Goal: Transaction & Acquisition: Purchase product/service

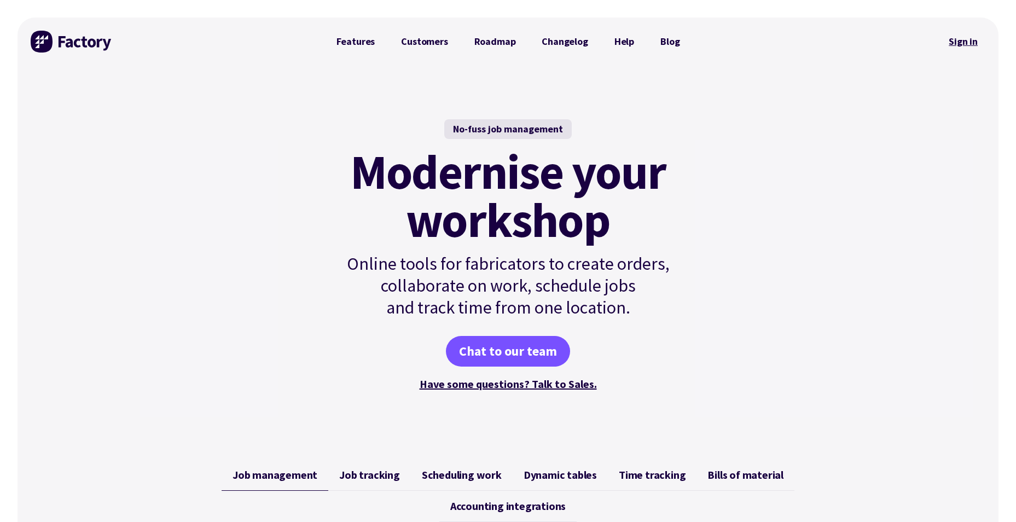
drag, startPoint x: 0, startPoint y: 0, endPoint x: 968, endPoint y: 42, distance: 968.9
click at [968, 42] on link "Sign in" at bounding box center [963, 41] width 44 height 25
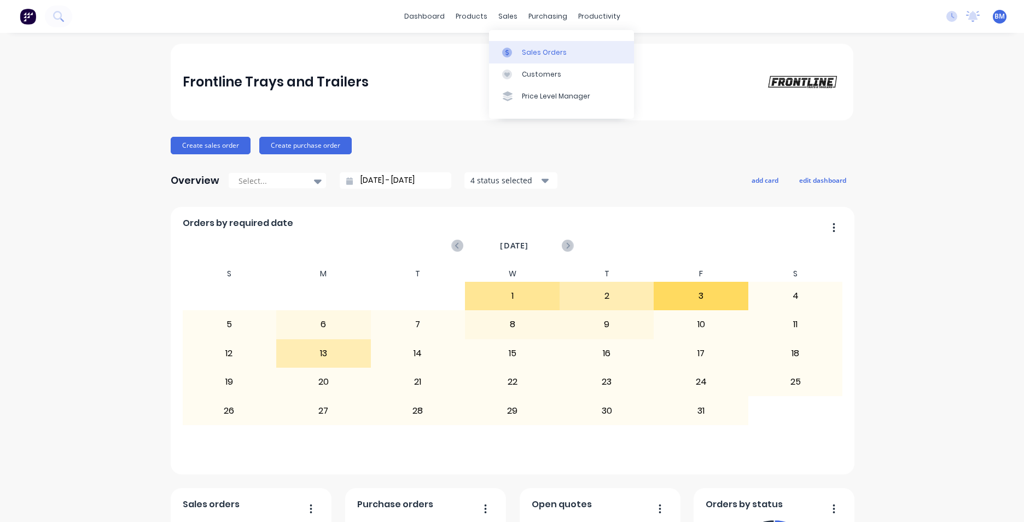
click at [544, 56] on div "Sales Orders" at bounding box center [544, 53] width 45 height 10
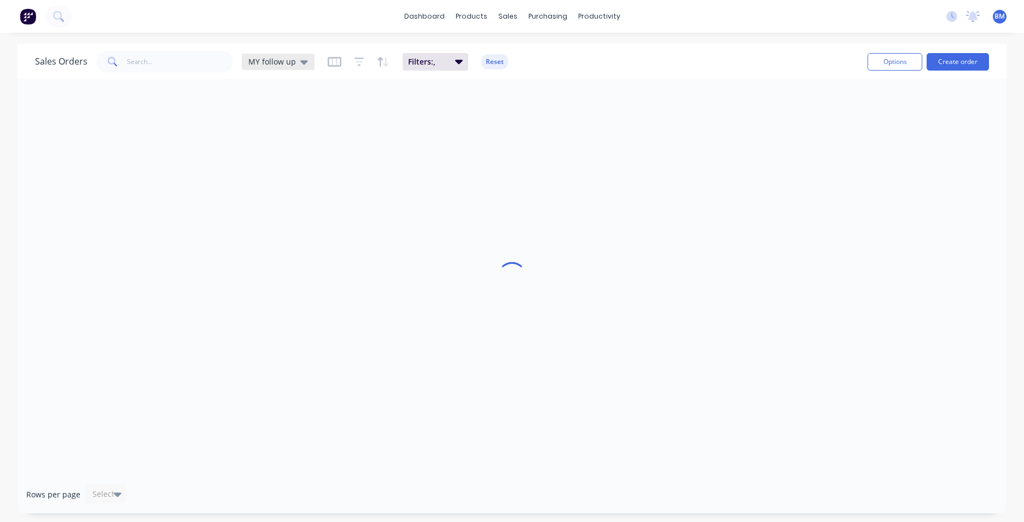
click at [265, 62] on span "MY follow up" at bounding box center [272, 61] width 48 height 11
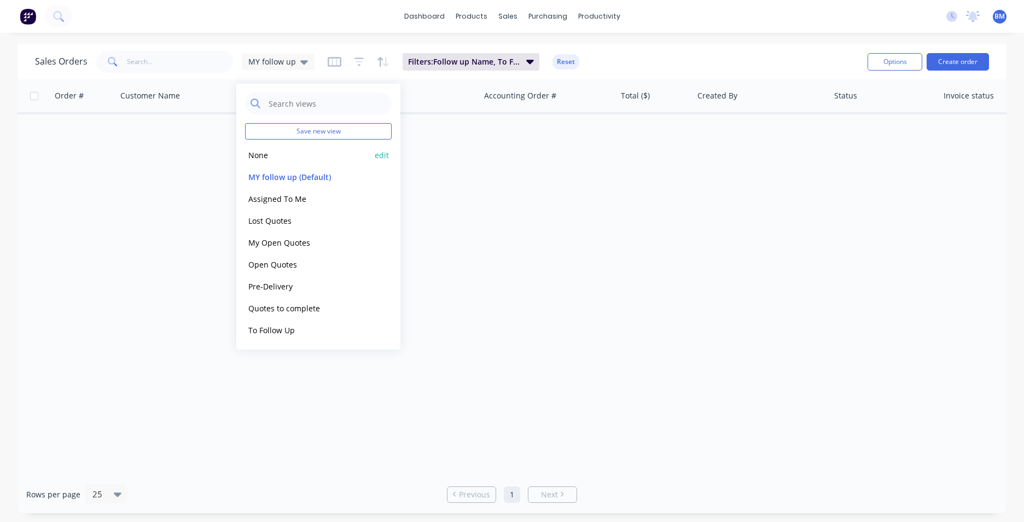
click at [281, 156] on button "None" at bounding box center [307, 155] width 125 height 13
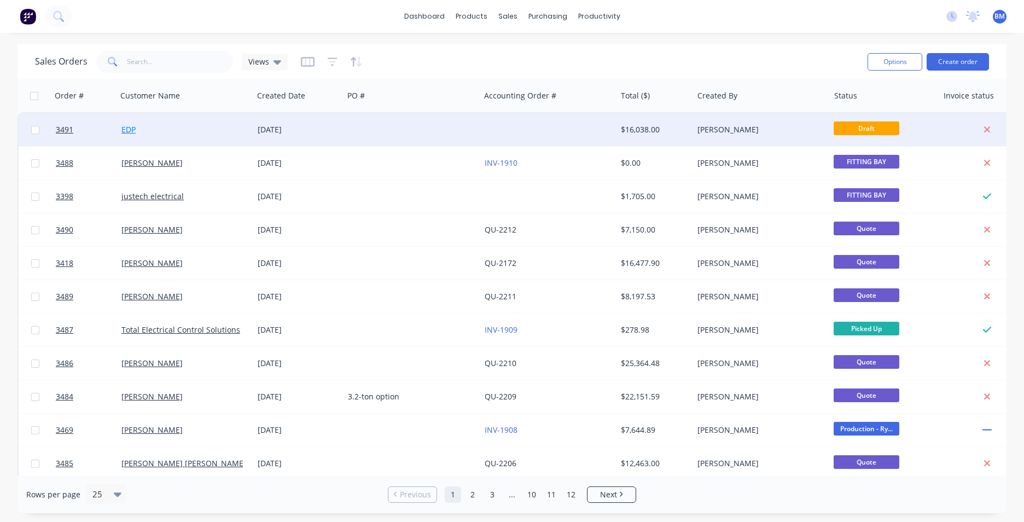
click at [127, 132] on link "EDP" at bounding box center [128, 129] width 14 height 10
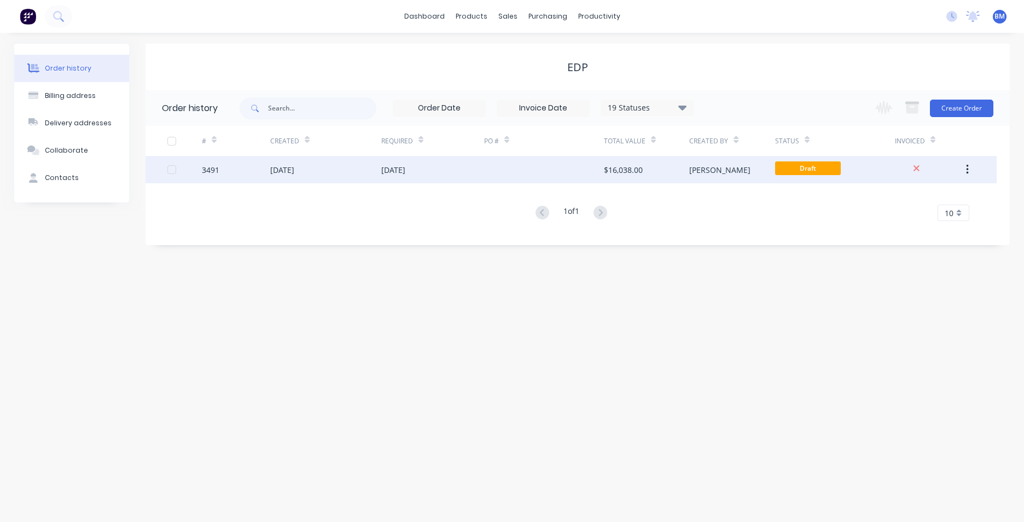
click at [245, 163] on div "3491" at bounding box center [236, 169] width 68 height 27
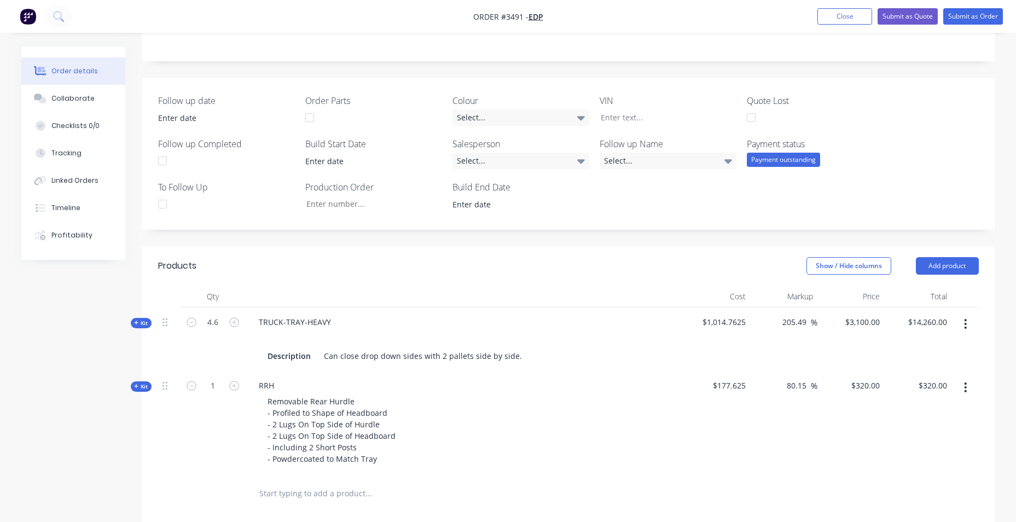
scroll to position [55, 0]
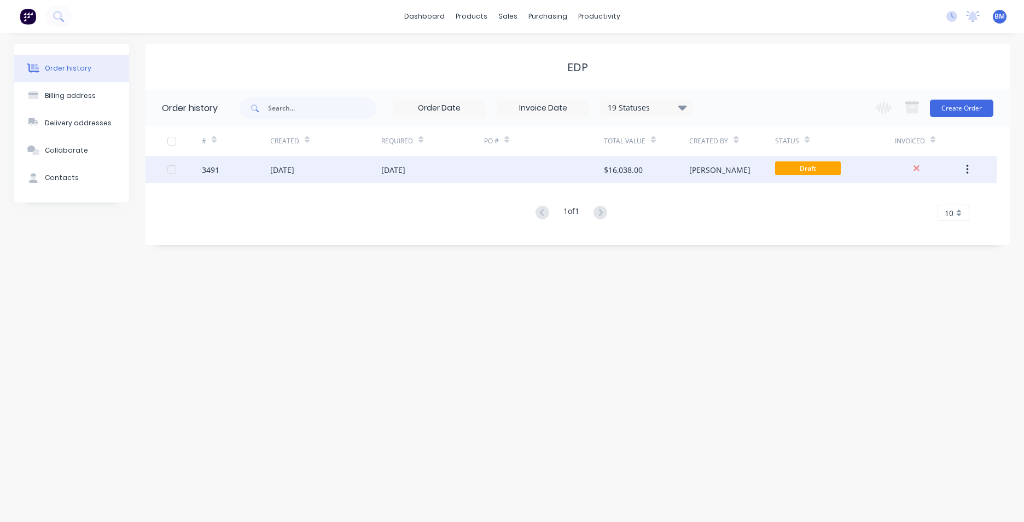
click at [294, 169] on div "[DATE]" at bounding box center [282, 169] width 24 height 11
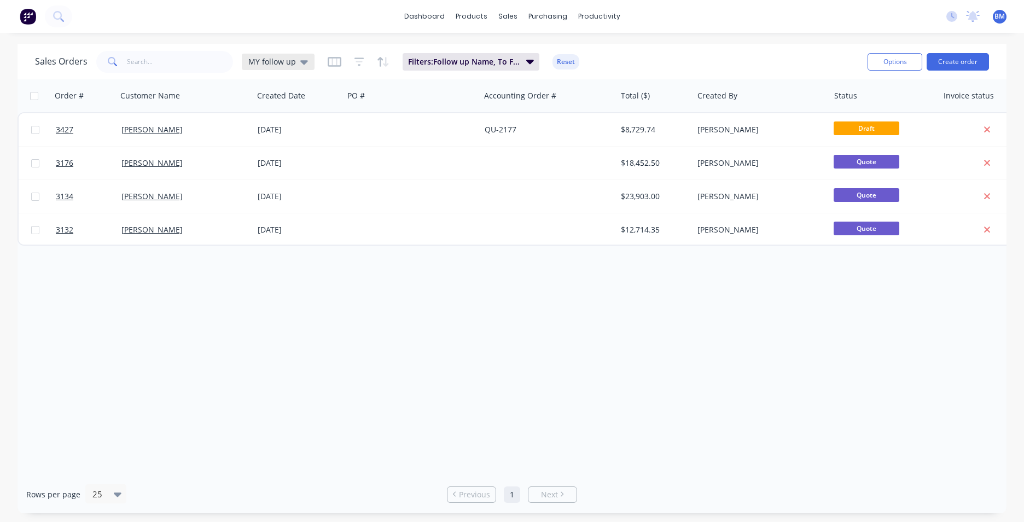
drag, startPoint x: 294, startPoint y: 73, endPoint x: 300, endPoint y: 61, distance: 13.7
click at [300, 61] on div "Sales Orders MY follow up Filters: Follow up Name, To Follow Up Reset" at bounding box center [447, 61] width 824 height 27
click at [303, 60] on icon at bounding box center [304, 62] width 8 height 12
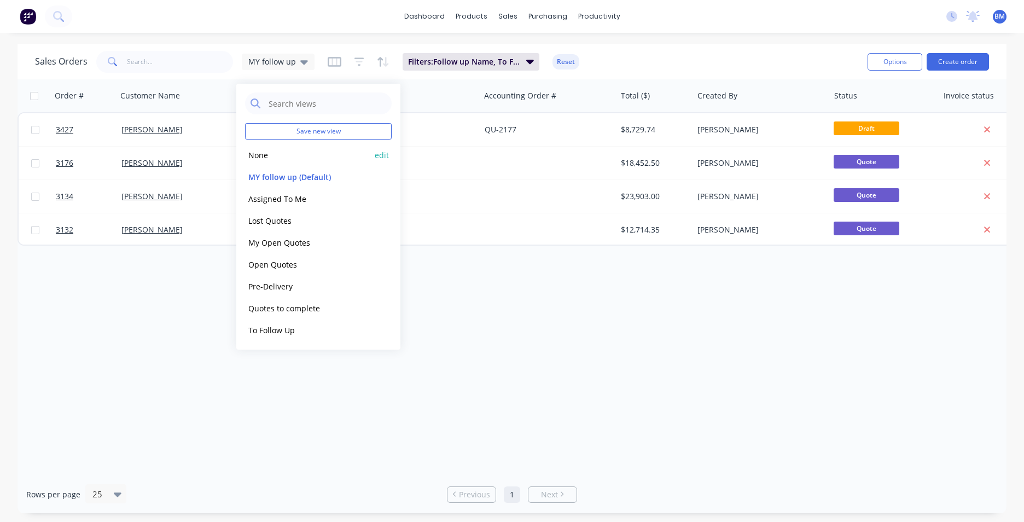
click at [271, 149] on button "None" at bounding box center [307, 155] width 125 height 13
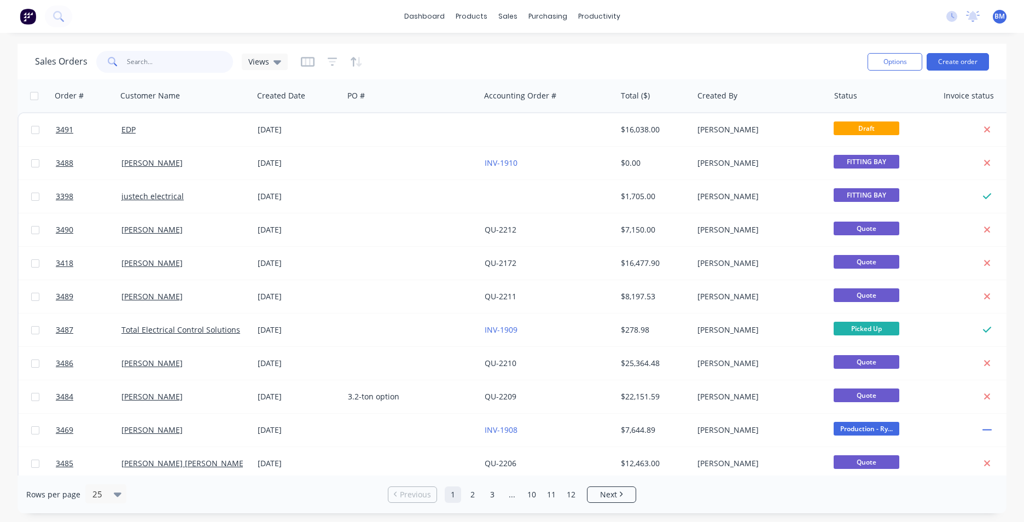
click at [176, 68] on input "text" at bounding box center [180, 62] width 107 height 22
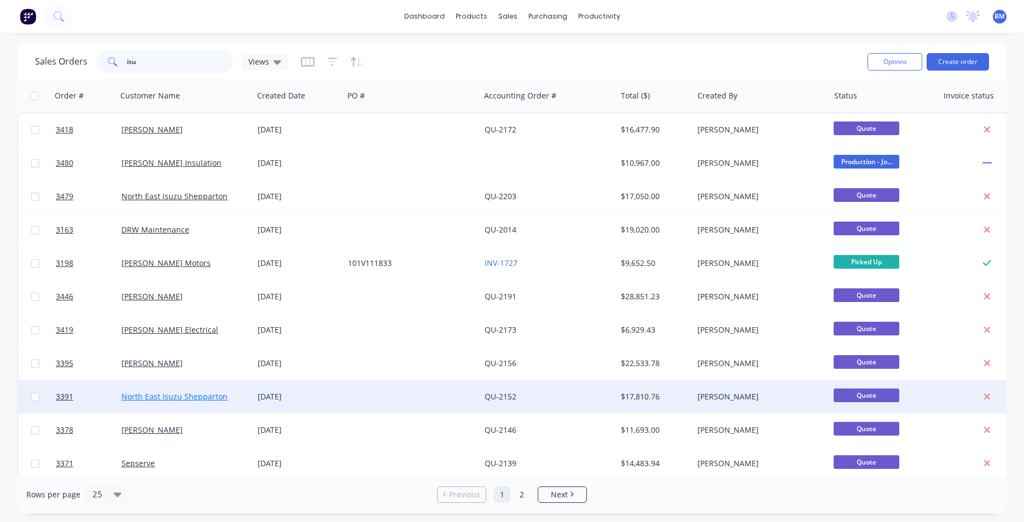
type input "isu"
click at [149, 401] on link "North East Isuzu Shepparton" at bounding box center [174, 396] width 106 height 10
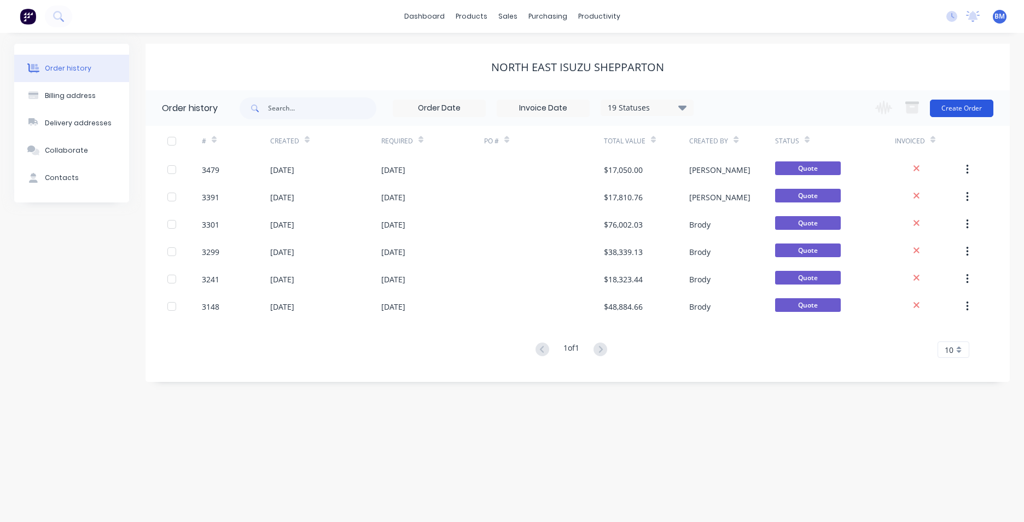
click at [960, 120] on div "Change order status Submitted UNPLANNED/COMMITTED Production - [PERSON_NAME] Pr…" at bounding box center [931, 108] width 125 height 36
click at [957, 106] on button "Create Order" at bounding box center [961, 109] width 63 height 18
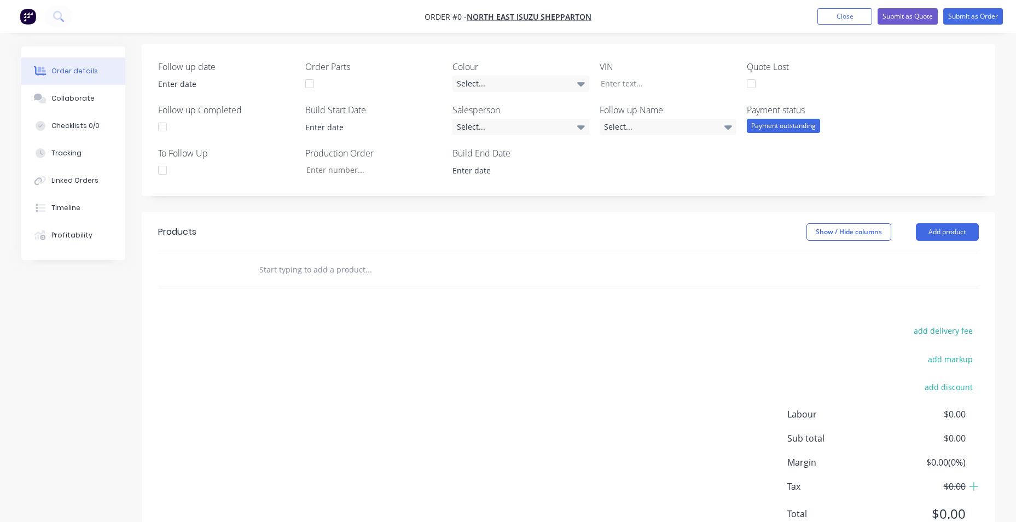
scroll to position [274, 0]
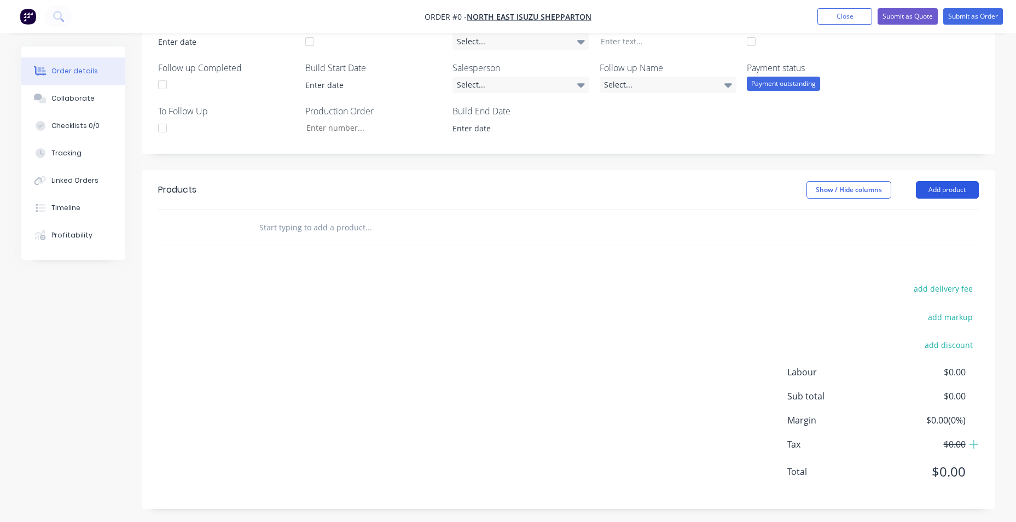
click at [961, 189] on button "Add product" at bounding box center [947, 190] width 63 height 18
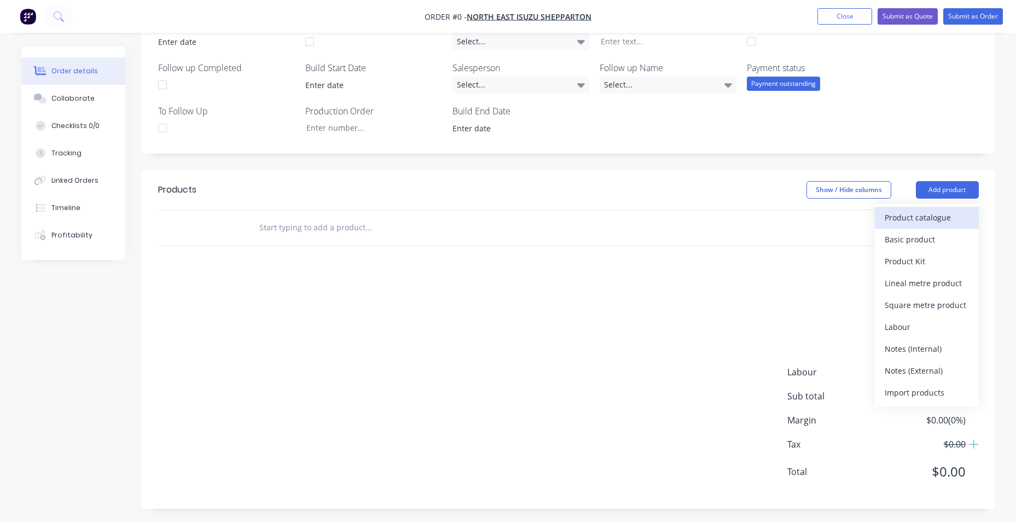
click at [948, 223] on div "Product catalogue" at bounding box center [927, 218] width 84 height 16
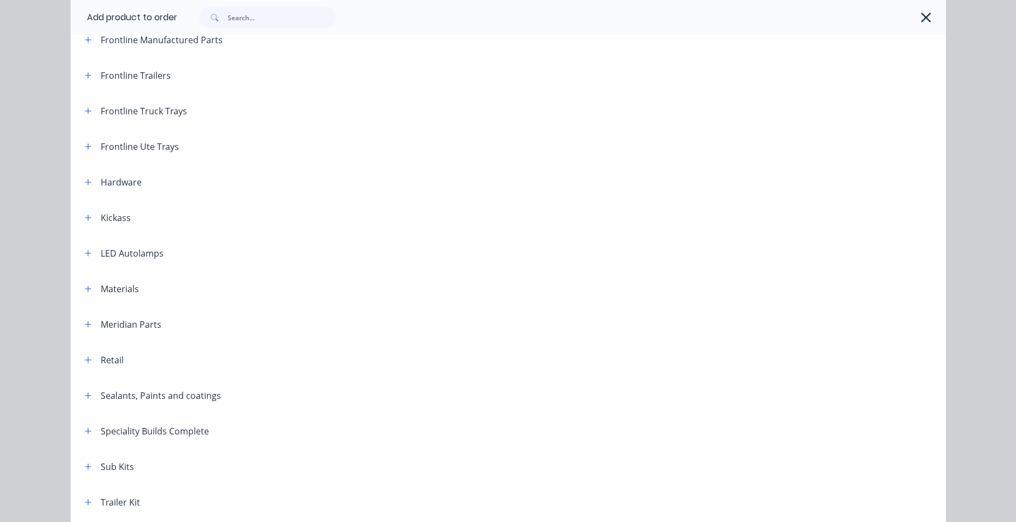
scroll to position [219, 0]
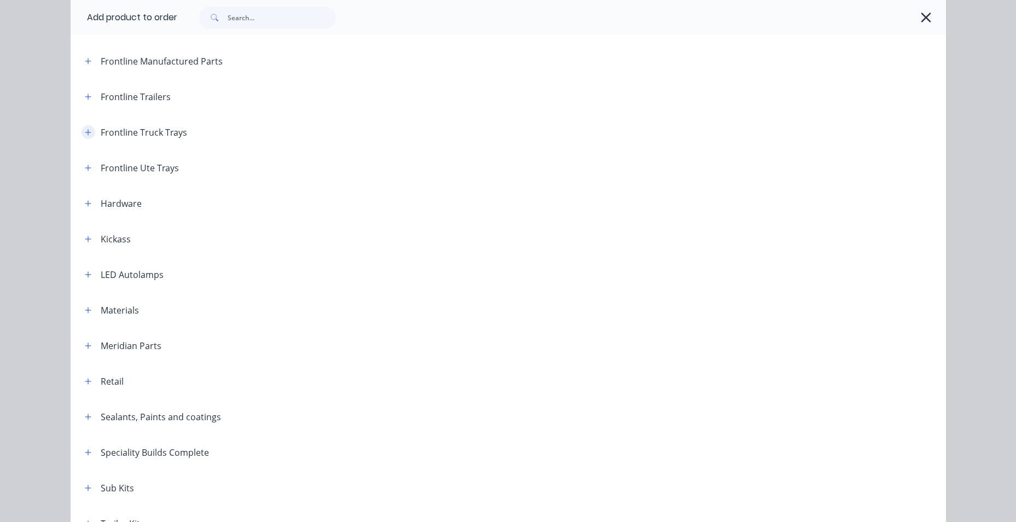
click at [90, 131] on button "button" at bounding box center [89, 132] width 14 height 14
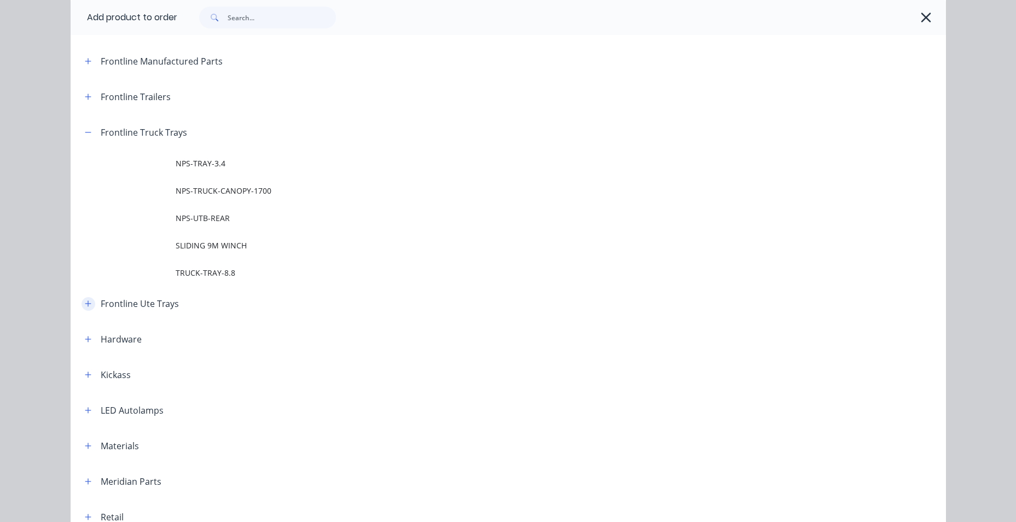
click at [85, 304] on icon "button" at bounding box center [88, 304] width 6 height 6
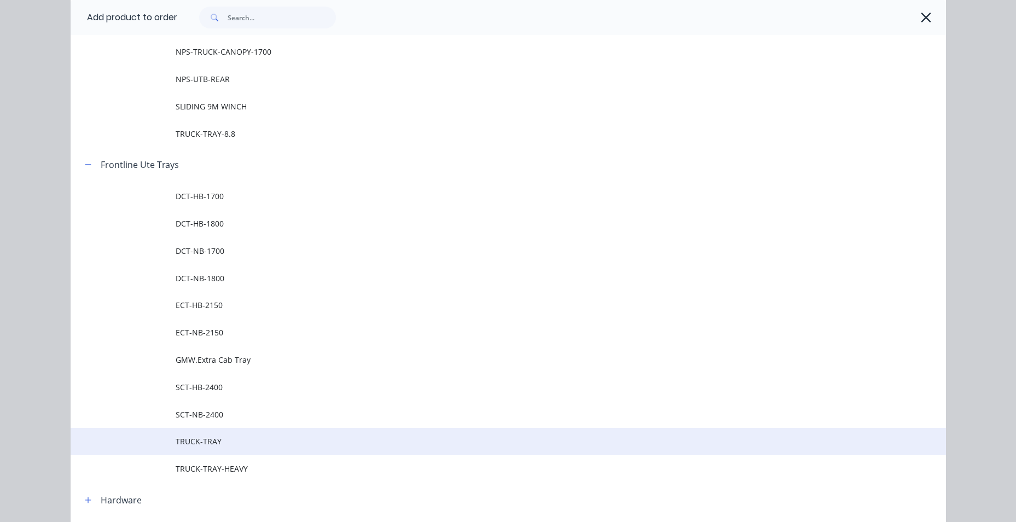
scroll to position [383, 0]
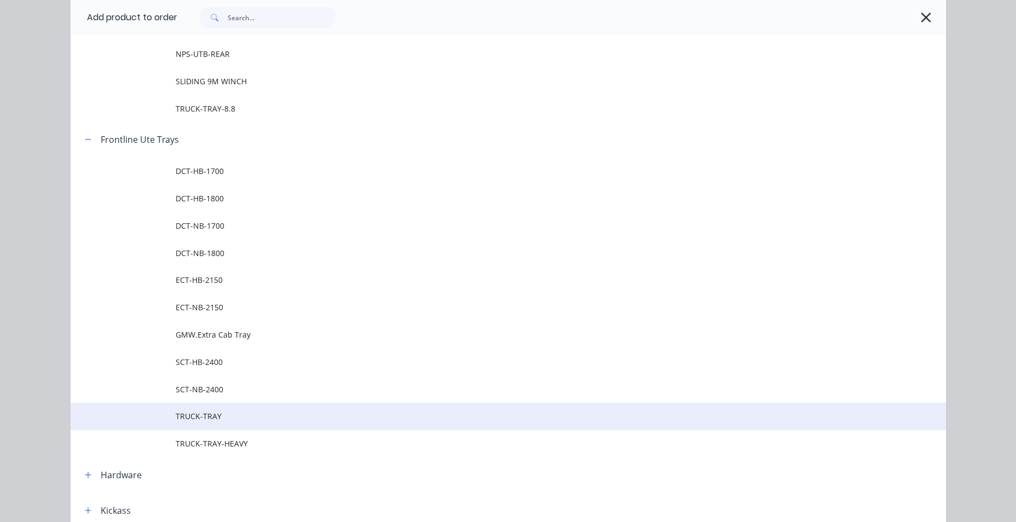
click at [248, 419] on span "TRUCK-TRAY" at bounding box center [484, 415] width 616 height 11
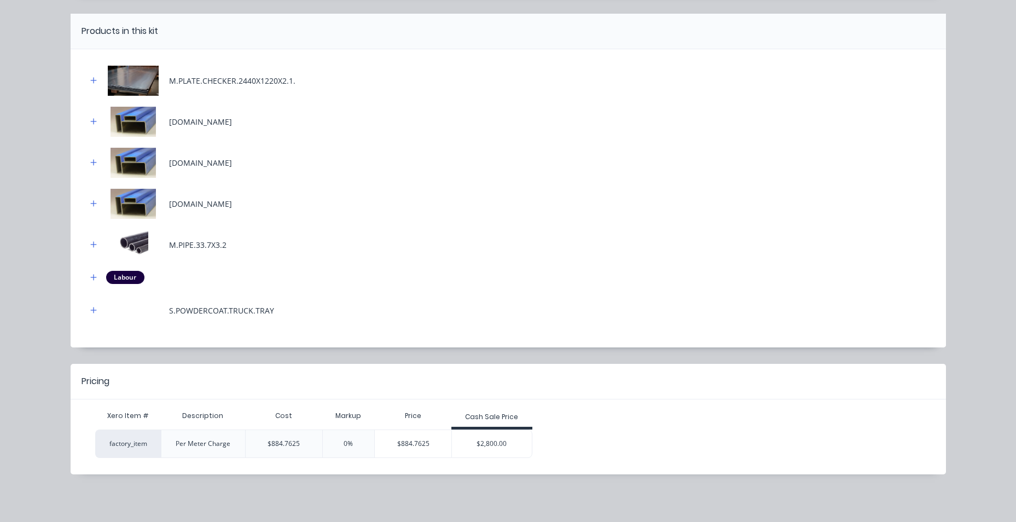
scroll to position [90, 0]
click at [509, 447] on div "$2,800.00" at bounding box center [492, 443] width 80 height 27
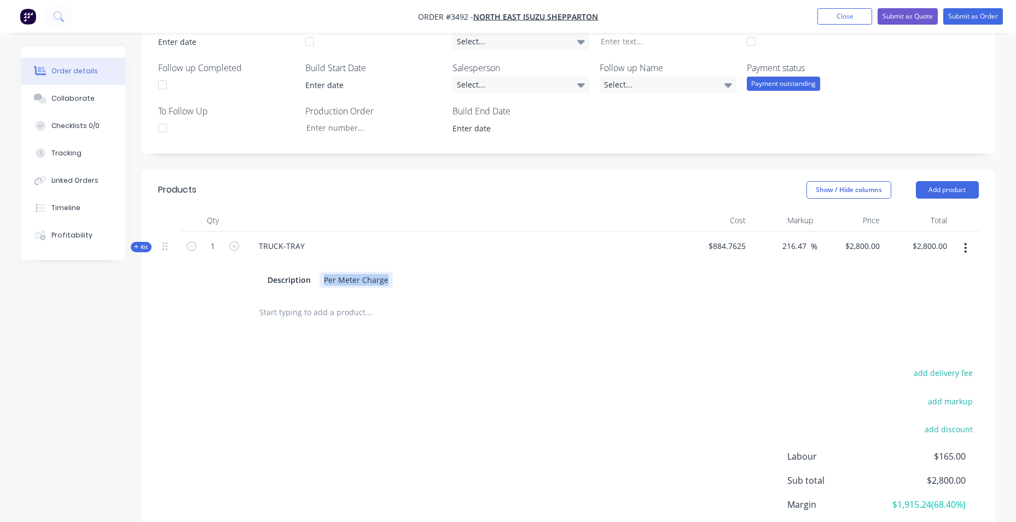
drag, startPoint x: 388, startPoint y: 279, endPoint x: 238, endPoint y: 279, distance: 150.5
click at [239, 279] on div "Kit 1 TRUCK-TRAY Description Per Meter Charge $884.7625 216.47 216.47 % $2,800.…" at bounding box center [568, 262] width 821 height 63
click at [361, 420] on div "add delivery fee add markup add discount Labour $165.00 Sub total $2,800.00 Mar…" at bounding box center [568, 471] width 821 height 211
click at [294, 264] on div at bounding box center [464, 262] width 429 height 16
click at [275, 263] on div at bounding box center [268, 262] width 18 height 16
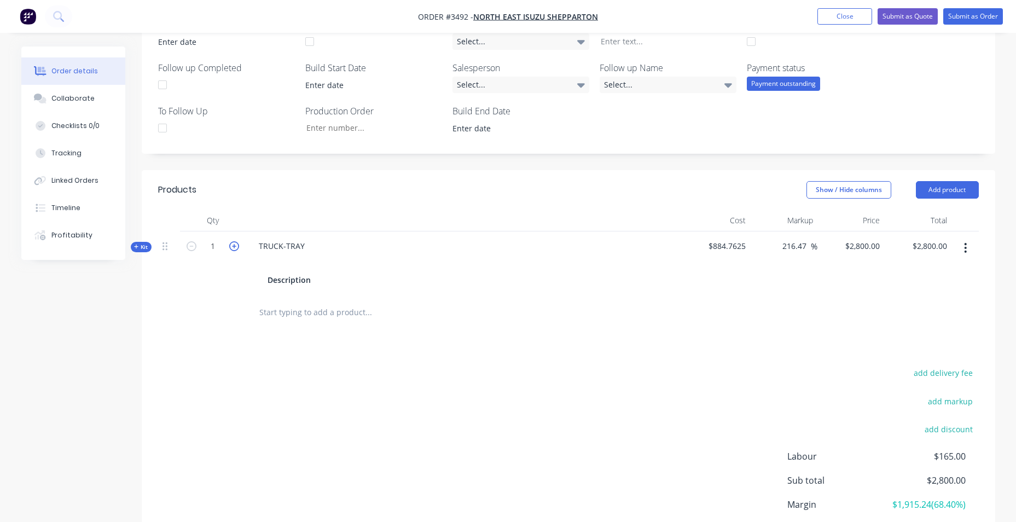
click at [233, 246] on icon "button" at bounding box center [234, 246] width 10 height 10
type input "2"
type input "$5,600.00"
click at [233, 246] on icon "button" at bounding box center [234, 246] width 10 height 10
type input "3"
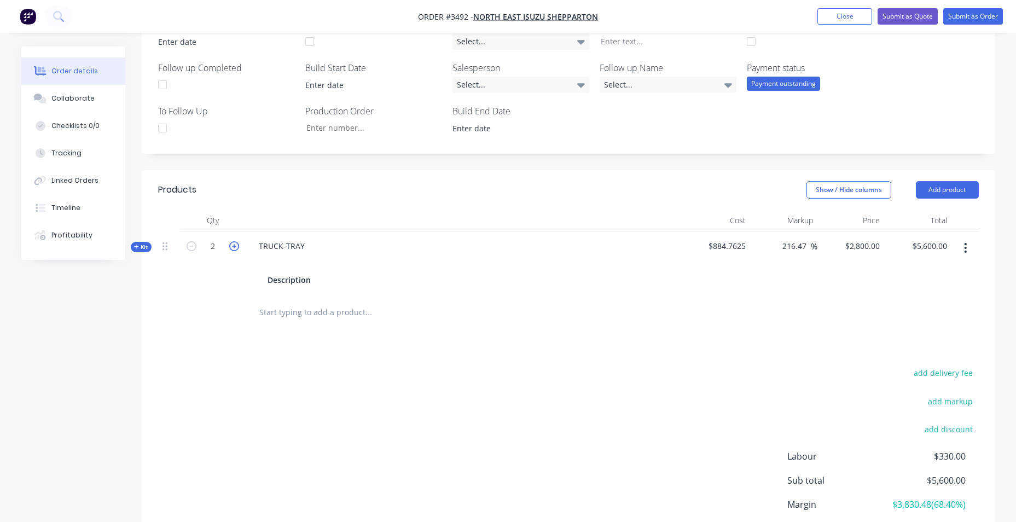
type input "$8,400.00"
click at [233, 246] on icon "button" at bounding box center [234, 246] width 10 height 10
type input "4"
type input "$11,200.00"
click at [233, 246] on icon "button" at bounding box center [234, 246] width 10 height 10
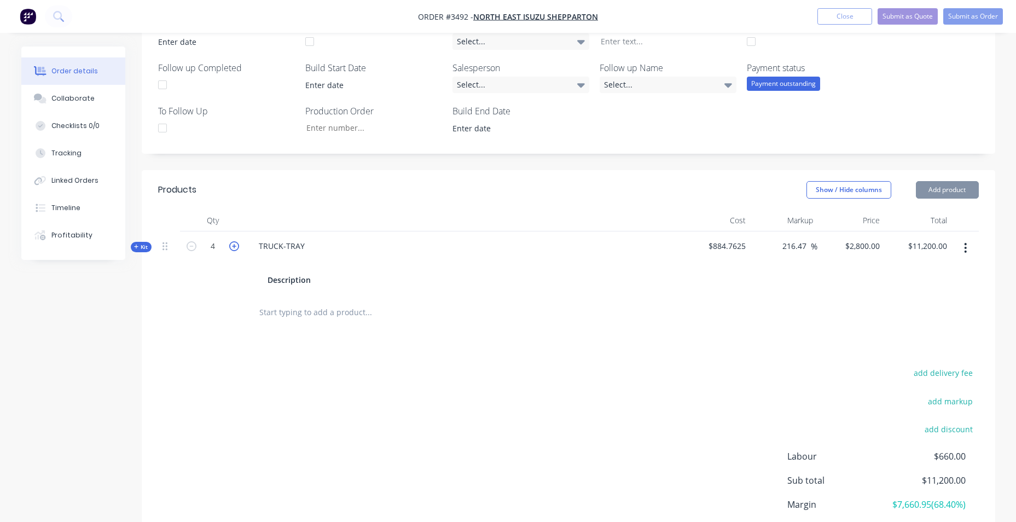
type input "5"
type input "$14,000.00"
type input "4.2"
type input "$11,760.00"
click at [195, 281] on div "4.2" at bounding box center [213, 262] width 66 height 63
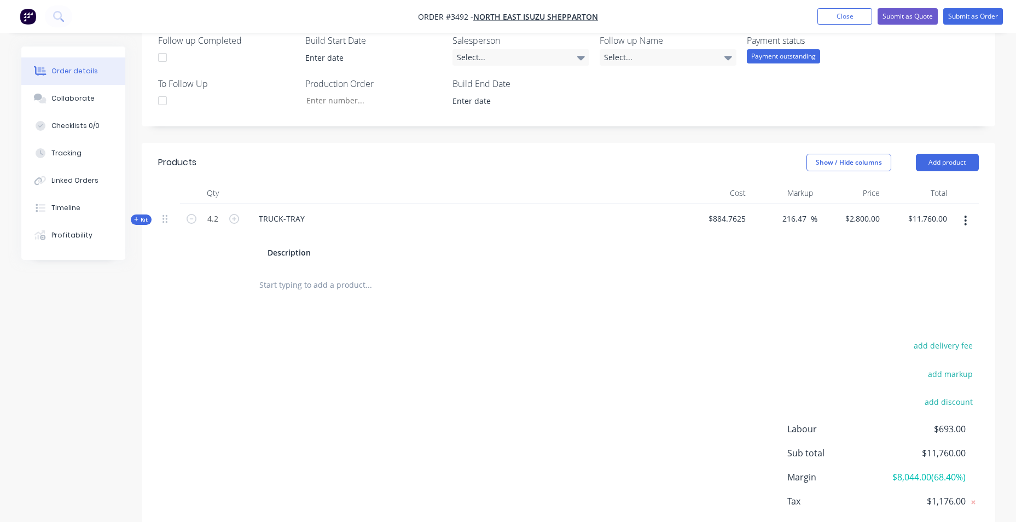
scroll to position [252, 0]
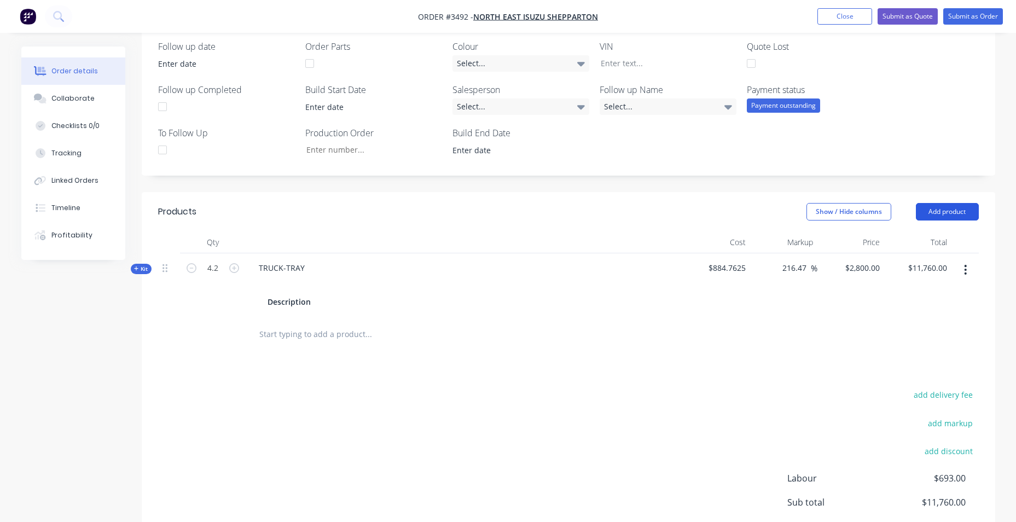
click at [961, 216] on button "Add product" at bounding box center [947, 212] width 63 height 18
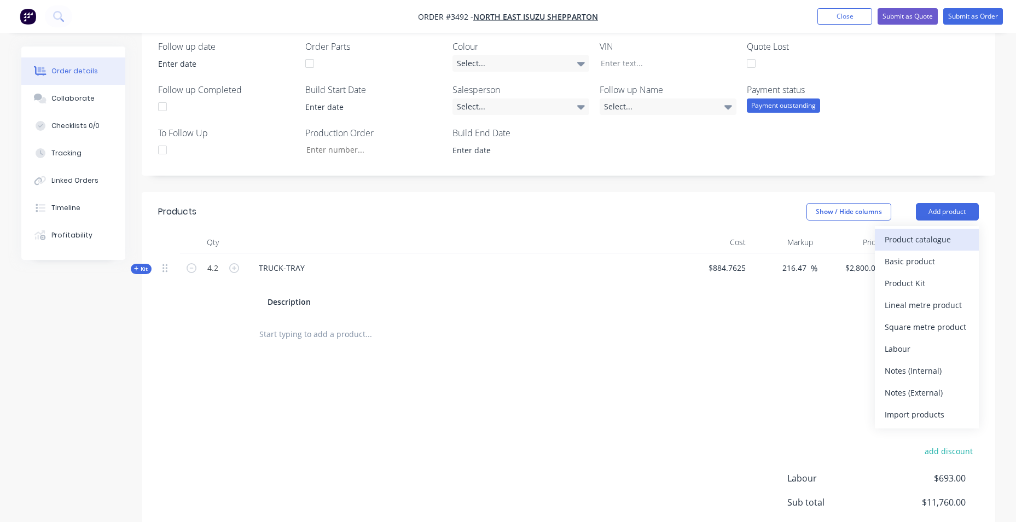
click at [930, 242] on div "Product catalogue" at bounding box center [927, 239] width 84 height 16
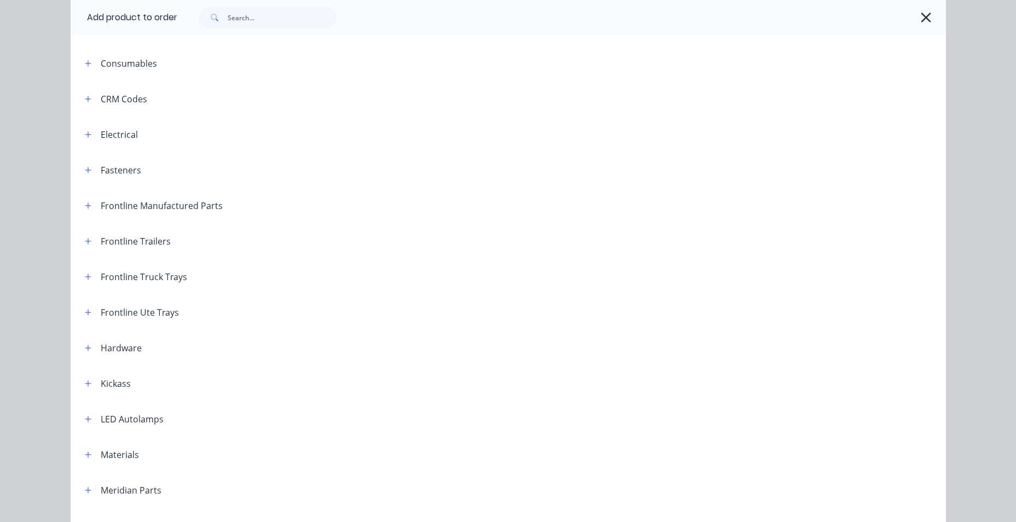
scroll to position [0, 0]
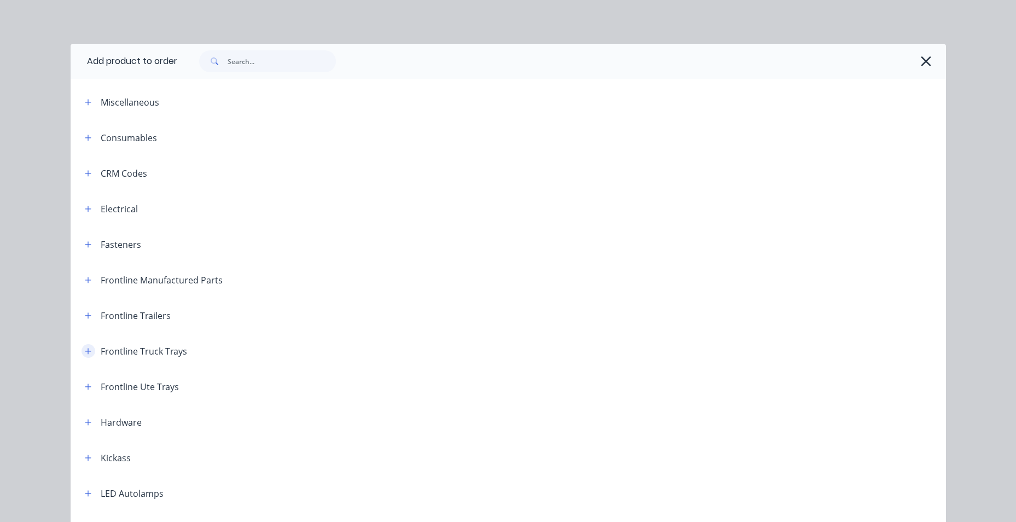
click at [85, 355] on button "button" at bounding box center [89, 351] width 14 height 14
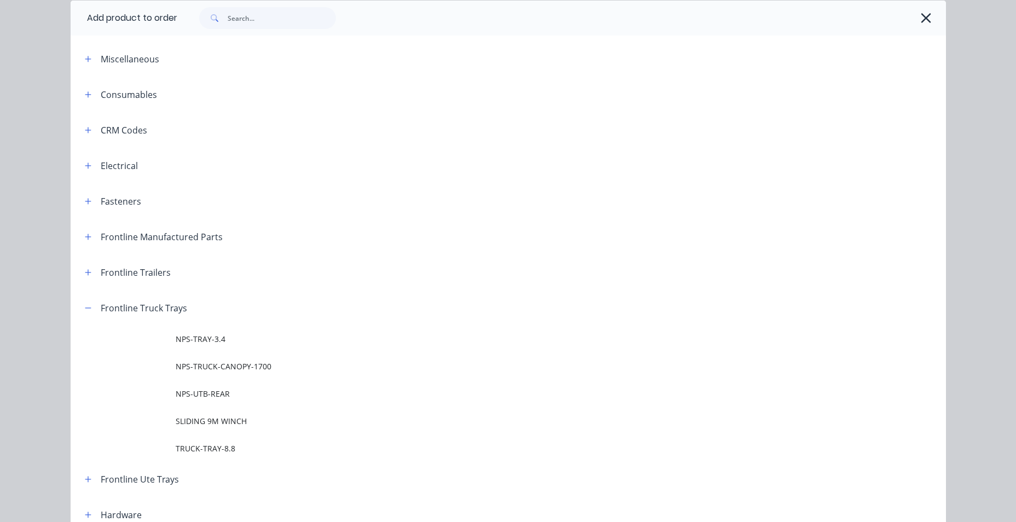
scroll to position [109, 0]
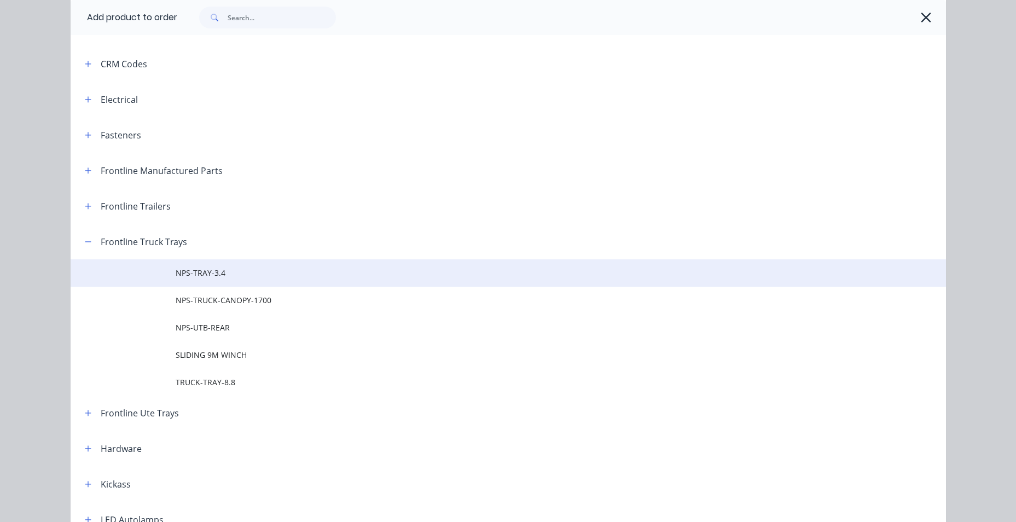
click at [222, 271] on span "NPS-TRAY-3.4" at bounding box center [484, 272] width 616 height 11
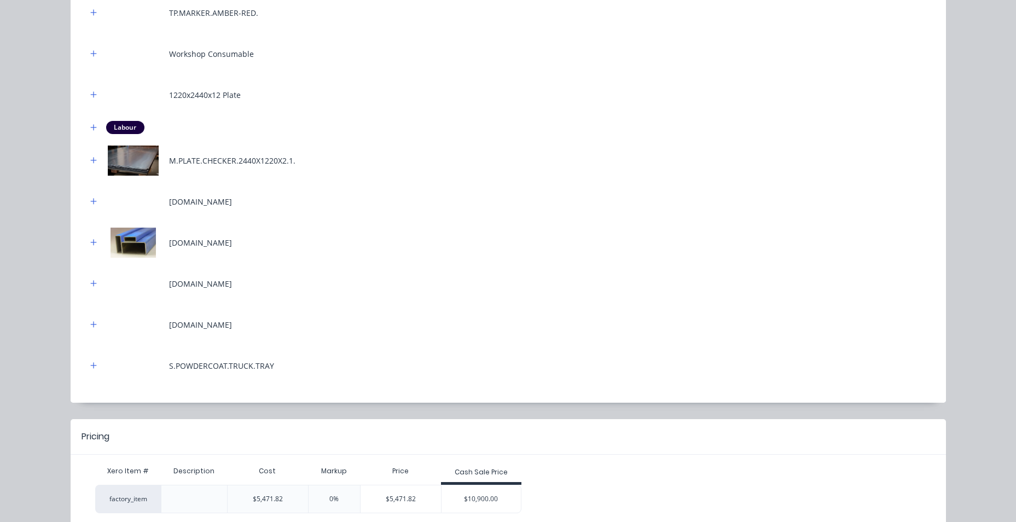
scroll to position [459, 0]
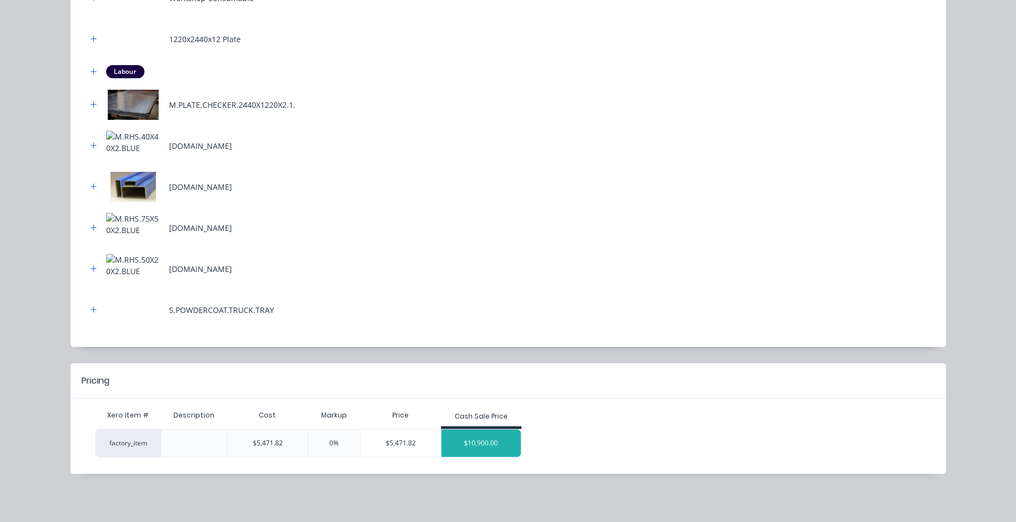
click at [490, 434] on div "$10,900.00" at bounding box center [482, 443] width 80 height 27
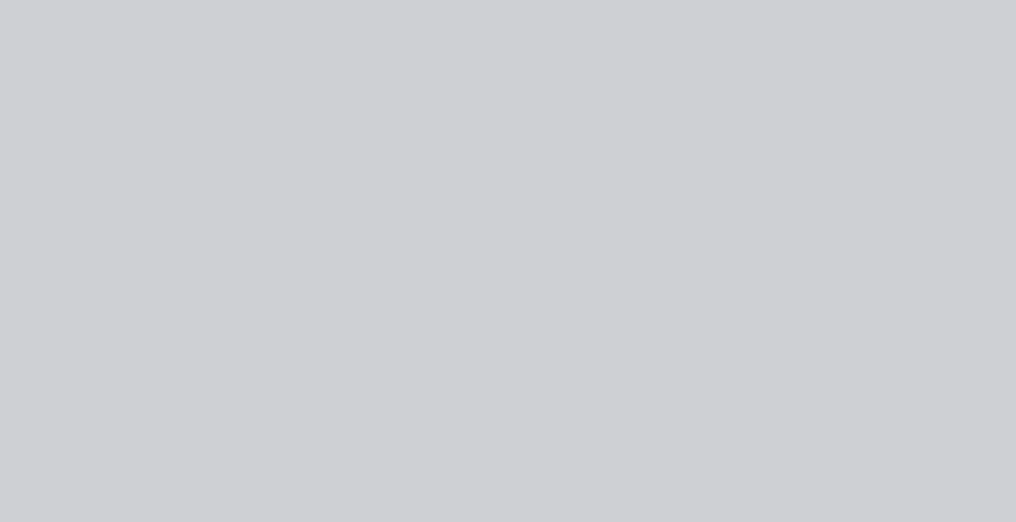
scroll to position [0, 0]
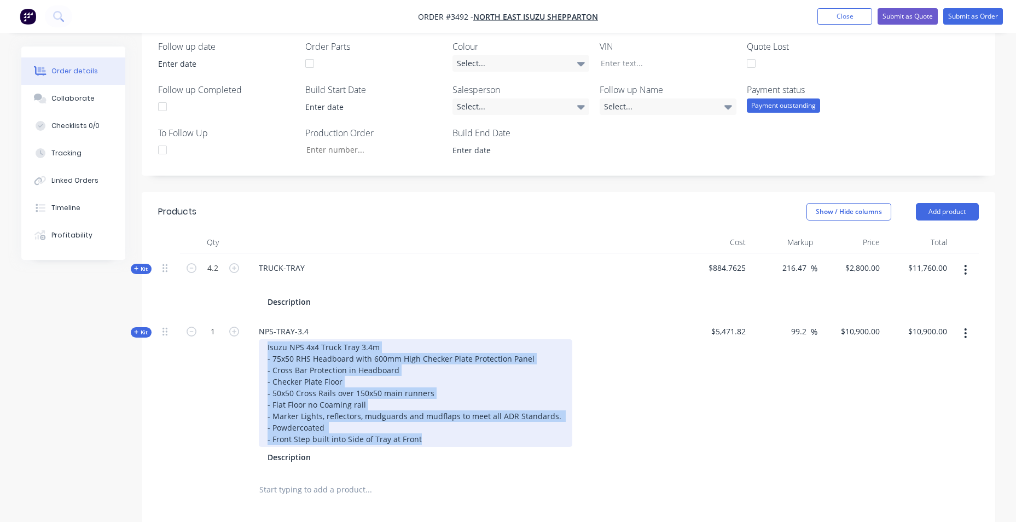
drag, startPoint x: 259, startPoint y: 348, endPoint x: 460, endPoint y: 477, distance: 238.8
click at [460, 477] on div "Qty Cost Markup Price Total Kit 4.2 TRUCK-TRAY Description $884.7625 216.47 216…" at bounding box center [569, 369] width 854 height 276
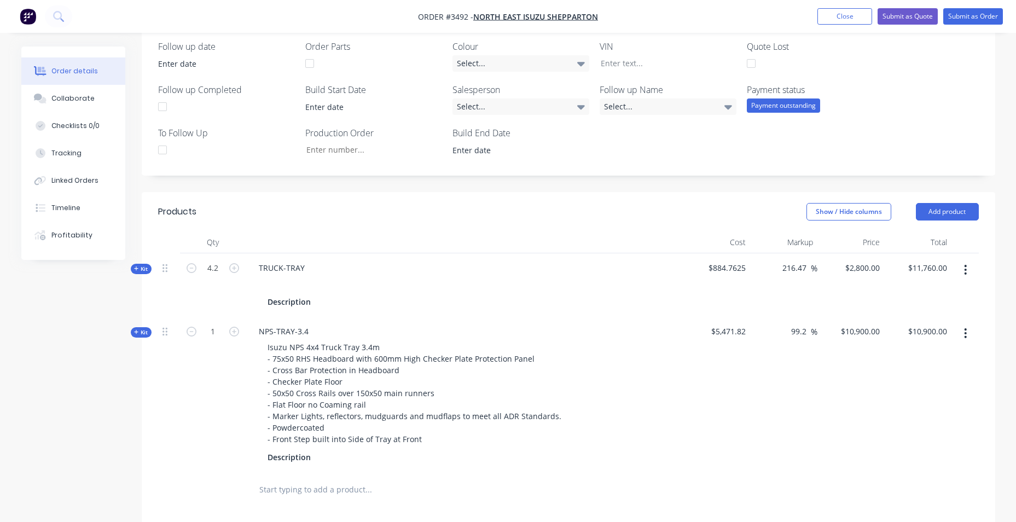
click at [431, 476] on div at bounding box center [443, 490] width 394 height 36
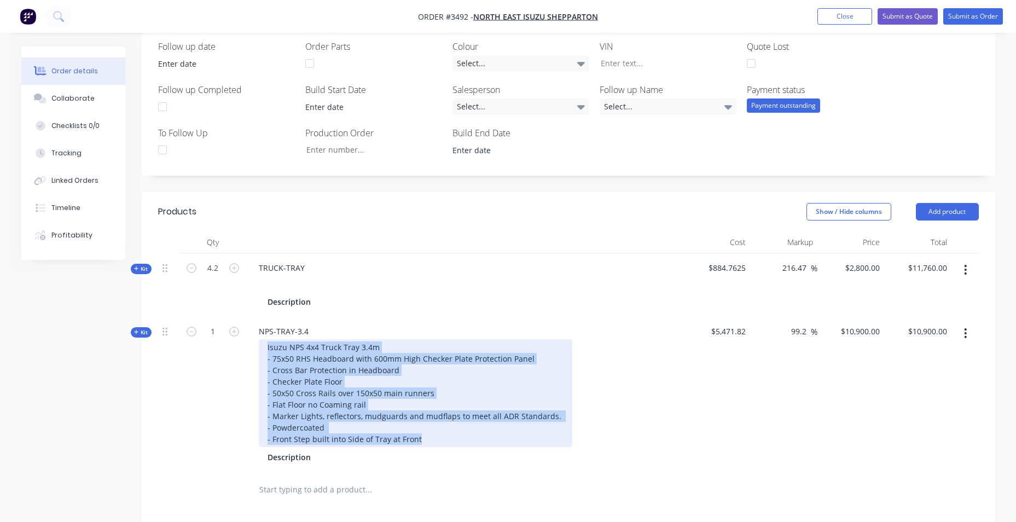
drag, startPoint x: 456, startPoint y: 437, endPoint x: 234, endPoint y: 339, distance: 243.3
click at [234, 339] on div "Kit 1 NPS-TRAY-3.4 Isuzu NPS 4x4 Truck Tray 3.4m - 75x50 RHS Headboard with 600…" at bounding box center [568, 394] width 821 height 155
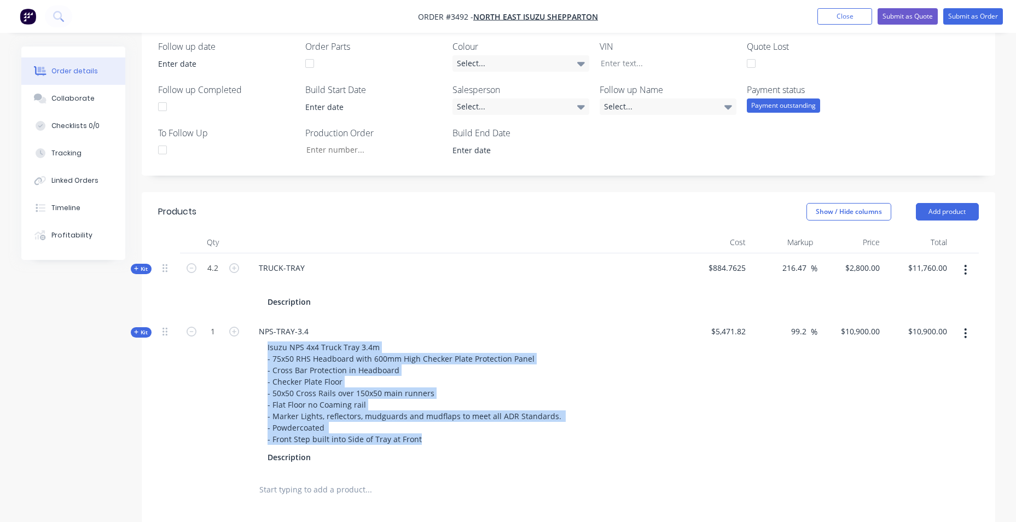
click at [223, 353] on div "1" at bounding box center [213, 394] width 66 height 155
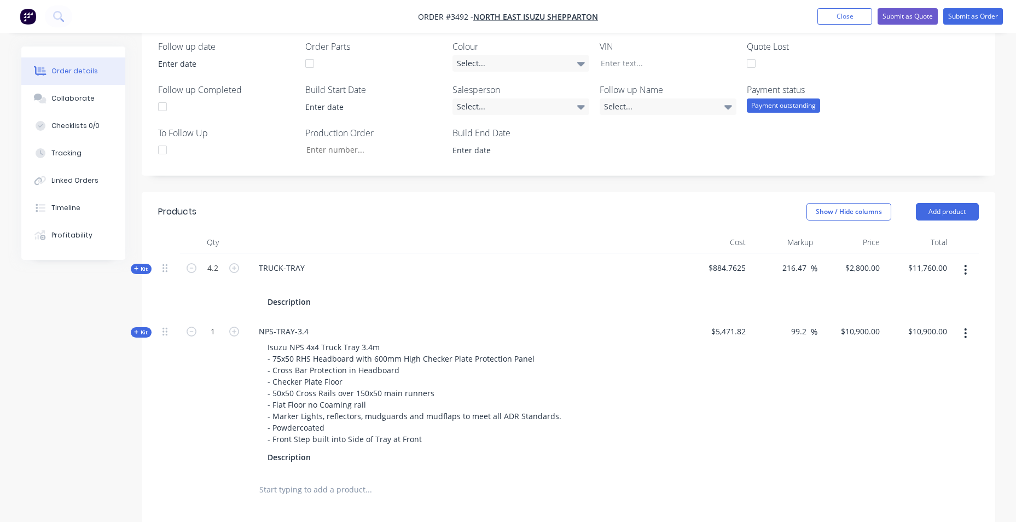
click at [271, 492] on input "text" at bounding box center [368, 490] width 219 height 22
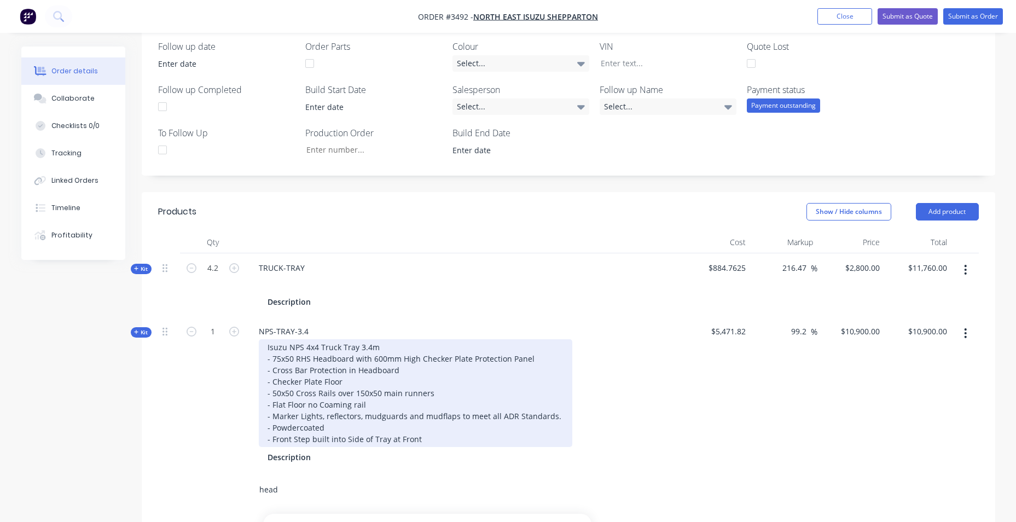
type input "head"
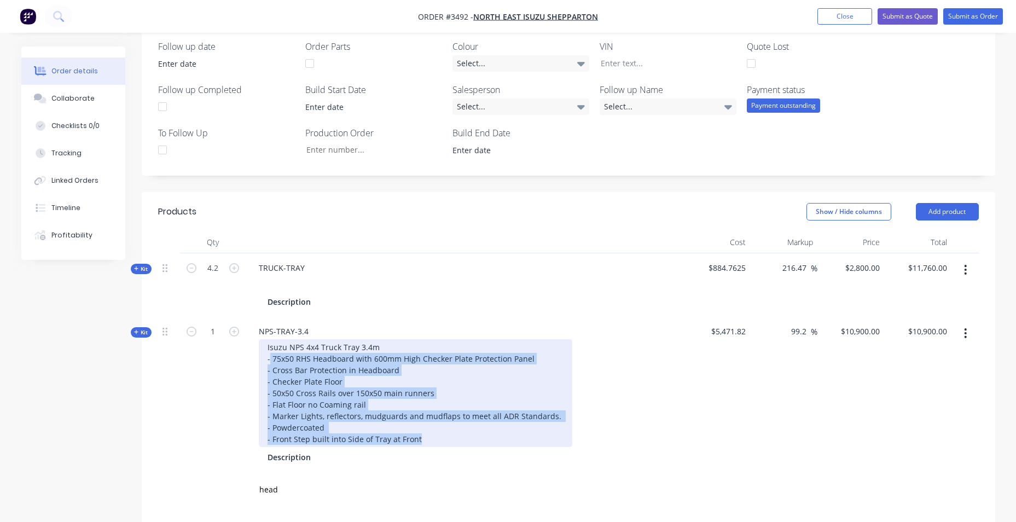
drag, startPoint x: 270, startPoint y: 357, endPoint x: 448, endPoint y: 436, distance: 194.3
click at [448, 436] on div "Isuzu NPS 4x4 Truck Tray 3.4m - 75x50 RHS Headboard with 600mm High Checker Pla…" at bounding box center [416, 393] width 314 height 108
copy div "75x50 RHS Headboard with 600mm High Checker Plate Protection Panel - Cross Bar …"
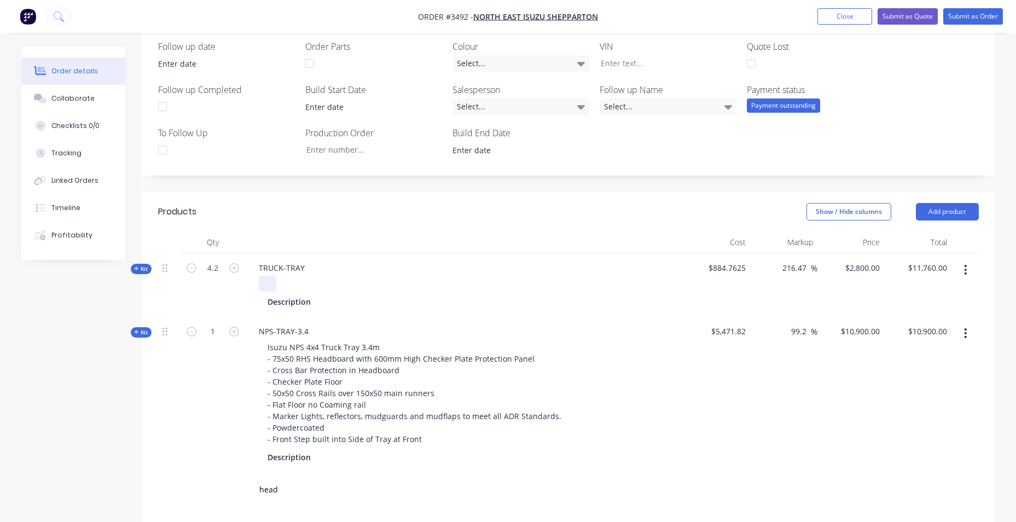
click at [268, 283] on div at bounding box center [268, 284] width 18 height 16
paste div
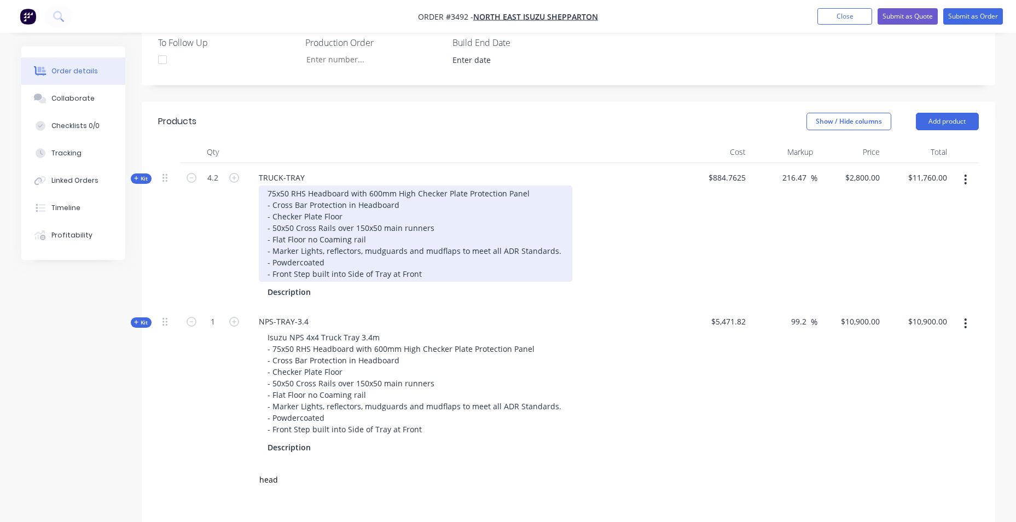
scroll to position [525, 0]
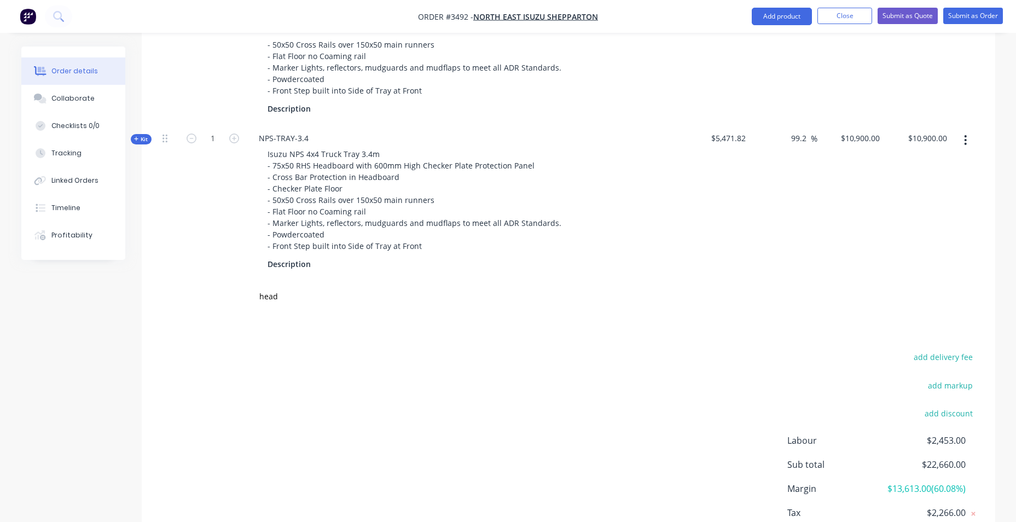
click at [967, 137] on button "button" at bounding box center [966, 140] width 26 height 20
click at [924, 256] on div "Delete" at bounding box center [927, 256] width 84 height 16
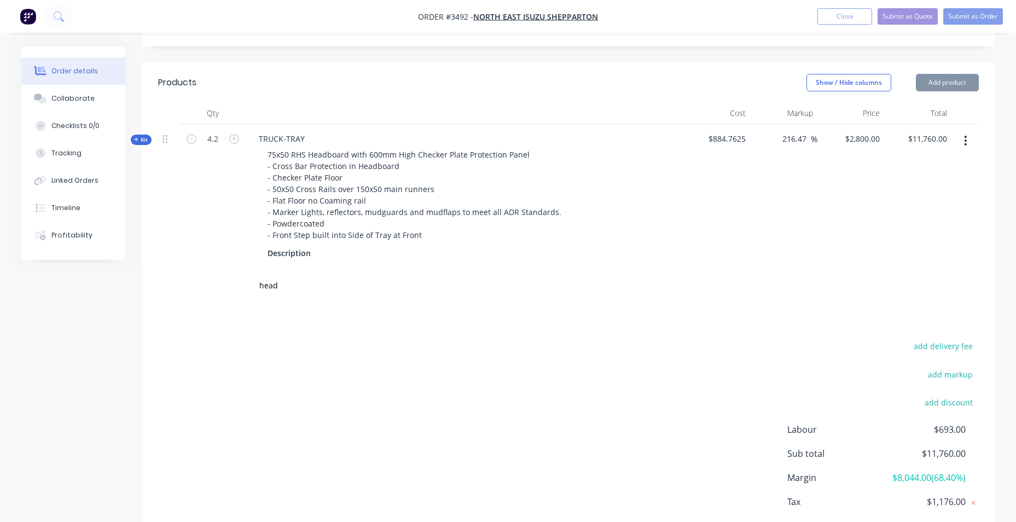
scroll to position [277, 0]
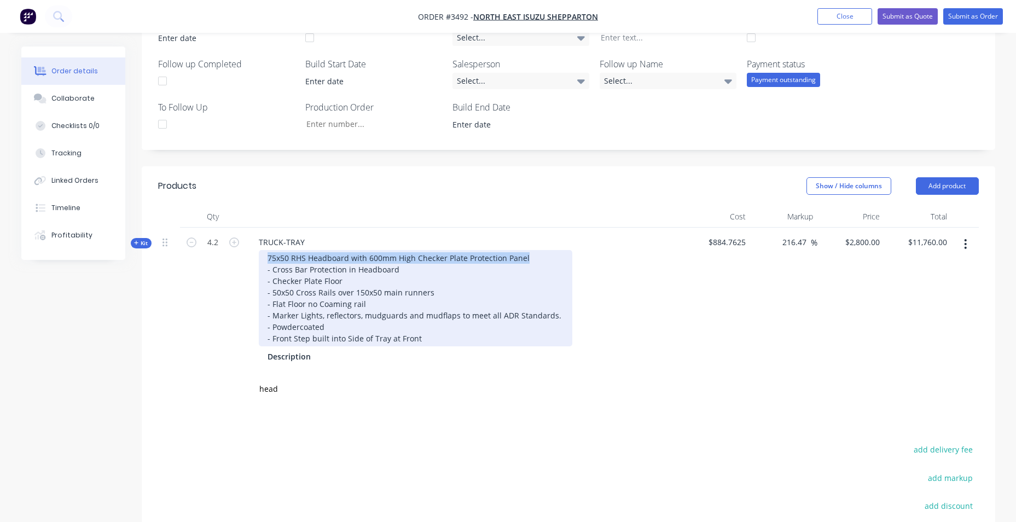
drag, startPoint x: 268, startPoint y: 256, endPoint x: 572, endPoint y: 255, distance: 304.8
click at [572, 255] on div "75x50 RHS Headboard with 600mm High Checker Plate Protection Panel - Cross Bar …" at bounding box center [464, 298] width 429 height 96
click at [477, 277] on div "75x50 RHS Headboard with 600mm High Checker Plate Protection Panel - Cross Bar …" at bounding box center [416, 298] width 314 height 96
drag, startPoint x: 432, startPoint y: 265, endPoint x: 259, endPoint y: 253, distance: 173.9
click at [259, 253] on div "75x50 RHS Headboard with 600mm High Checker Plate Protection Panel - Cross Bar …" at bounding box center [416, 298] width 314 height 96
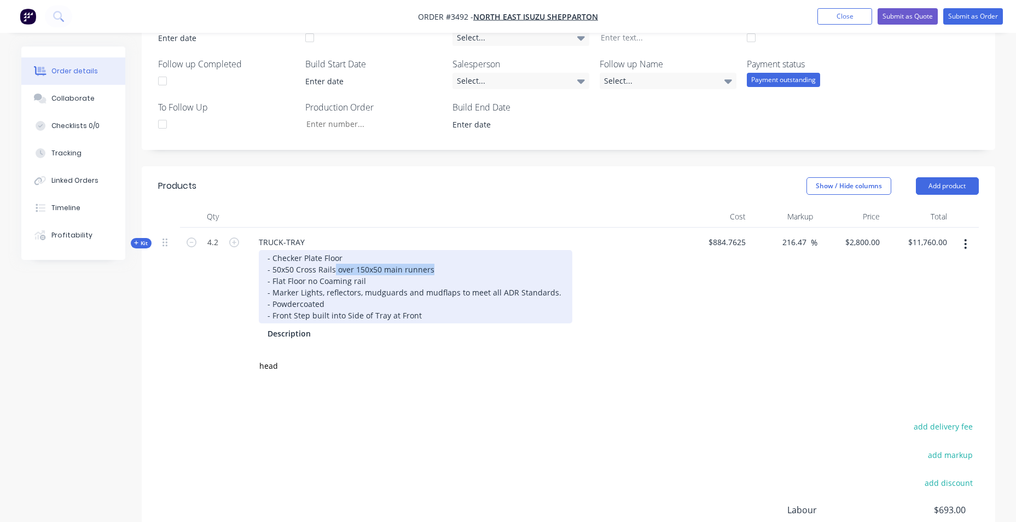
drag, startPoint x: 390, startPoint y: 270, endPoint x: 334, endPoint y: 272, distance: 55.9
click at [334, 272] on div "- Checker Plate Floor - 50x50 Cross Rails over 150x50 main runners - Flat Floor…" at bounding box center [416, 286] width 314 height 73
click at [457, 259] on div "- Checker Plate Floor - 50x50 Cross Rails. - Flat Floor no Coaming rail - Marke…" at bounding box center [416, 286] width 314 height 73
drag, startPoint x: 306, startPoint y: 281, endPoint x: 402, endPoint y: 281, distance: 95.8
click at [402, 281] on div "- Checker Plate Floor - 50x50 Cross Rails. - Flat Floor no Coaming rail - Marke…" at bounding box center [416, 286] width 314 height 73
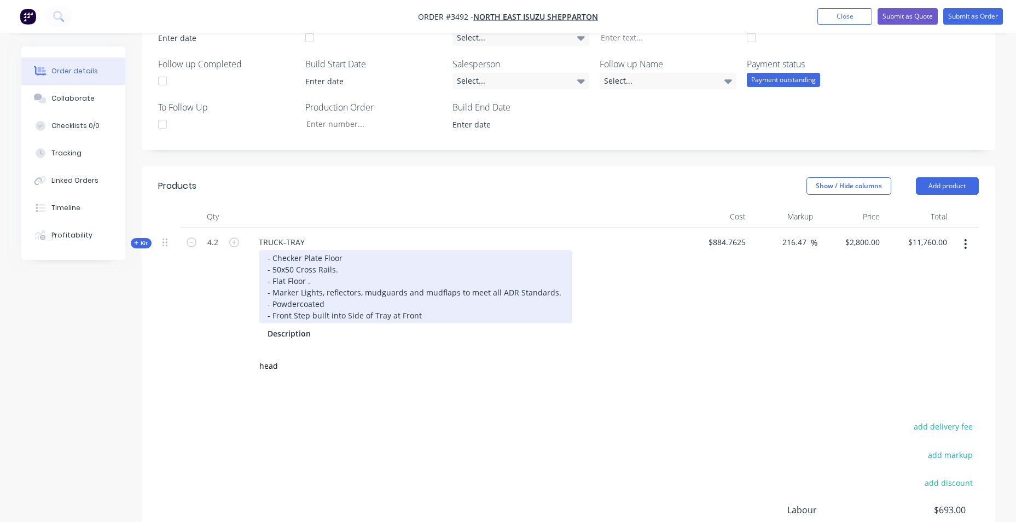
click at [447, 318] on div "- Checker Plate Floor - 50x50 Cross Rails. - Flat Floor . - Marker Lights, refl…" at bounding box center [416, 286] width 314 height 73
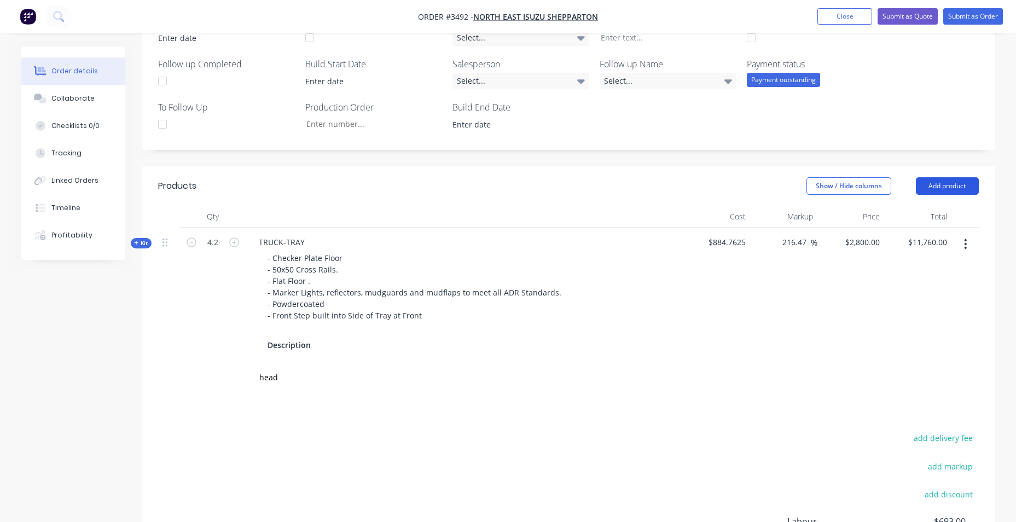
click at [943, 185] on button "Add product" at bounding box center [947, 186] width 63 height 18
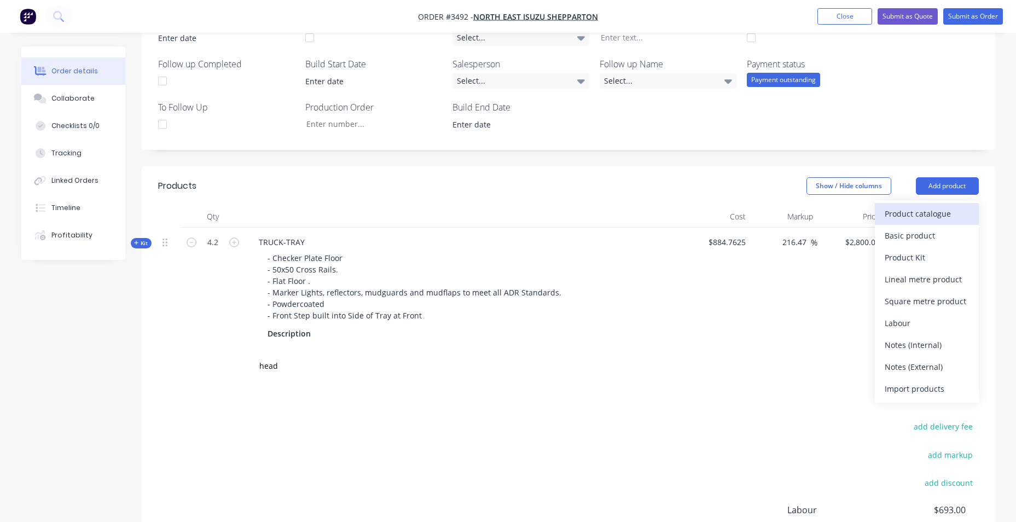
click at [898, 223] on button "Product catalogue" at bounding box center [927, 214] width 104 height 22
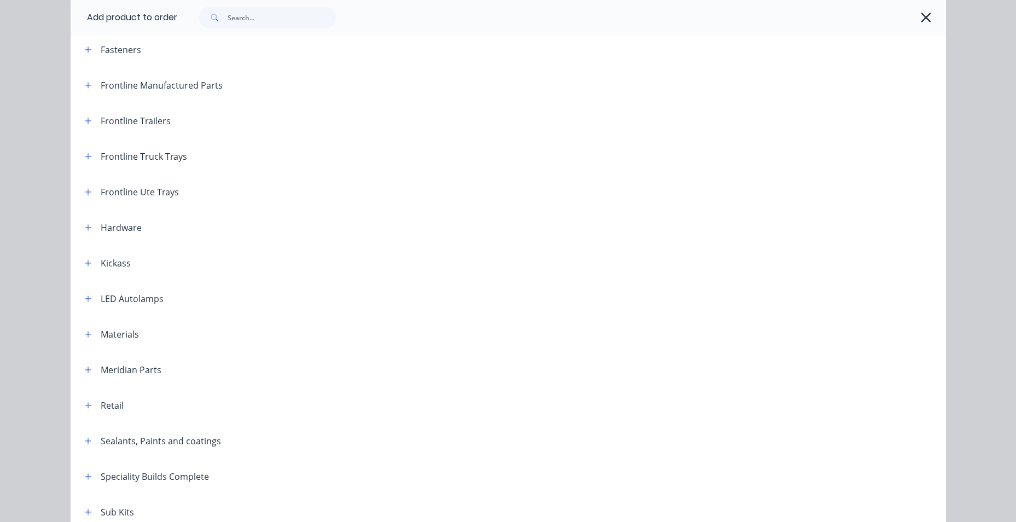
scroll to position [164, 0]
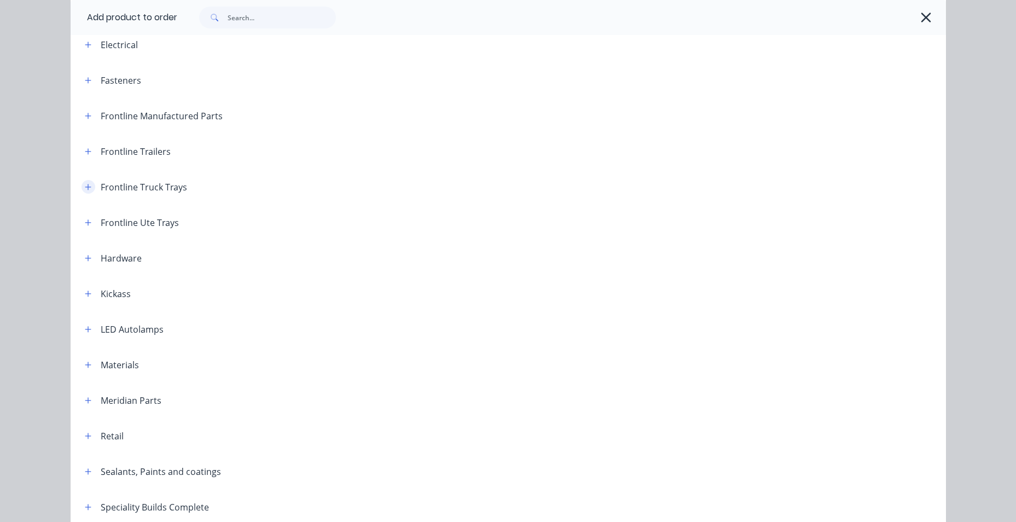
click at [87, 188] on icon "button" at bounding box center [88, 187] width 7 height 8
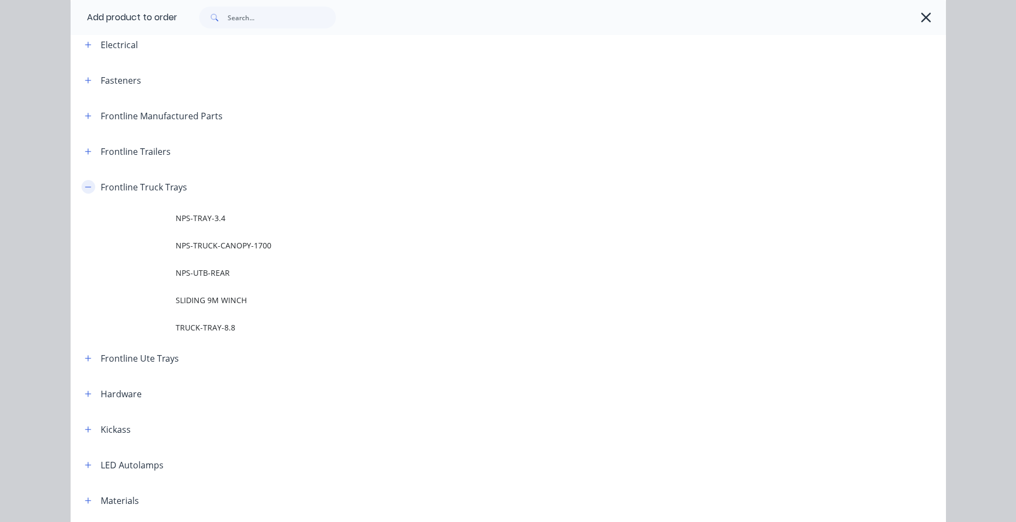
click at [87, 188] on icon "button" at bounding box center [88, 187] width 7 height 8
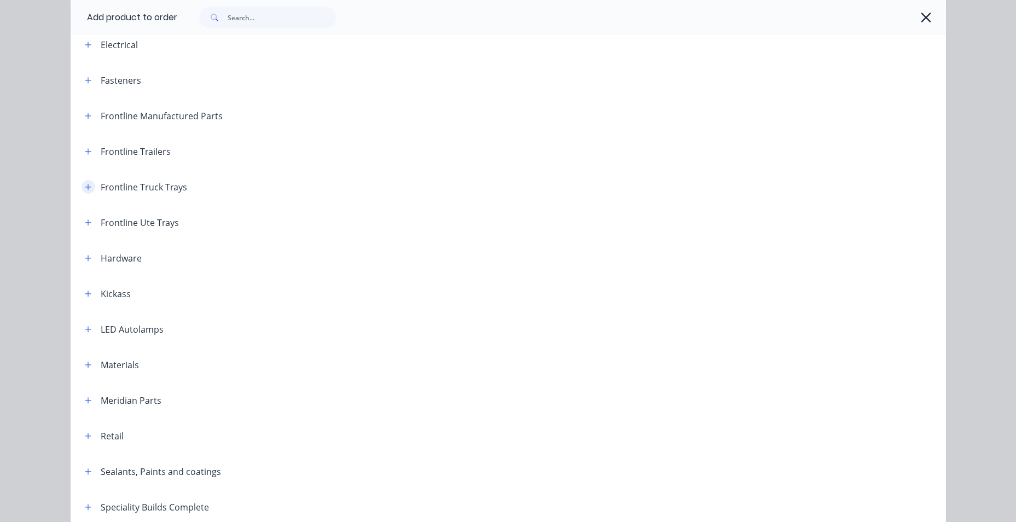
click at [87, 188] on icon "button" at bounding box center [88, 187] width 7 height 8
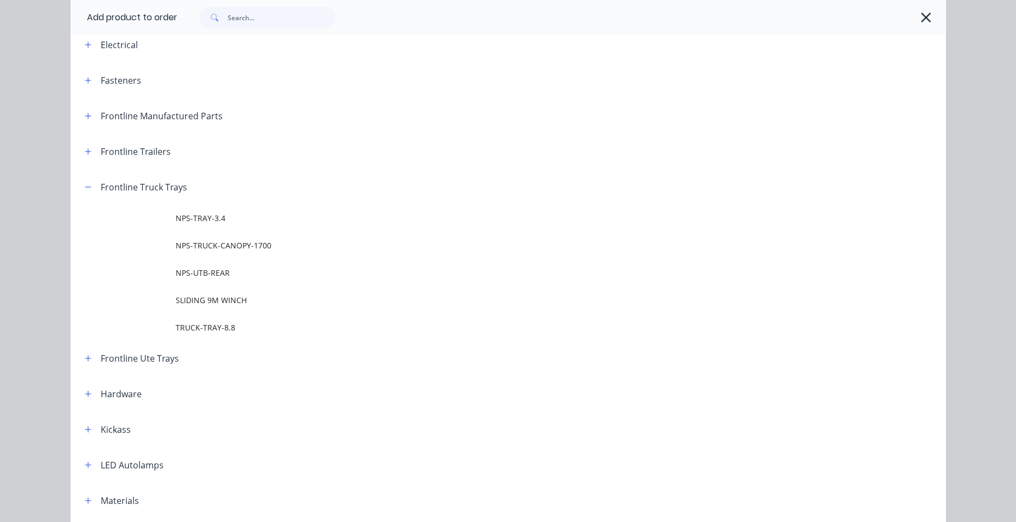
drag, startPoint x: 211, startPoint y: 239, endPoint x: 221, endPoint y: 235, distance: 10.9
click at [221, 235] on td "NPS-TRUCK-CANOPY-1700" at bounding box center [561, 245] width 770 height 27
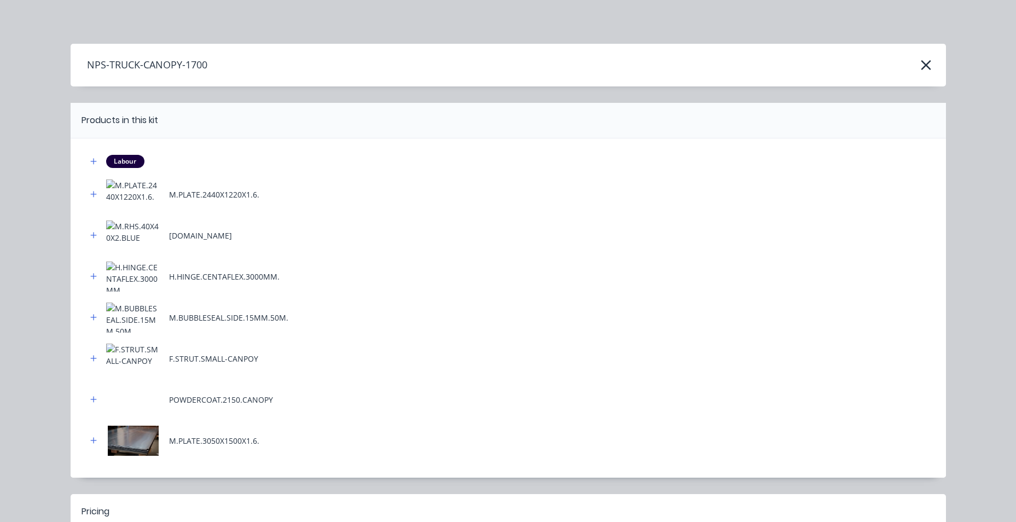
scroll to position [131, 0]
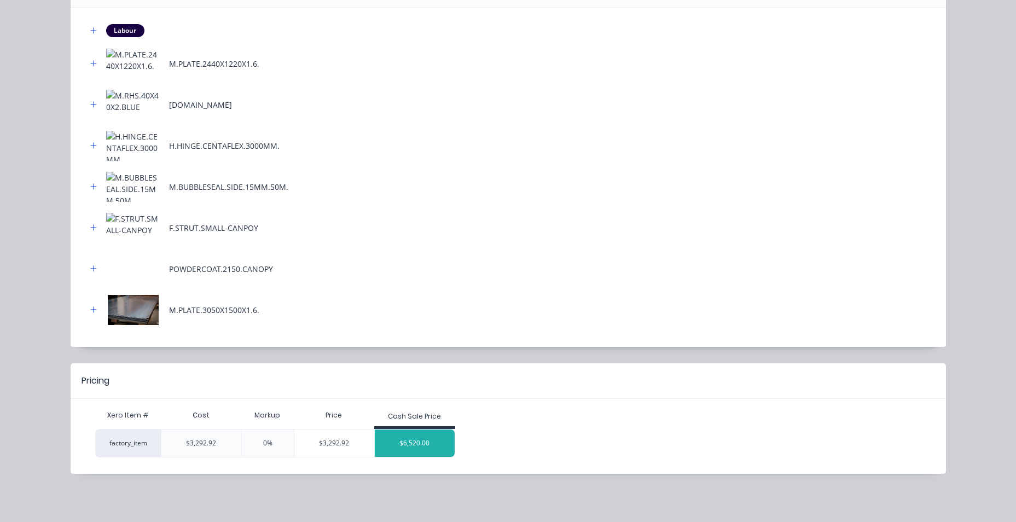
click at [404, 447] on div "$6,520.00" at bounding box center [415, 443] width 80 height 27
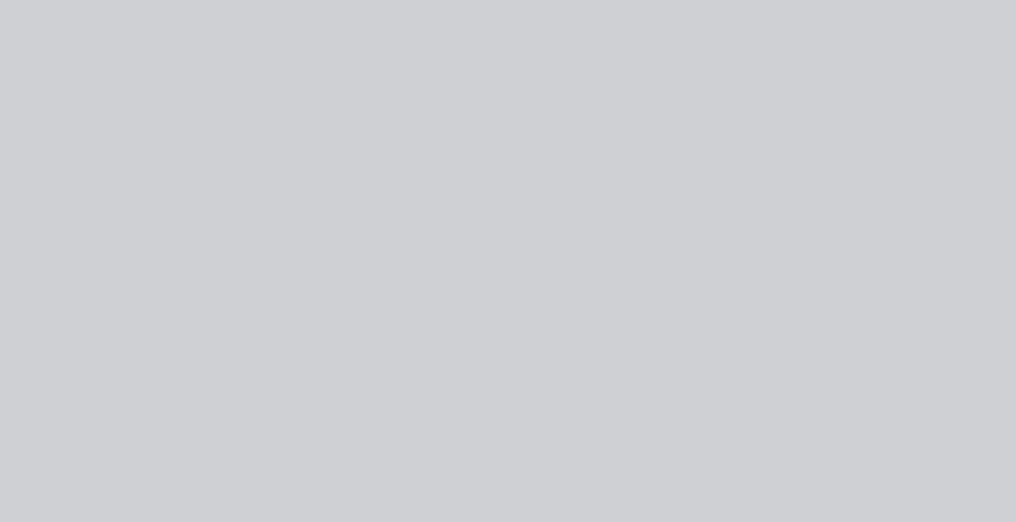
scroll to position [0, 0]
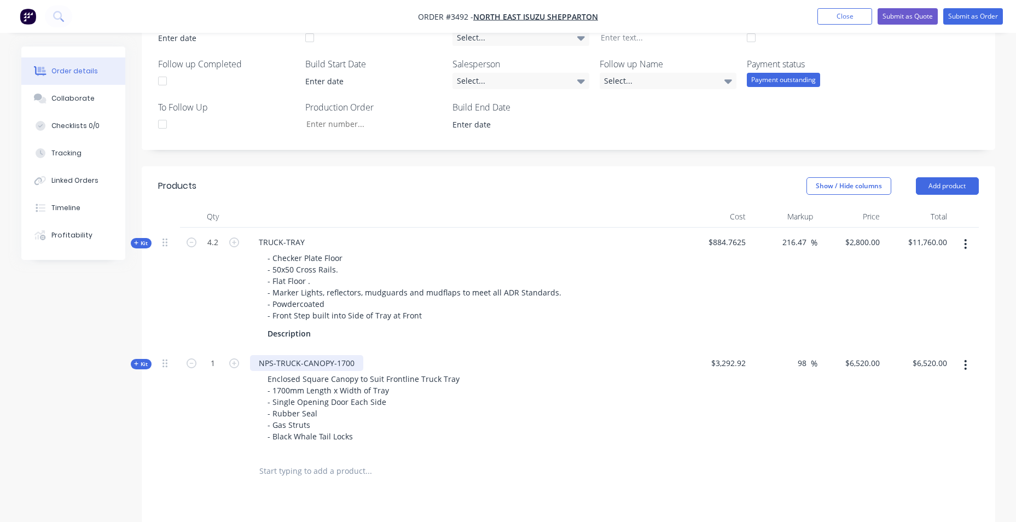
click at [315, 365] on div "NPS-TRUCK-CANOPY-1700" at bounding box center [306, 363] width 113 height 16
drag, startPoint x: 275, startPoint y: 359, endPoint x: 248, endPoint y: 361, distance: 27.4
click at [248, 361] on div "NPS-TRUCK-CANOPY-1700 Enclosed Square Canopy to Suit Frontline Truck Tray - 170…" at bounding box center [465, 401] width 438 height 105
click at [299, 472] on input "text" at bounding box center [368, 471] width 219 height 22
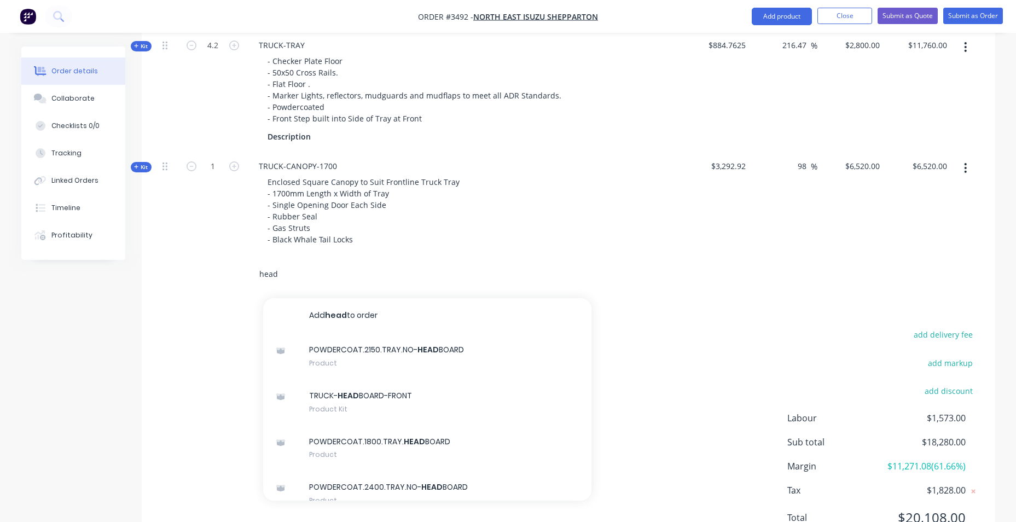
scroll to position [496, 0]
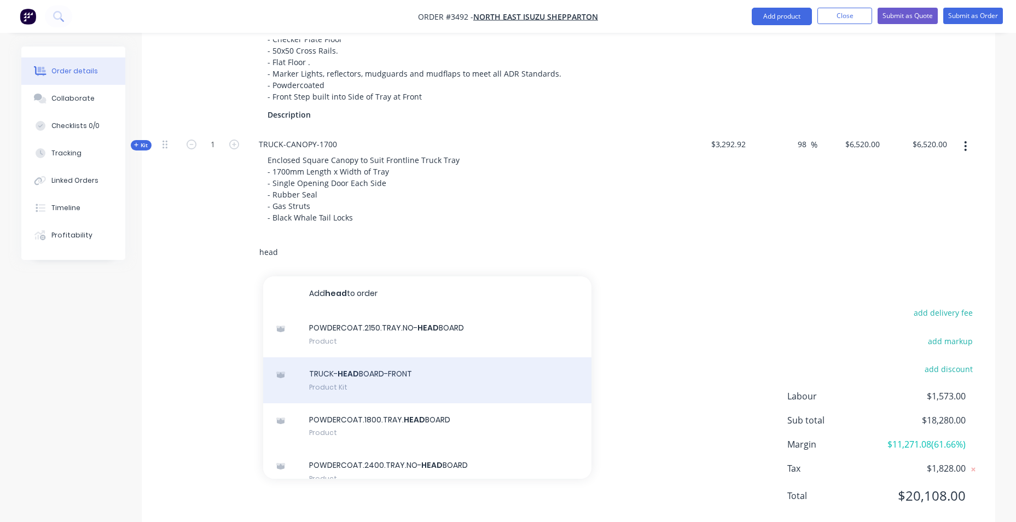
type input "head"
click at [433, 375] on div "TRUCK- HEAD BOARD-FRONT Product Kit" at bounding box center [427, 380] width 328 height 46
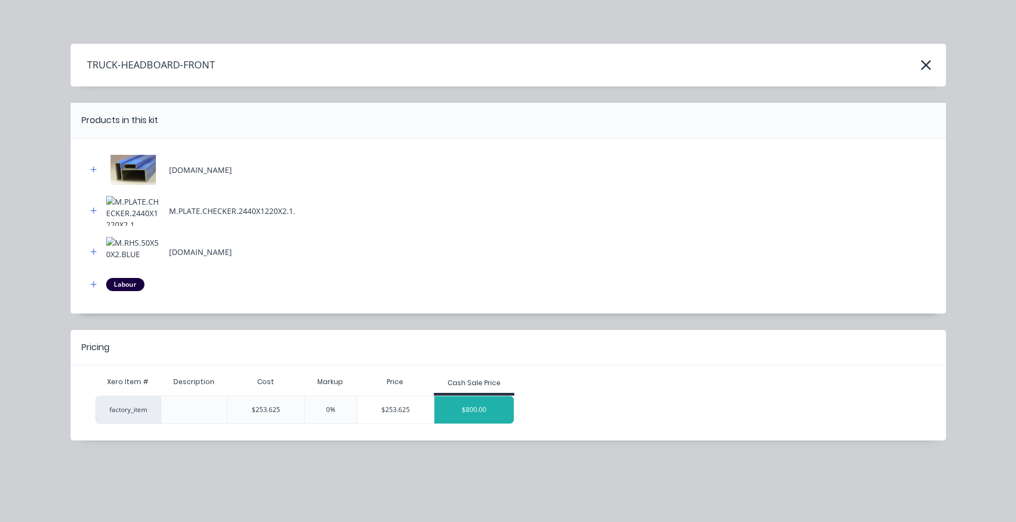
click at [477, 416] on div "$800.00" at bounding box center [474, 409] width 80 height 27
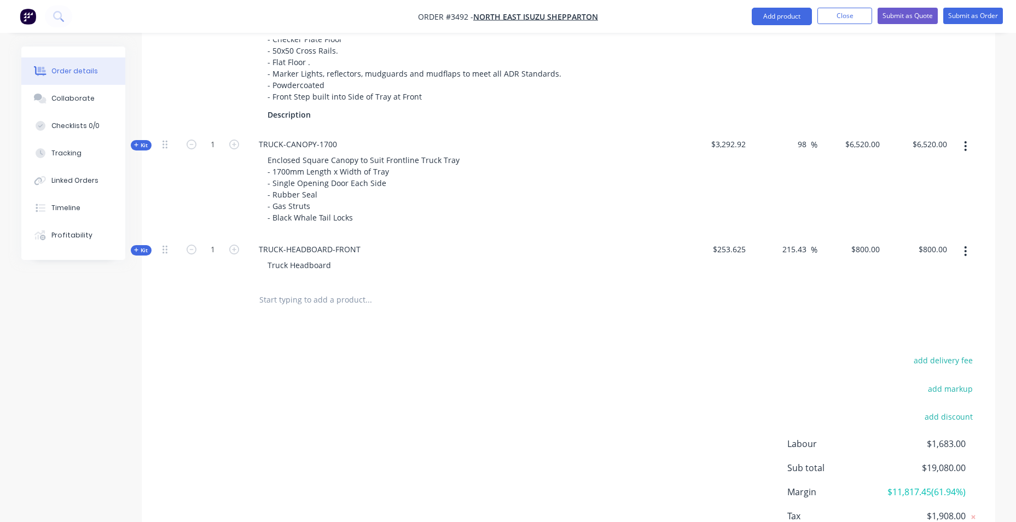
click at [135, 247] on icon "button" at bounding box center [136, 249] width 5 height 5
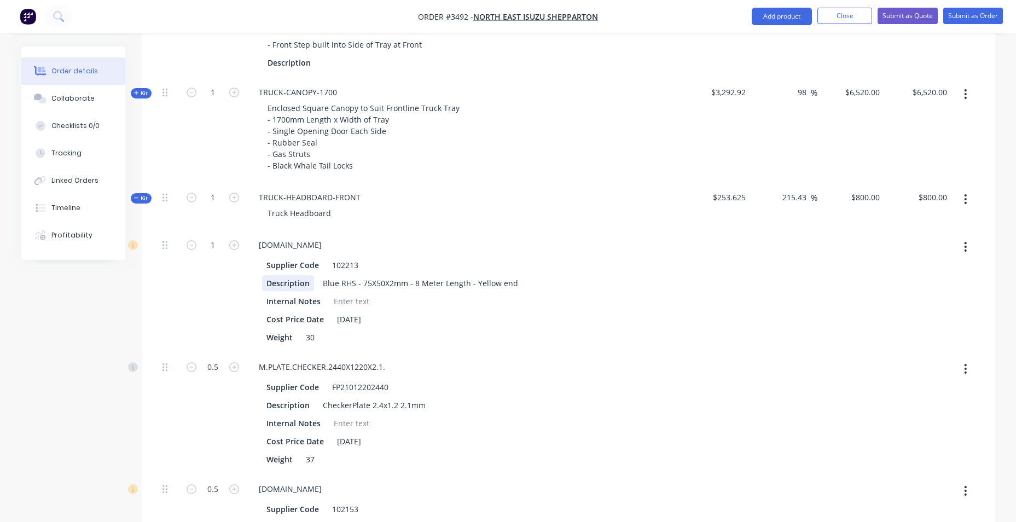
scroll to position [551, 0]
click at [219, 237] on input "1" at bounding box center [213, 242] width 28 height 16
click at [219, 239] on input "1" at bounding box center [213, 242] width 28 height 16
click at [219, 241] on input "1" at bounding box center [213, 242] width 28 height 16
type input "1.5"
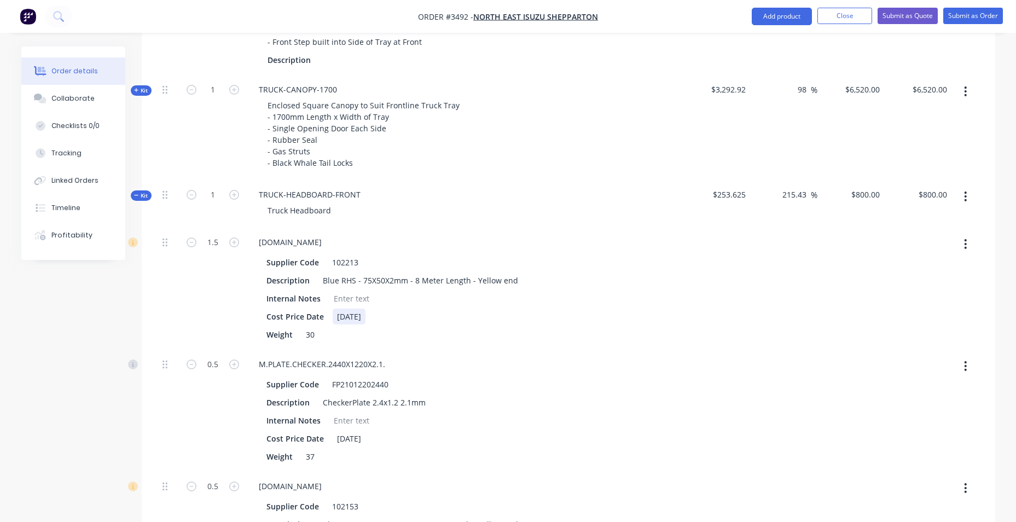
click at [519, 321] on div "Cost Price Date [DATE]" at bounding box center [462, 317] width 401 height 16
type input "$902.9078"
type input "$902.91"
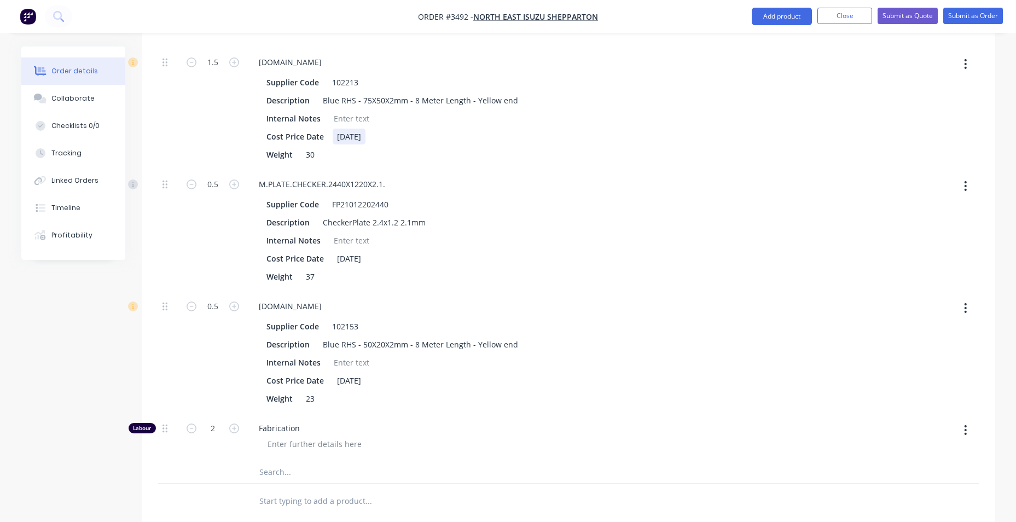
scroll to position [770, 0]
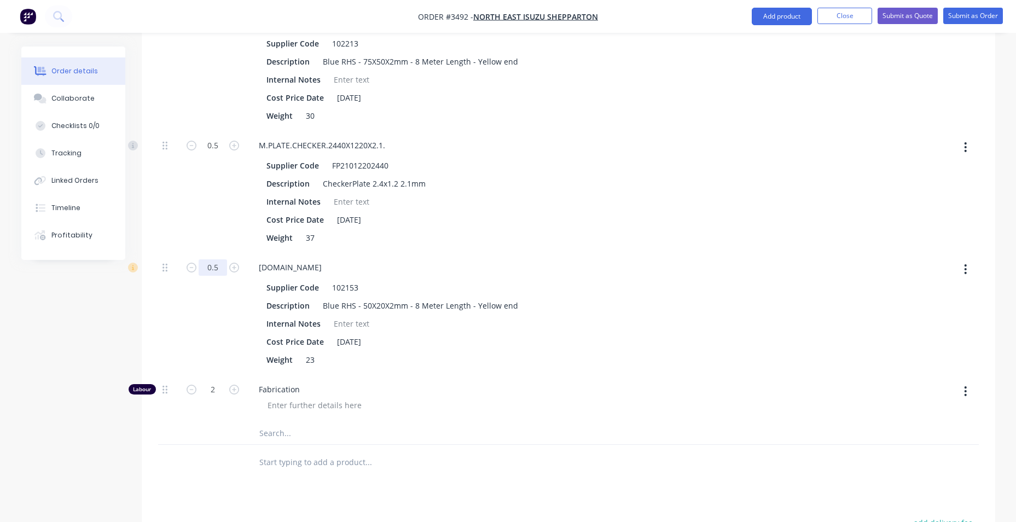
click at [216, 271] on input "0.5" at bounding box center [213, 267] width 28 height 16
type input "1"
type input "$984.5244"
type input "$984.52"
drag, startPoint x: 602, startPoint y: 305, endPoint x: 578, endPoint y: 296, distance: 25.3
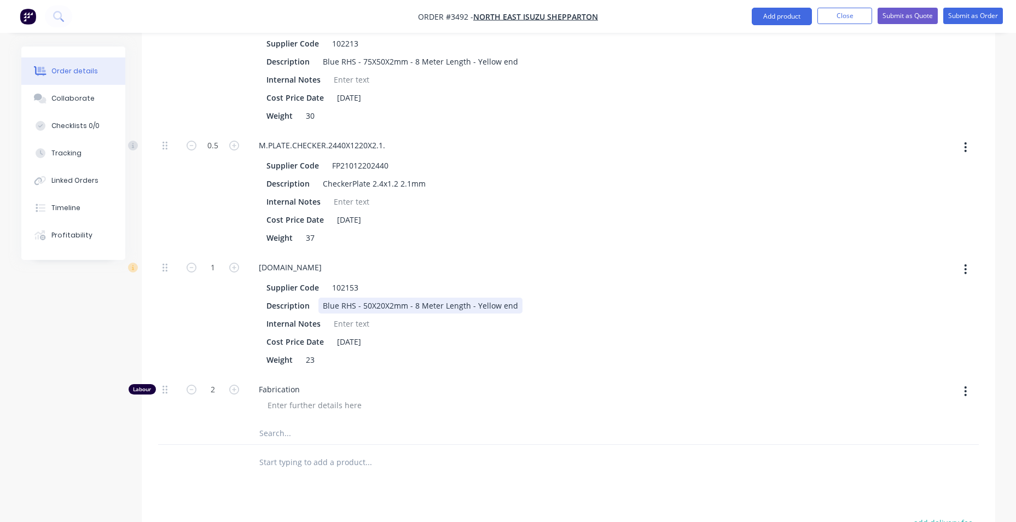
click at [601, 305] on div "Description Blue RHS - 50X20X2mm - 8 Meter Length - Yellow end" at bounding box center [462, 306] width 401 height 16
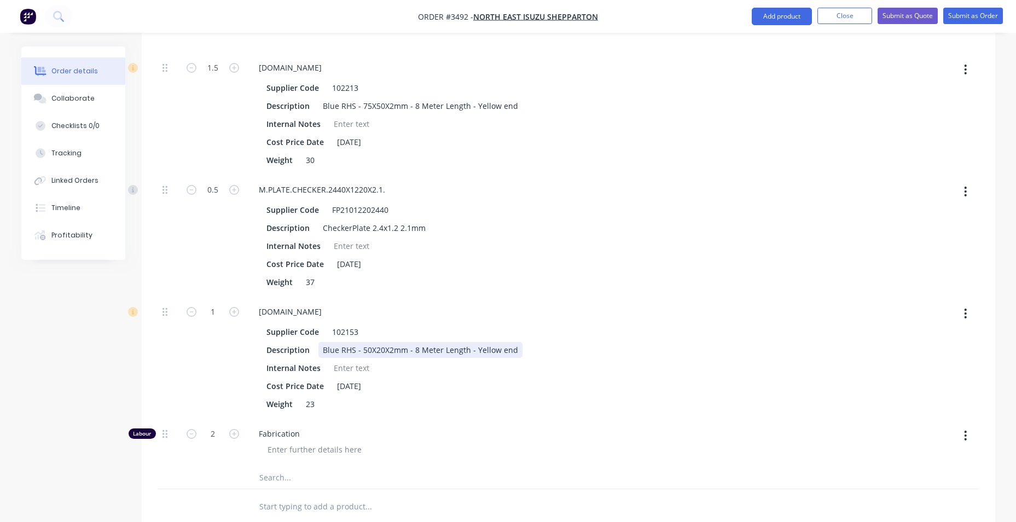
scroll to position [551, 0]
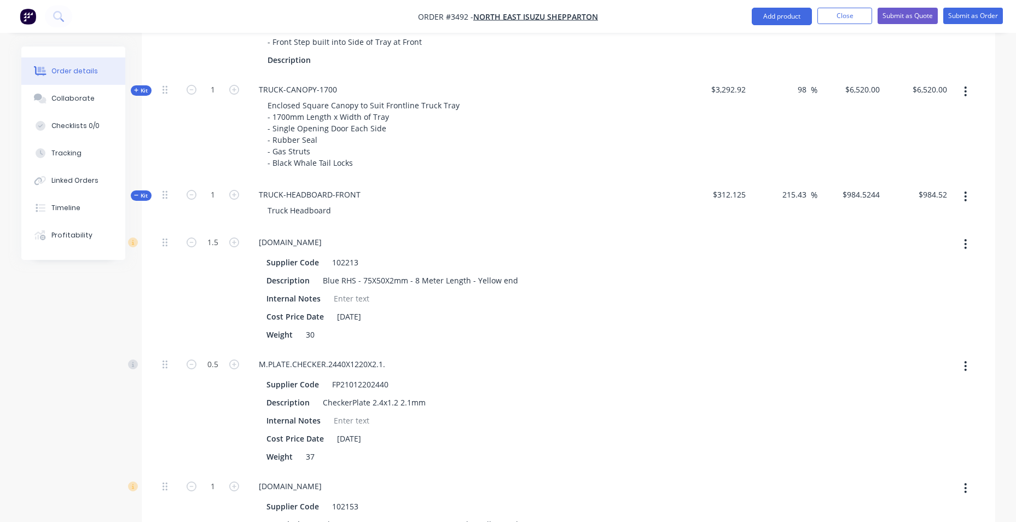
click at [135, 194] on icon "button" at bounding box center [136, 195] width 5 height 5
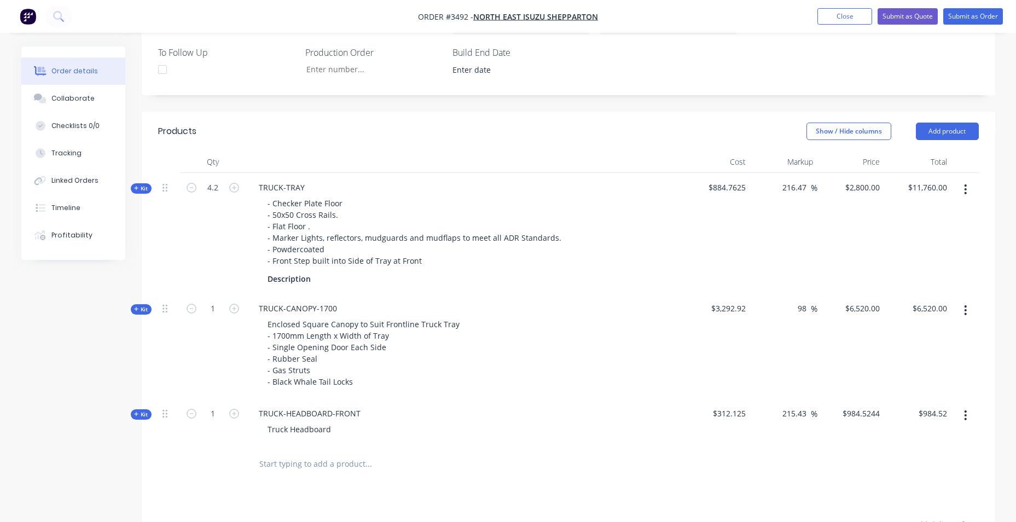
scroll to position [334, 0]
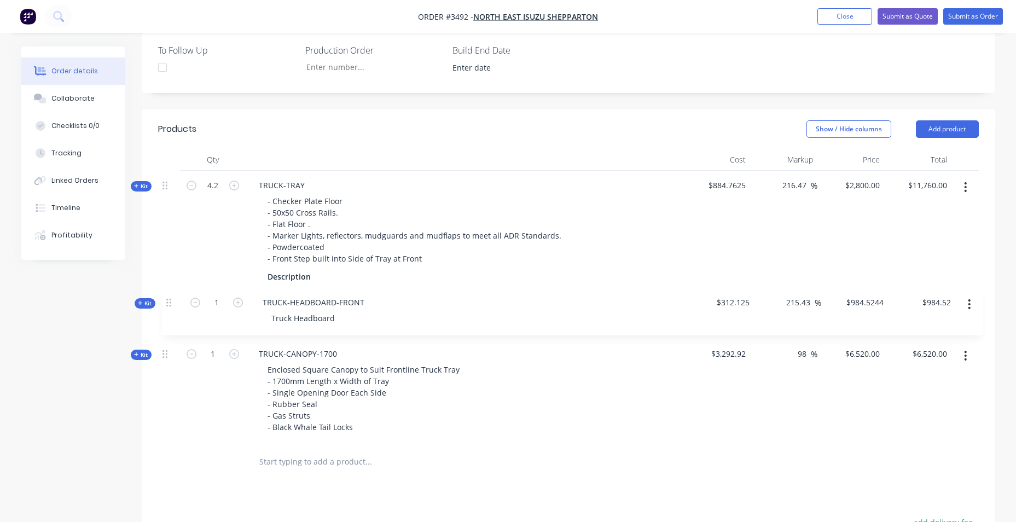
drag, startPoint x: 166, startPoint y: 415, endPoint x: 169, endPoint y: 297, distance: 117.7
click at [169, 298] on div "Kit 4.2 TRUCK-TRAY - Checker Plate Floor - 50x50 Cross Rails. - Flat Floor . - …" at bounding box center [568, 308] width 821 height 274
click at [495, 457] on div at bounding box center [414, 462] width 328 height 22
click at [338, 457] on input "text" at bounding box center [368, 462] width 219 height 22
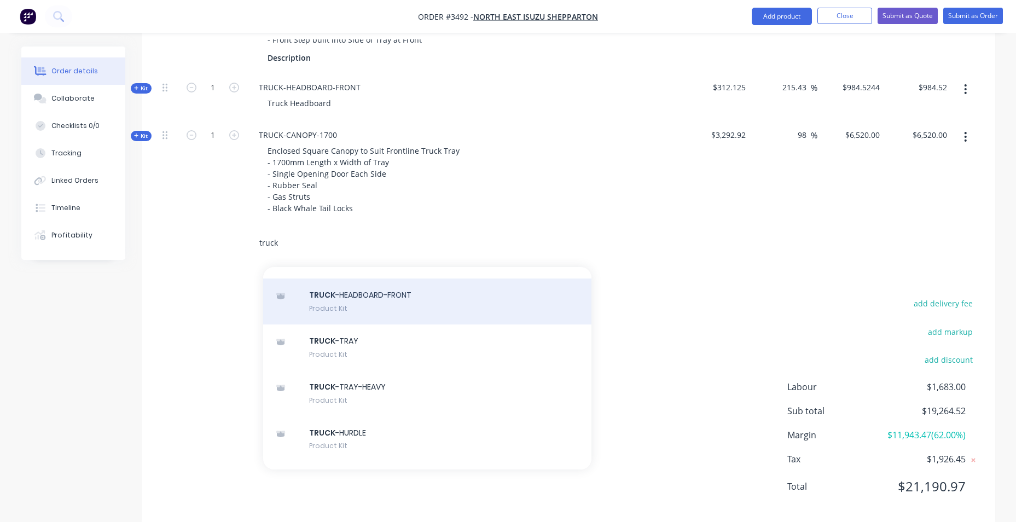
scroll to position [164, 0]
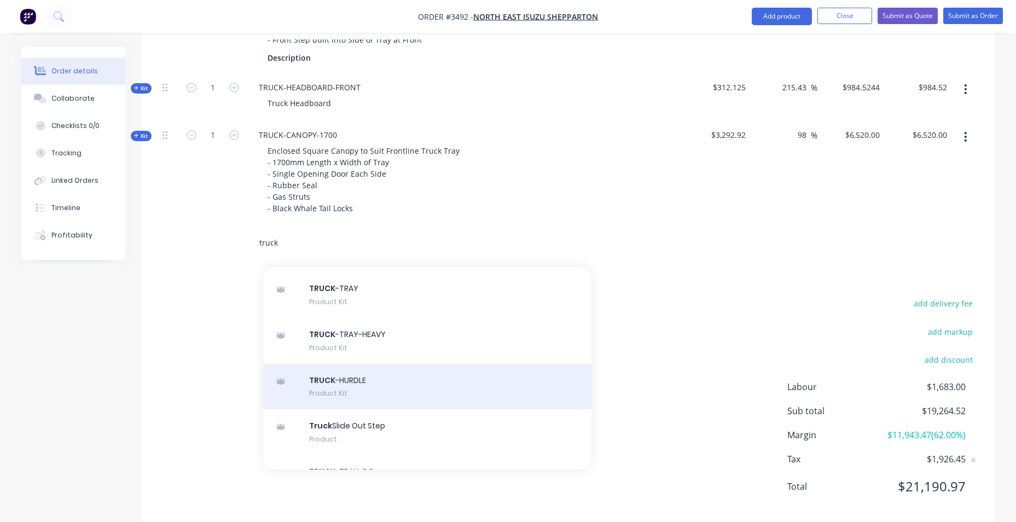
type input "truck"
click at [444, 388] on div "TRUCK -HURDLE Product Kit" at bounding box center [427, 387] width 328 height 46
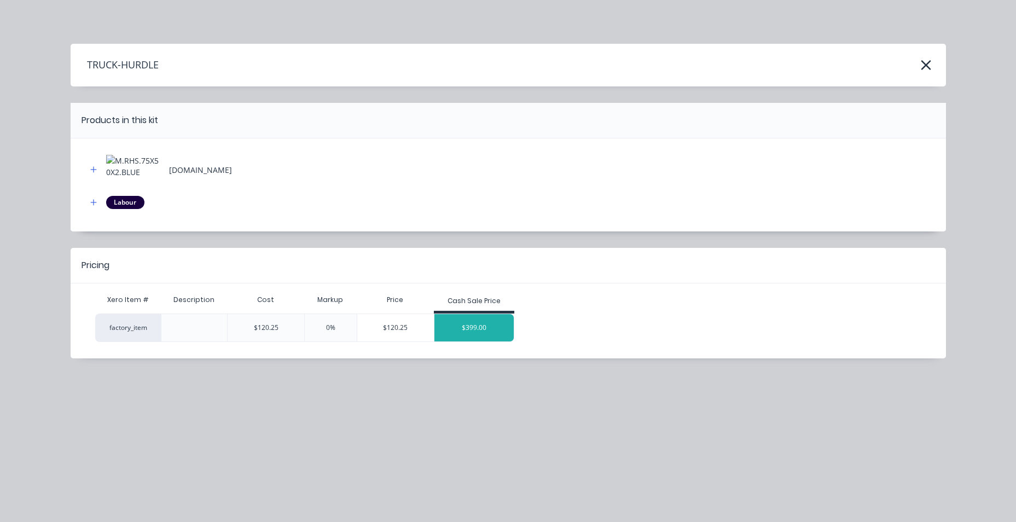
click at [490, 334] on div "$399.00" at bounding box center [474, 327] width 80 height 27
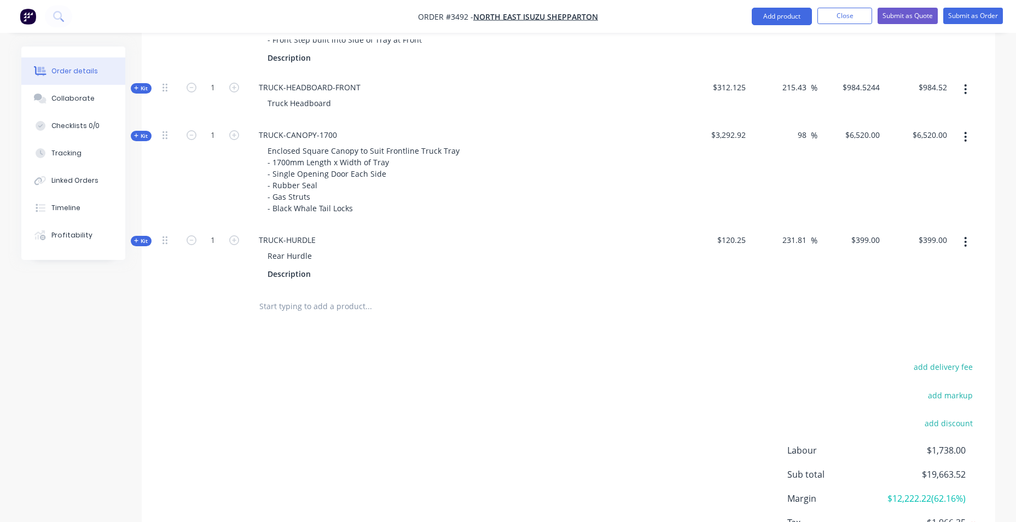
scroll to position [389, 0]
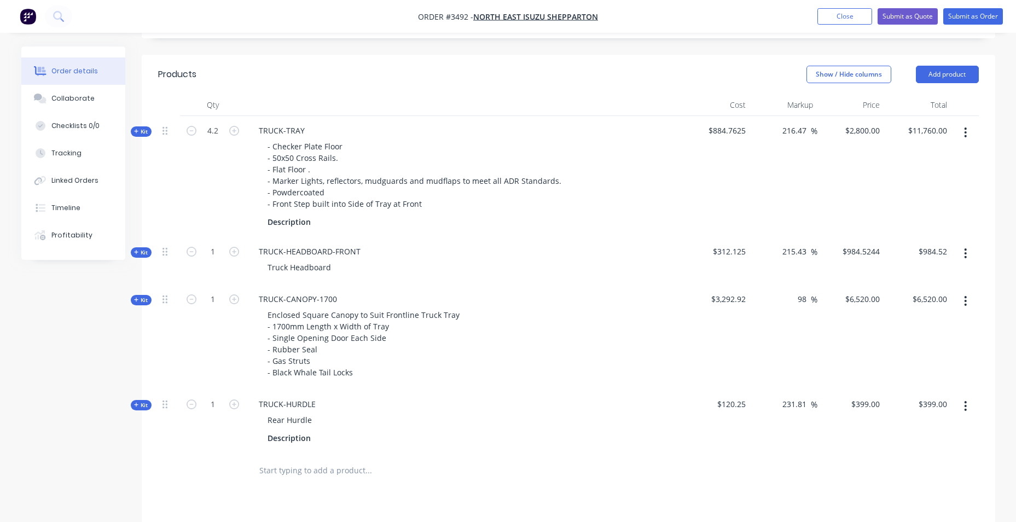
click at [310, 474] on input "text" at bounding box center [368, 471] width 219 height 22
type input "sides"
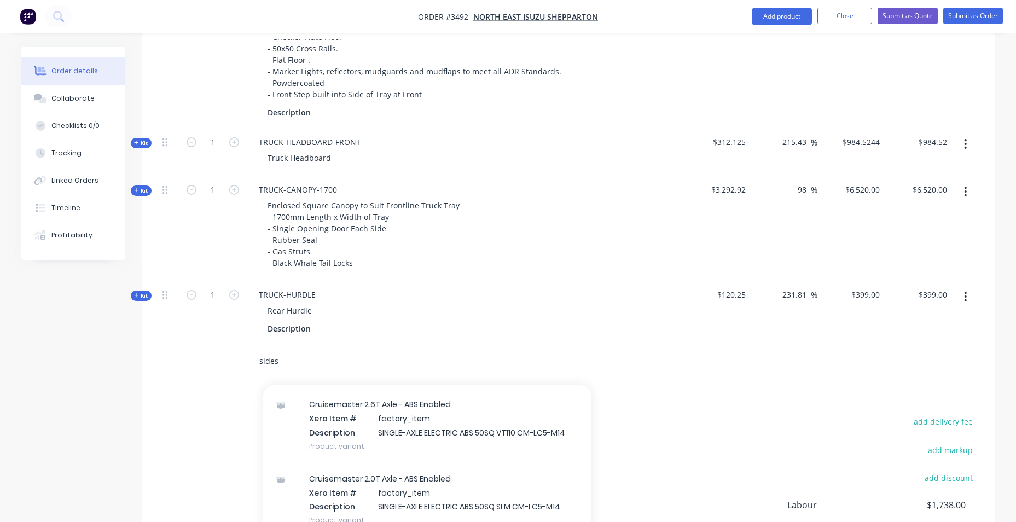
scroll to position [0, 0]
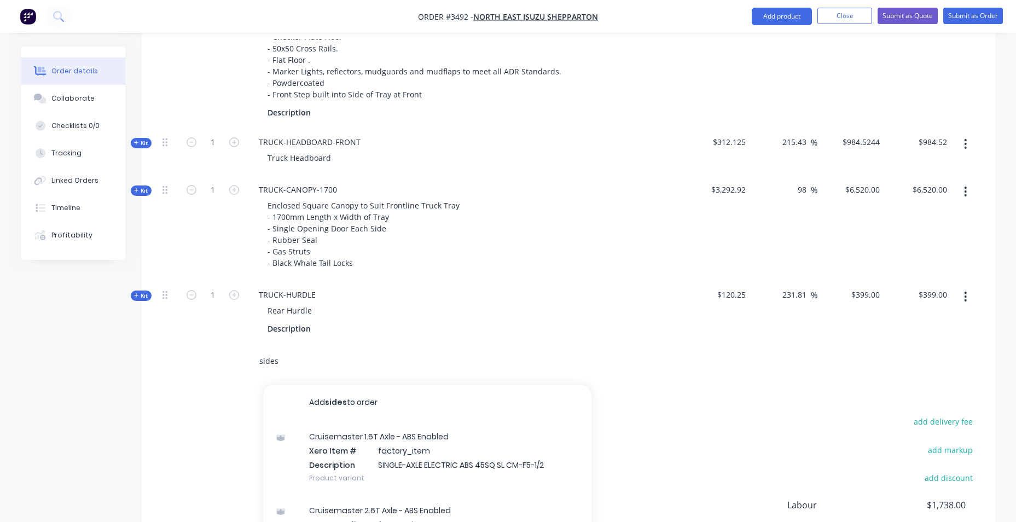
drag, startPoint x: 288, startPoint y: 360, endPoint x: 219, endPoint y: 358, distance: 68.4
click at [219, 358] on div "sides Add sides to order Cruisemaster 1.6T Axle - ABS Enabled Xero Item # facto…" at bounding box center [568, 362] width 821 height 36
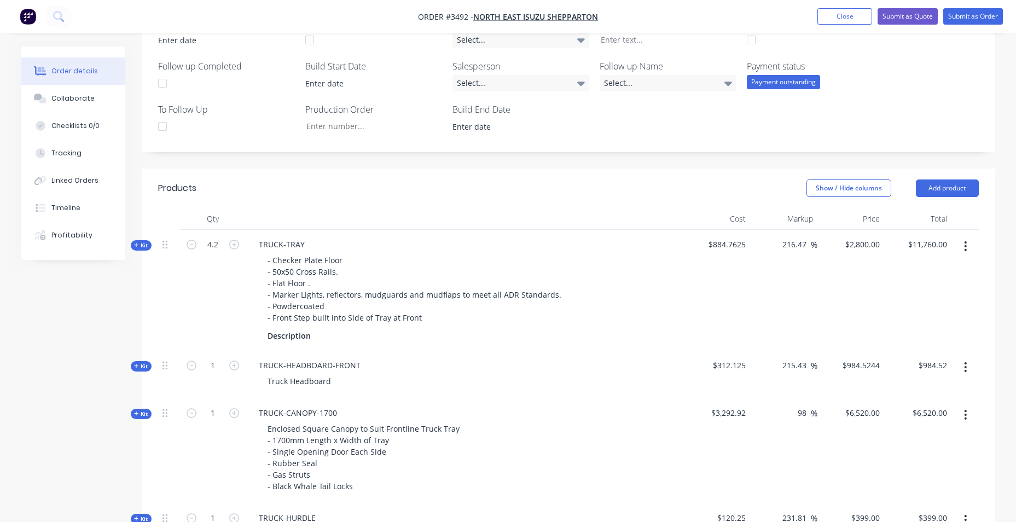
scroll to position [374, 0]
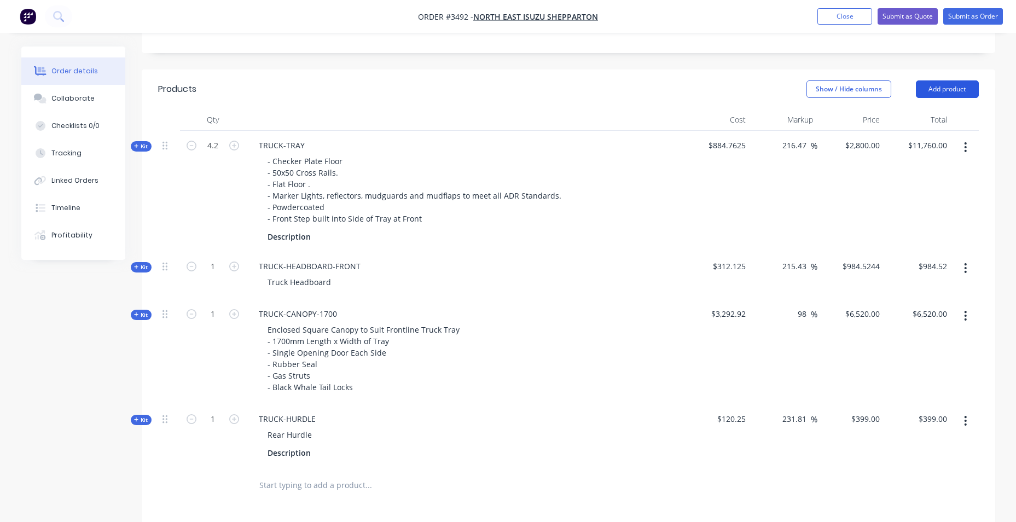
click at [941, 91] on button "Add product" at bounding box center [947, 89] width 63 height 18
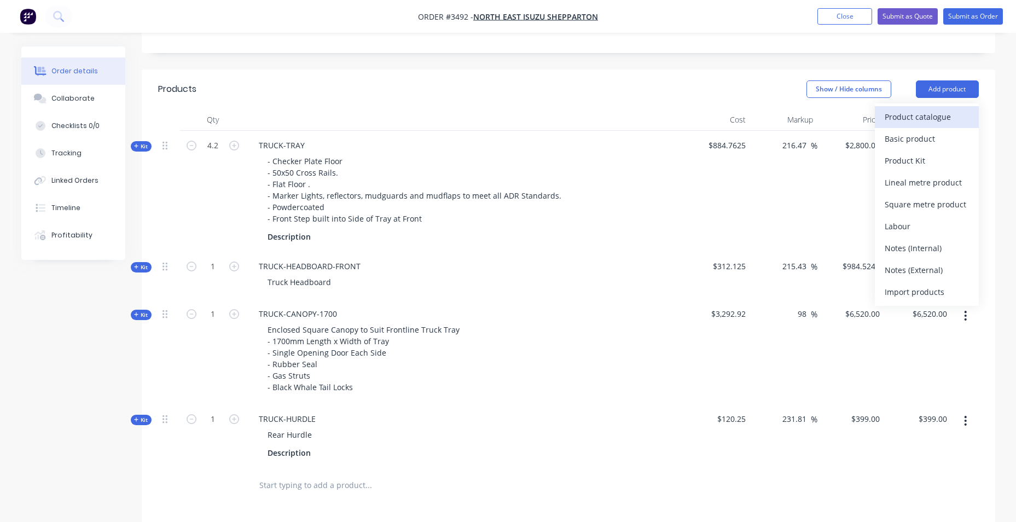
click at [895, 123] on div "Product catalogue" at bounding box center [927, 117] width 84 height 16
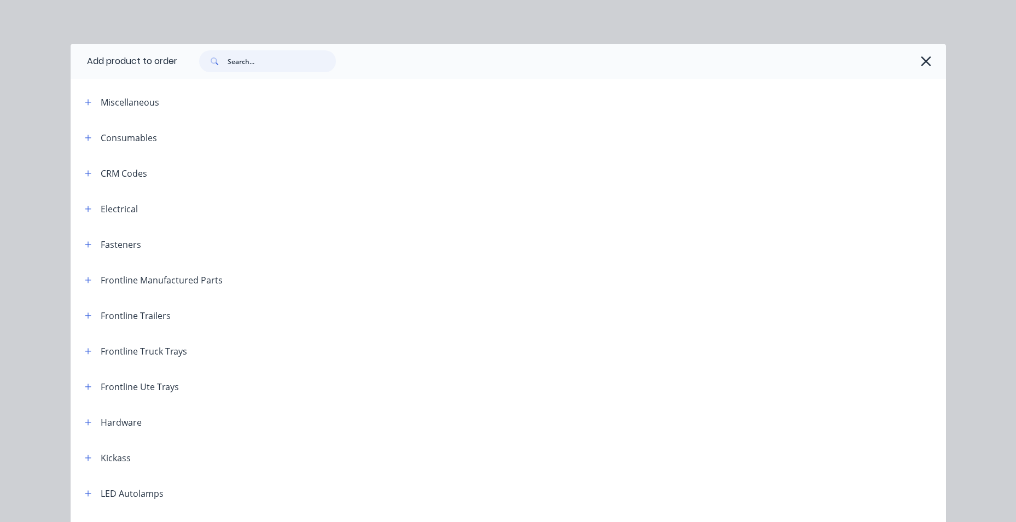
click at [249, 59] on input "text" at bounding box center [282, 61] width 108 height 22
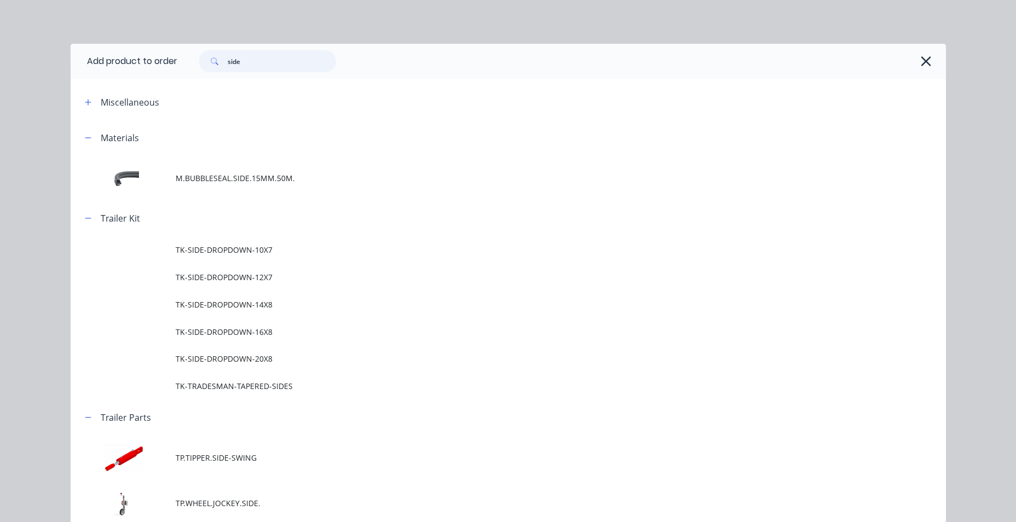
type input "side"
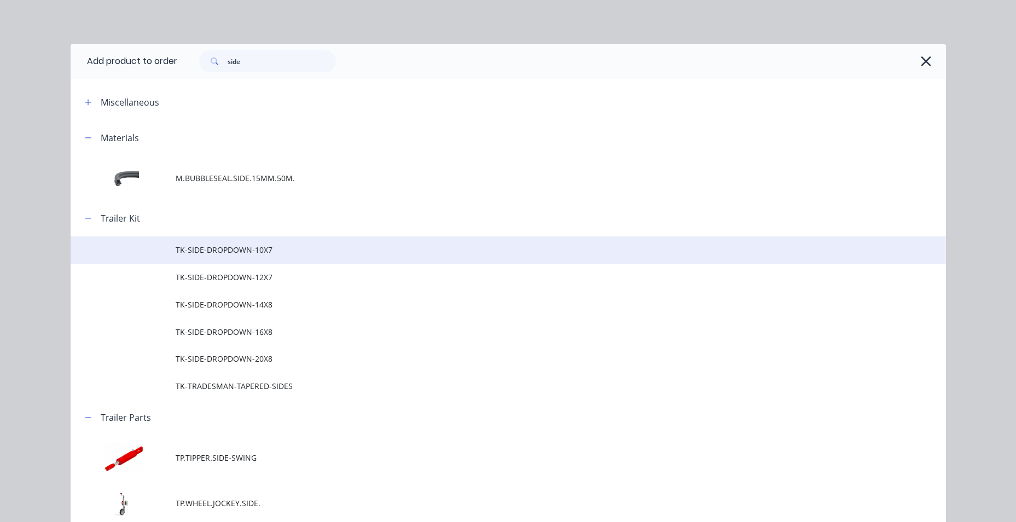
click at [275, 254] on span "TK-SIDE-DROPDOWN-10X7" at bounding box center [484, 249] width 616 height 11
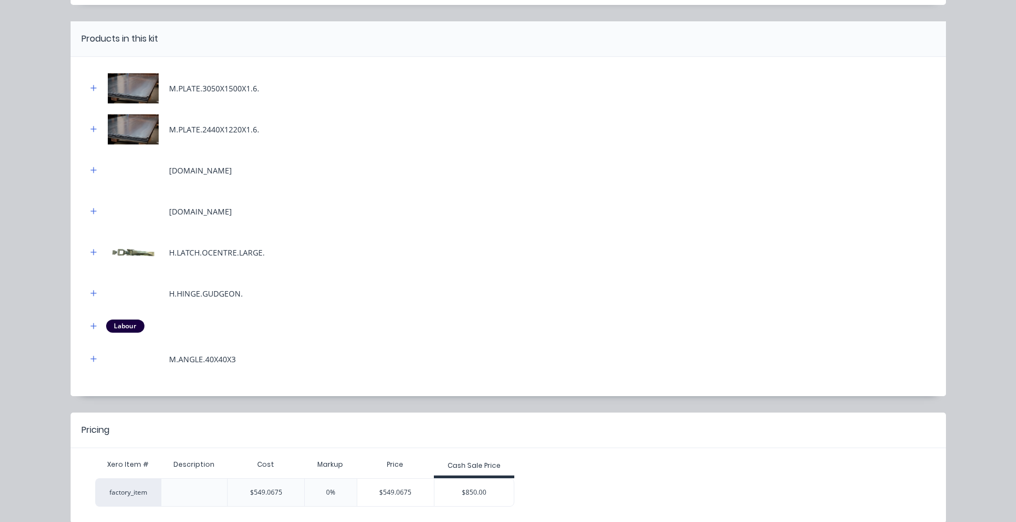
scroll to position [131, 0]
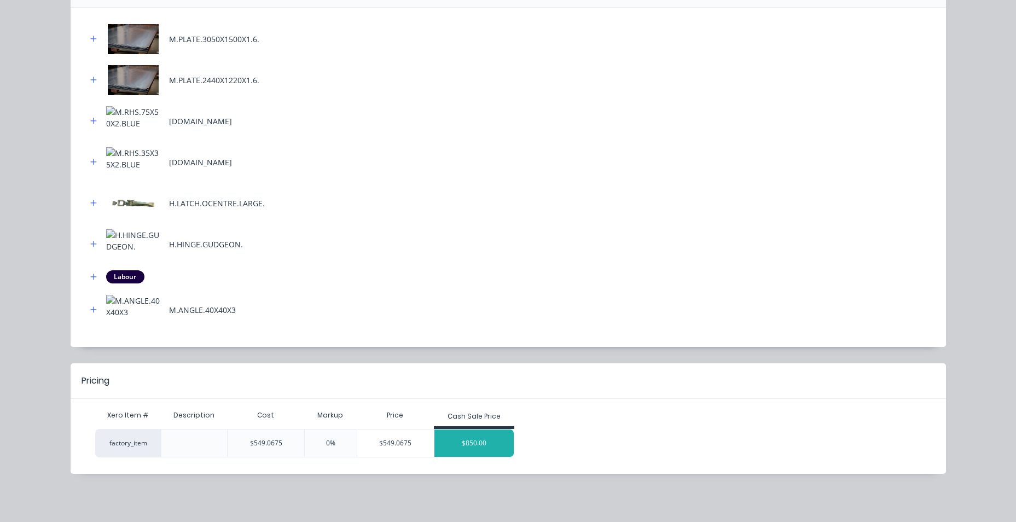
click at [459, 445] on div "$850.00" at bounding box center [474, 443] width 80 height 27
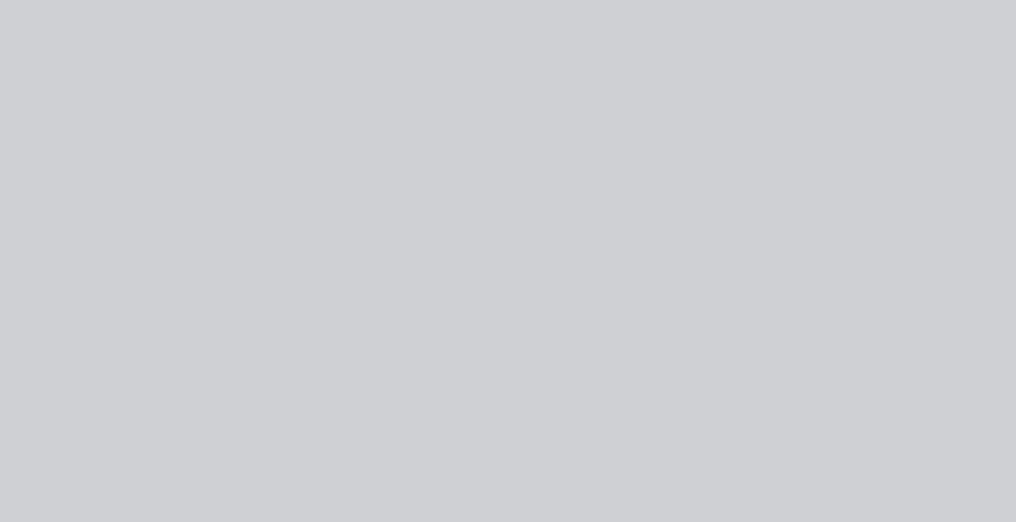
type input "54.81"
type input "$850.00"
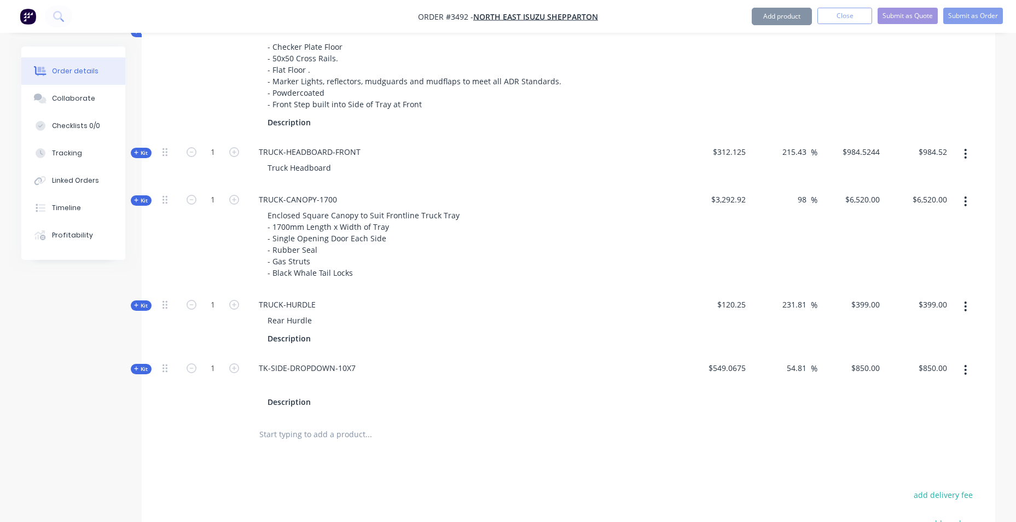
scroll to position [648, 0]
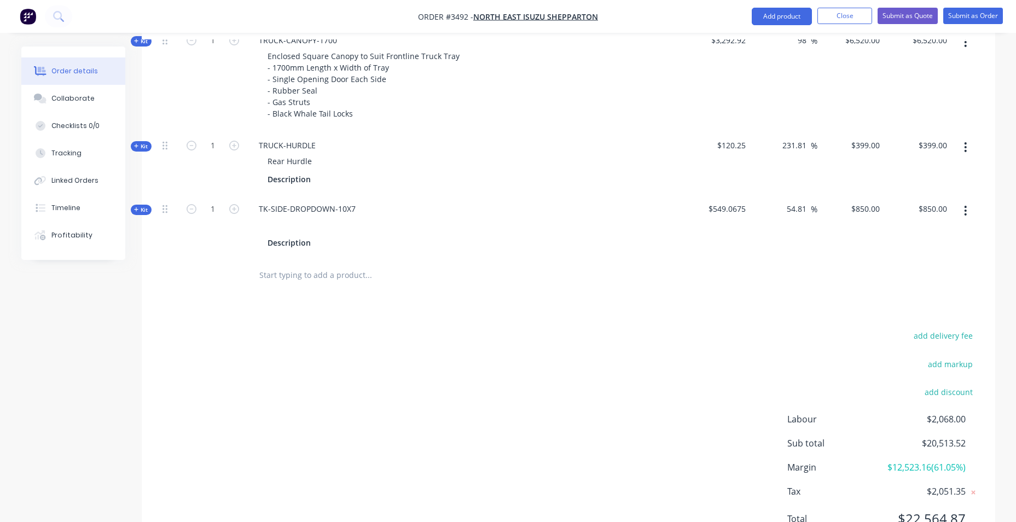
drag, startPoint x: 810, startPoint y: 210, endPoint x: 771, endPoint y: 213, distance: 39.0
click at [772, 213] on div "54.81 54.81 %" at bounding box center [783, 225] width 67 height 63
type input "100"
click at [640, 296] on div "Products Show / Hide columns Add product Qty Cost Markup Price Total Kit 4.2 TR…" at bounding box center [569, 176] width 854 height 760
type input "$1,098.135"
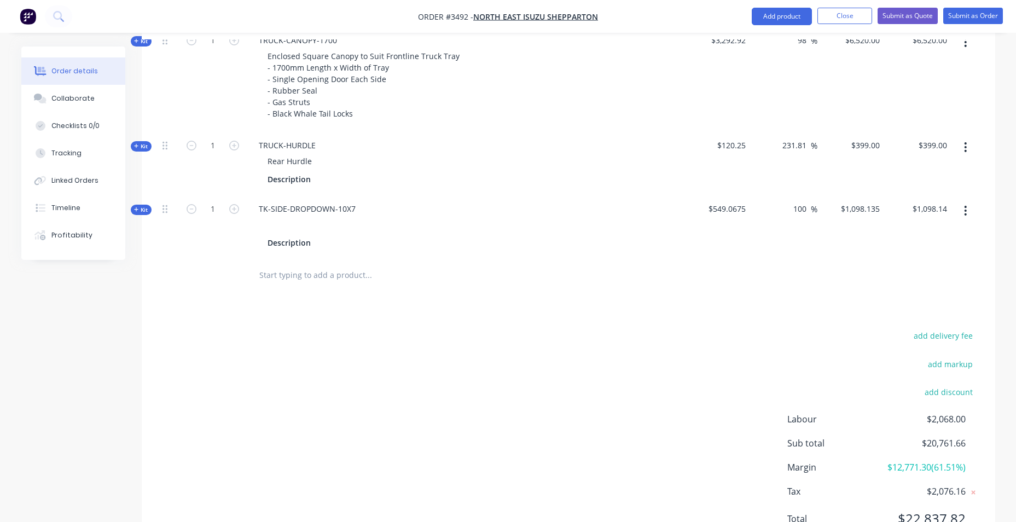
type input "$1,098.14"
drag, startPoint x: 270, startPoint y: 209, endPoint x: 255, endPoint y: 209, distance: 14.8
click at [255, 209] on div "TK-SIDE-DROPDOWN-10X7" at bounding box center [307, 209] width 114 height 16
drag, startPoint x: 323, startPoint y: 209, endPoint x: 374, endPoint y: 210, distance: 50.4
click at [374, 211] on div "SIDE-DROPDOWN-10X7 Description" at bounding box center [465, 225] width 438 height 63
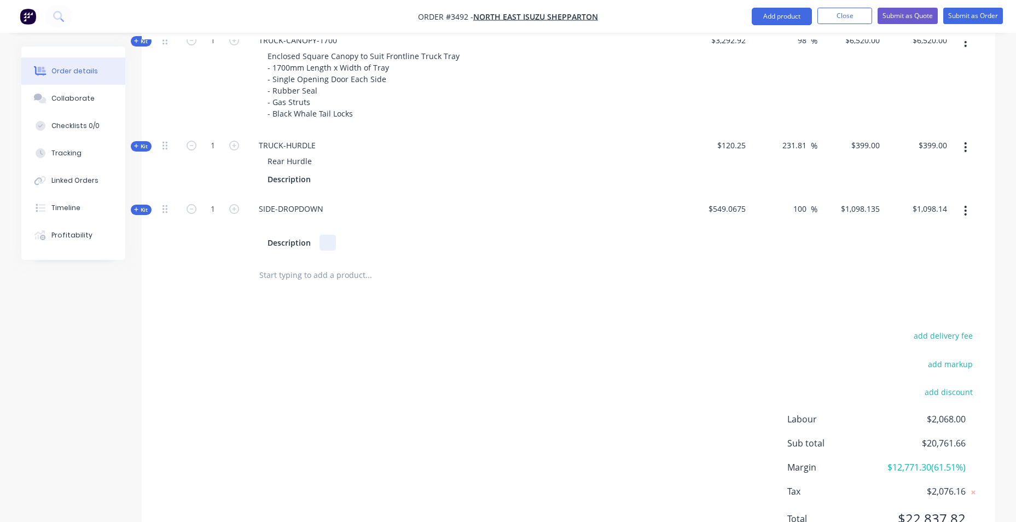
drag, startPoint x: 321, startPoint y: 245, endPoint x: 166, endPoint y: 248, distance: 155.4
click at [166, 248] on div "Kit 1 SIDE-DROPDOWN Description $549.0675 100 100 % $1,098.135 $1,098.135 $1,09…" at bounding box center [568, 225] width 821 height 63
drag, startPoint x: 309, startPoint y: 240, endPoint x: 178, endPoint y: 247, distance: 131.0
click at [178, 247] on div "Kit 1 SIDE-DROPDOWN Description $549.0675 100 100 % $1,098.135 $1,098.135 $1,09…" at bounding box center [568, 225] width 821 height 63
drag, startPoint x: 254, startPoint y: 377, endPoint x: 266, endPoint y: 258, distance: 119.3
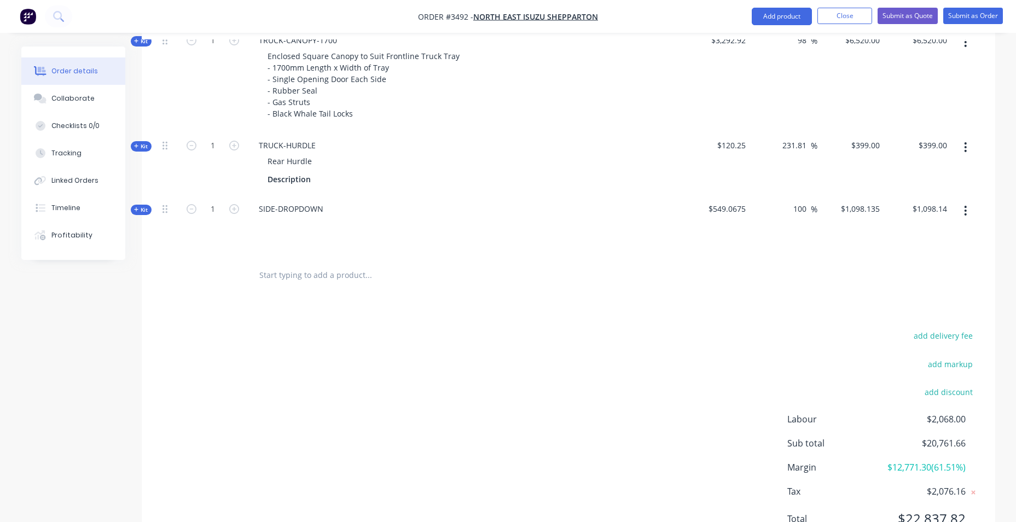
click at [255, 376] on div "add delivery fee add markup add discount Labour $2,068.00 Sub total $20,761.66 …" at bounding box center [568, 433] width 821 height 211
click at [265, 230] on div at bounding box center [268, 225] width 18 height 16
click at [265, 230] on div "sides to suit canopy back" at bounding box center [313, 225] width 109 height 16
click at [140, 210] on span "Kit" at bounding box center [141, 210] width 14 height 8
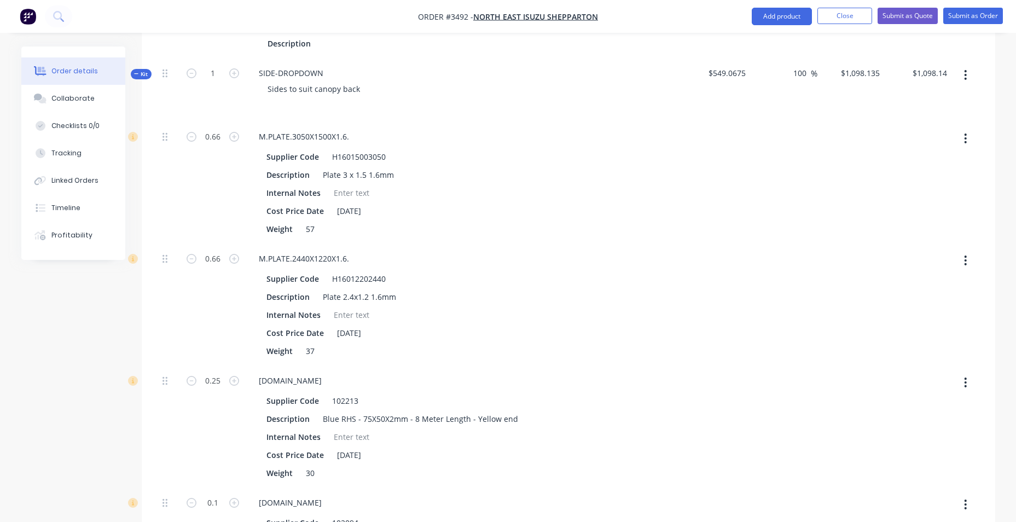
scroll to position [593, 0]
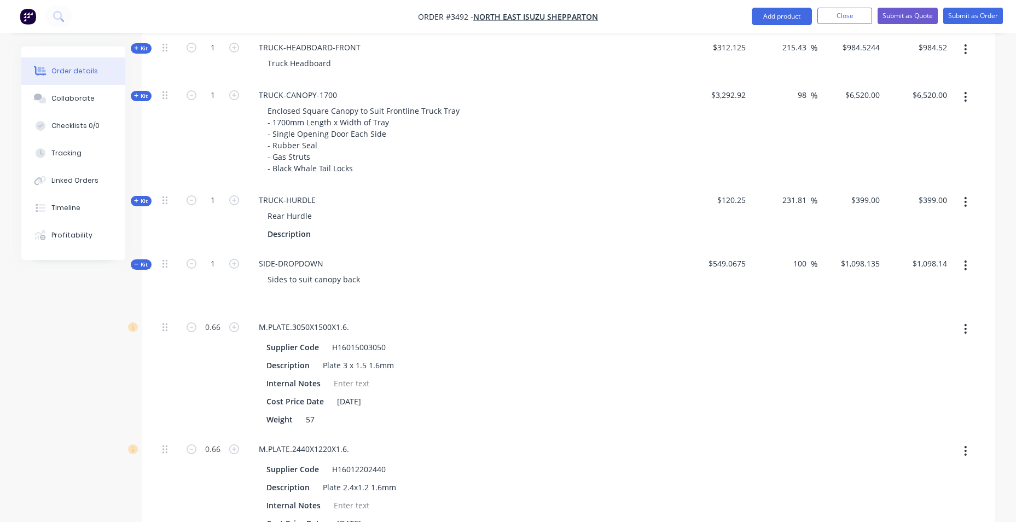
click at [967, 266] on icon "button" at bounding box center [965, 265] width 3 height 12
click at [956, 291] on div "Add product to kit" at bounding box center [927, 294] width 84 height 16
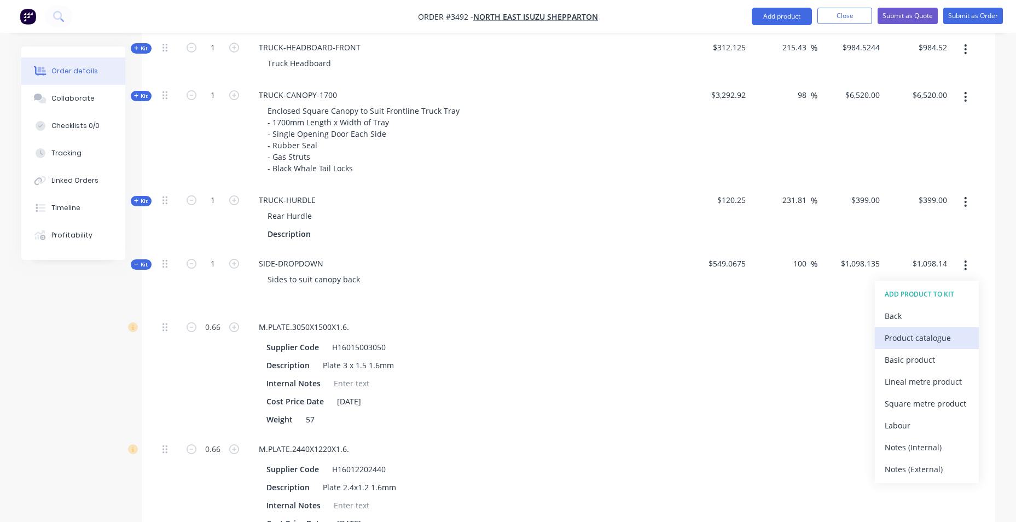
click at [948, 341] on div "Product catalogue" at bounding box center [927, 338] width 84 height 16
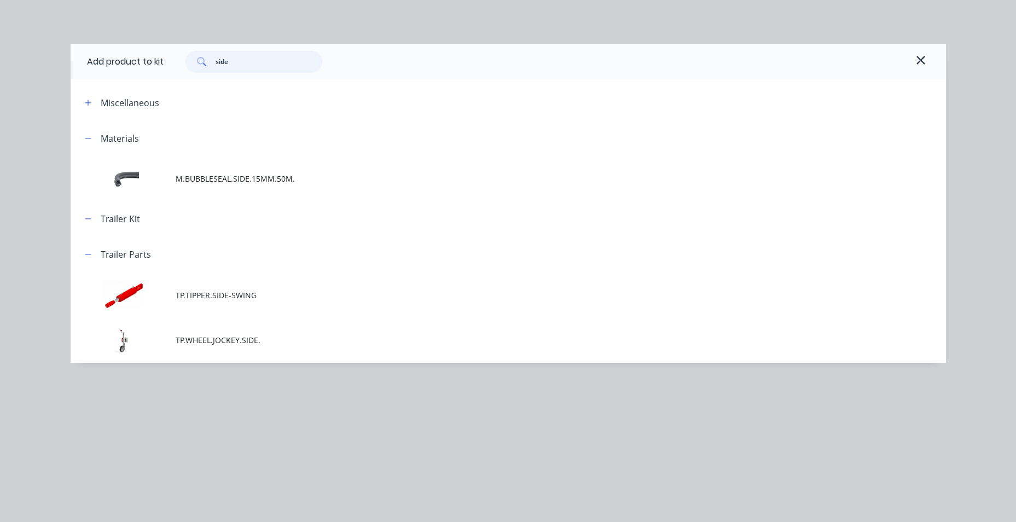
drag, startPoint x: 261, startPoint y: 66, endPoint x: 101, endPoint y: 61, distance: 159.9
click at [101, 61] on div "Add product to kit side" at bounding box center [508, 62] width 875 height 36
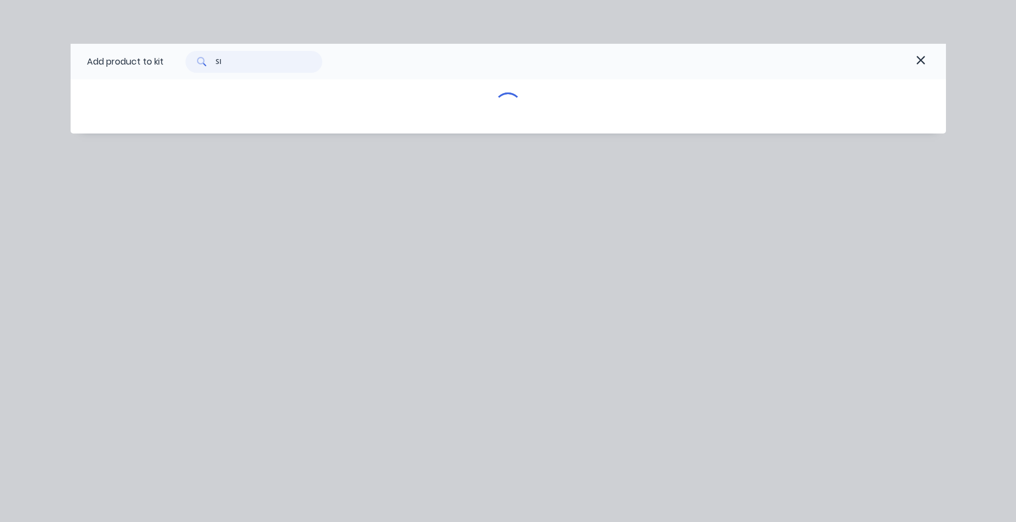
type input "S"
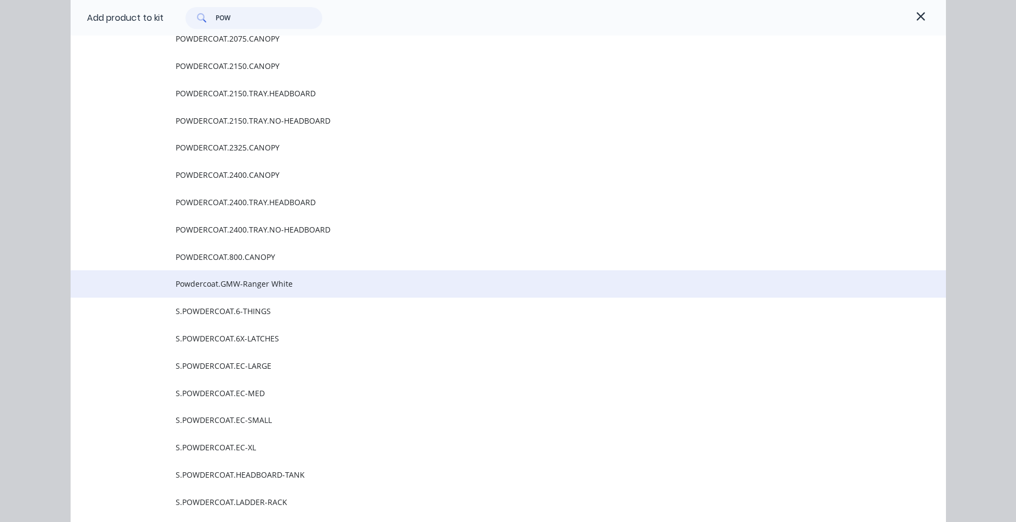
scroll to position [1040, 0]
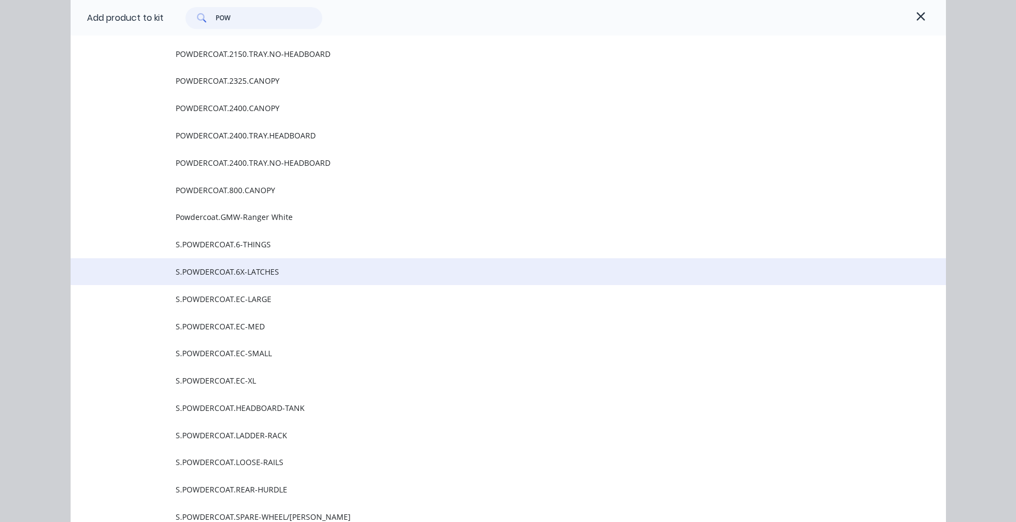
type input "POW"
click at [301, 273] on span "S.POWDERCOAT.6X-LATCHES" at bounding box center [484, 271] width 616 height 11
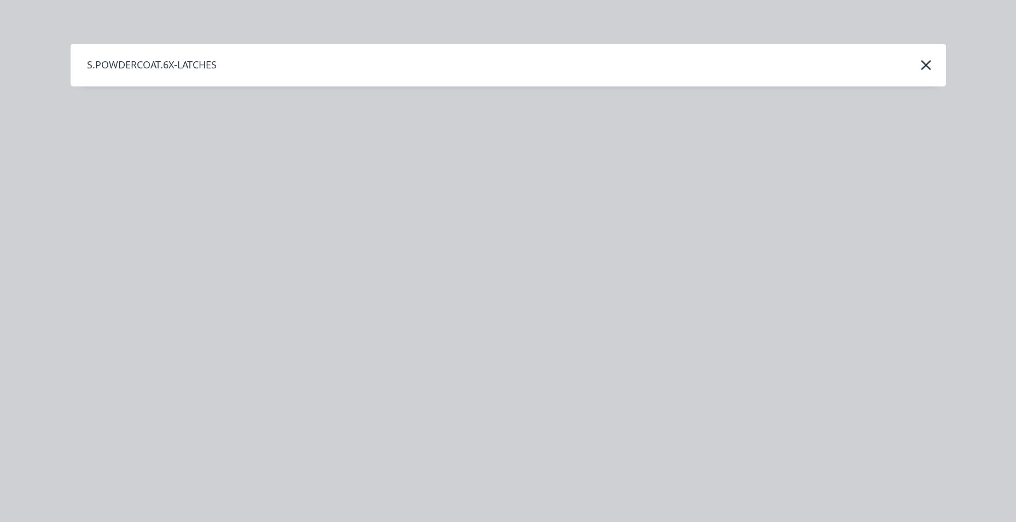
scroll to position [0, 0]
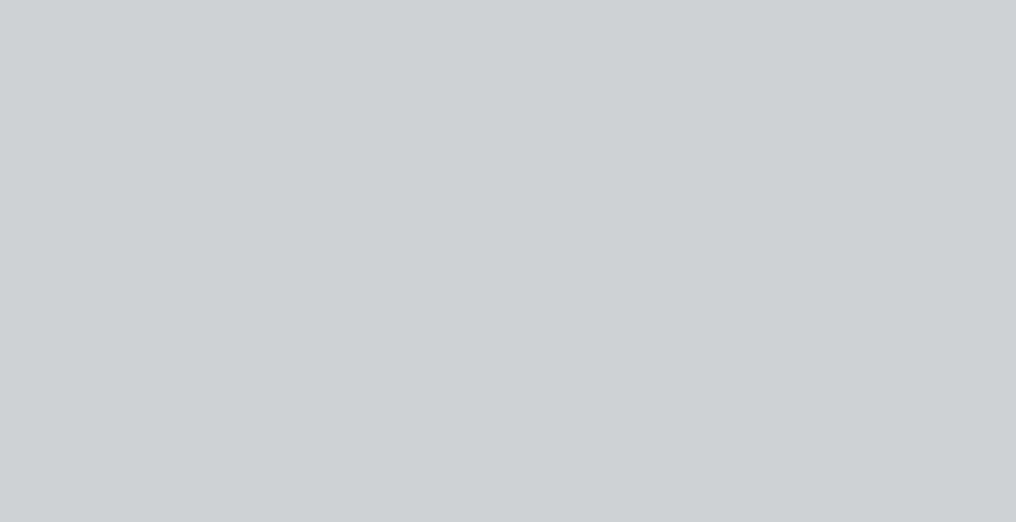
type input "$1,218.135"
type input "$1,218.14"
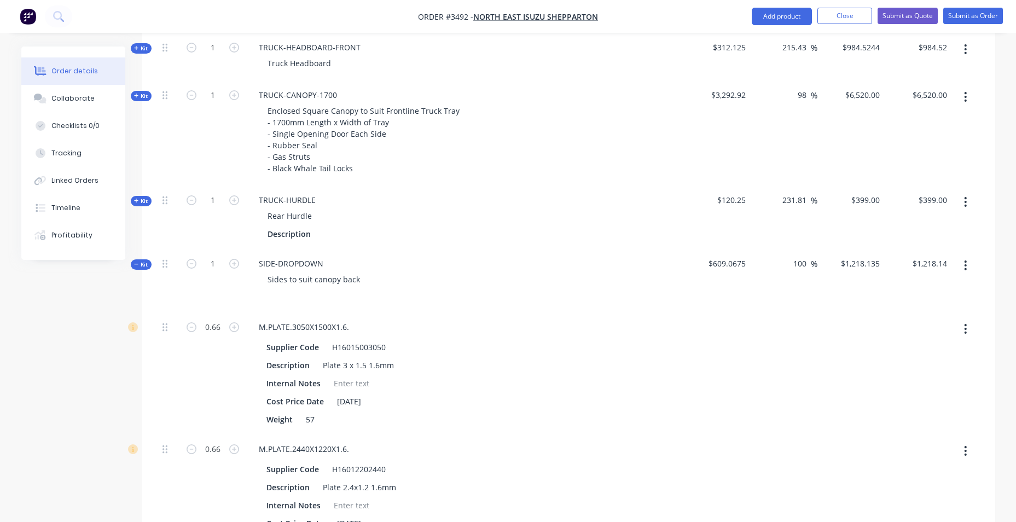
click at [965, 270] on icon "button" at bounding box center [966, 265] width 2 height 10
click at [954, 298] on div "Add product to kit" at bounding box center [927, 294] width 84 height 16
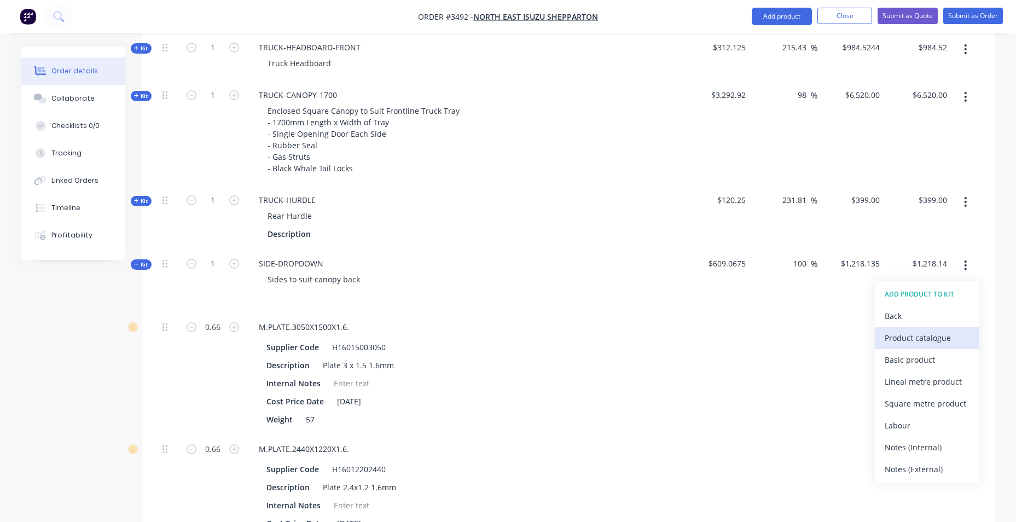
click at [932, 341] on div "Product catalogue" at bounding box center [927, 338] width 84 height 16
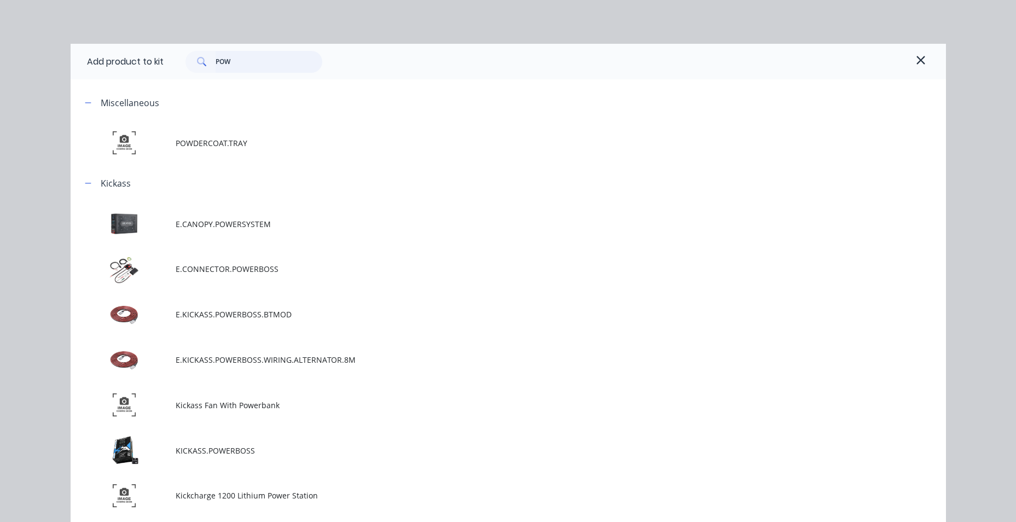
click at [242, 61] on input "POW" at bounding box center [269, 62] width 107 height 22
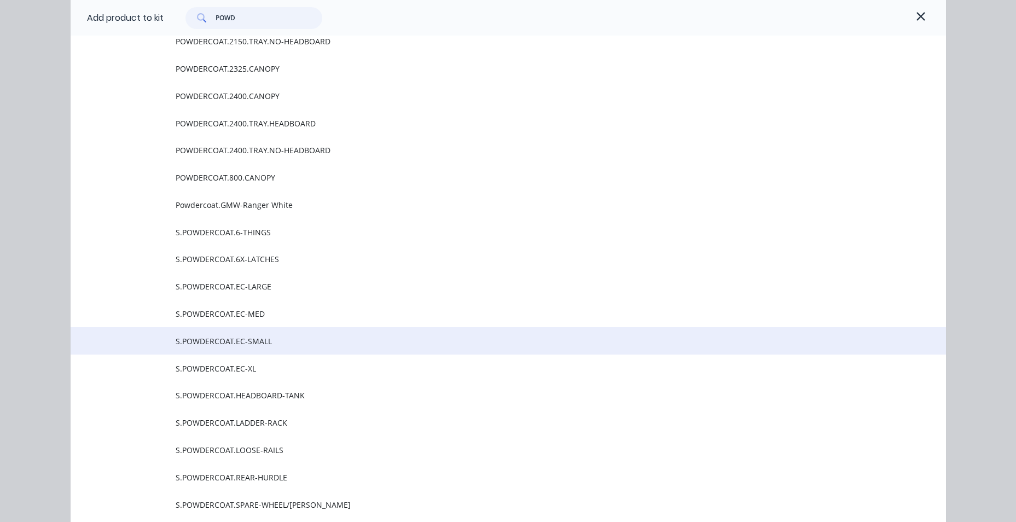
scroll to position [880, 0]
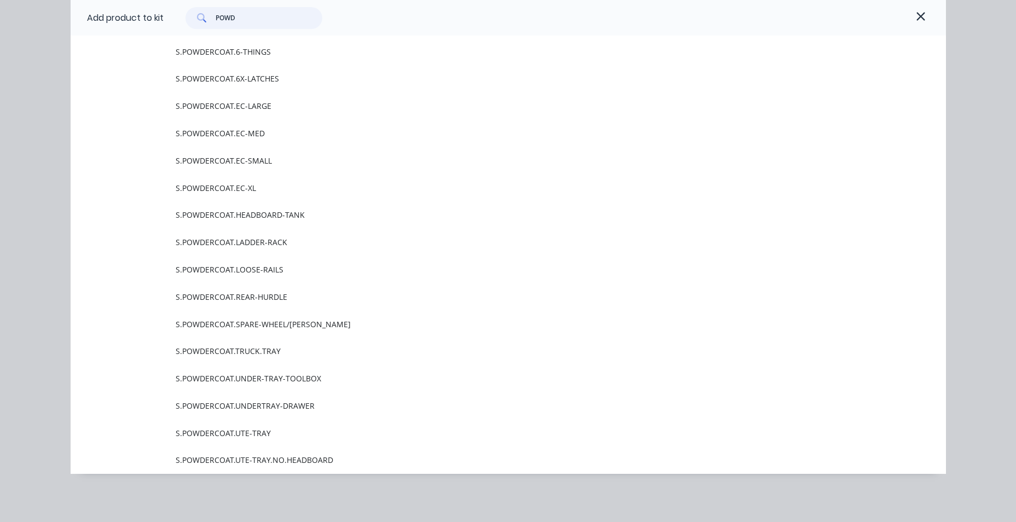
drag, startPoint x: 262, startPoint y: 14, endPoint x: 120, endPoint y: 26, distance: 142.8
click at [119, 27] on div "Add product to kit POWD" at bounding box center [508, 18] width 875 height 36
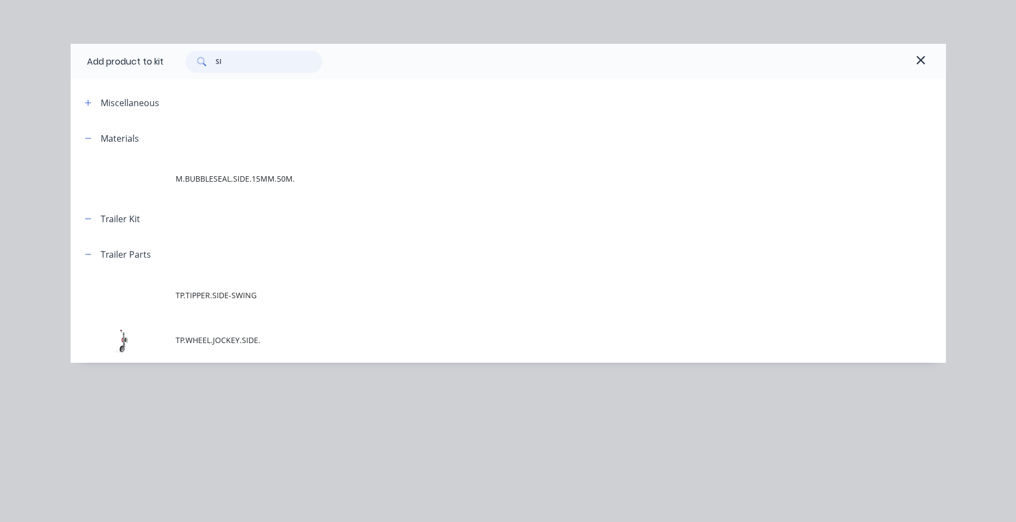
type input "S"
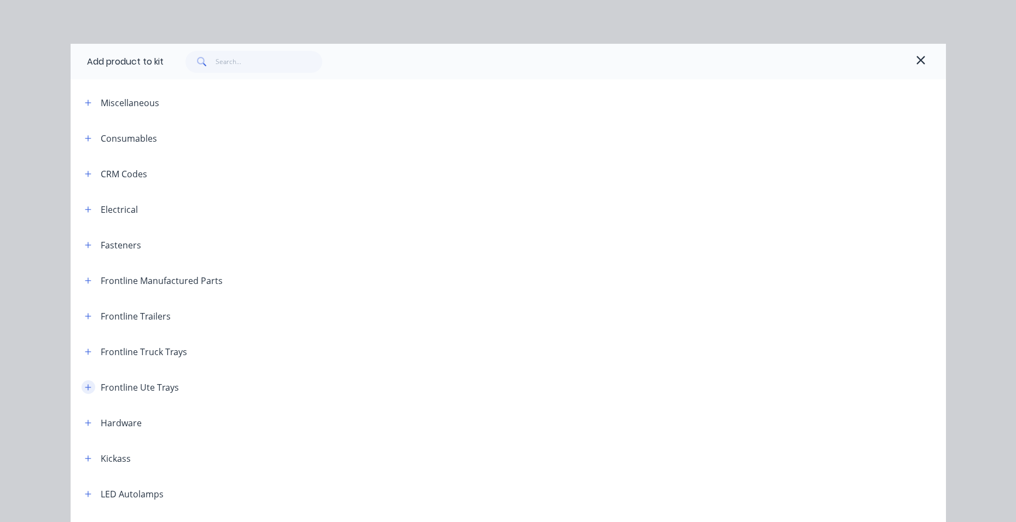
click at [89, 390] on button "button" at bounding box center [89, 387] width 14 height 14
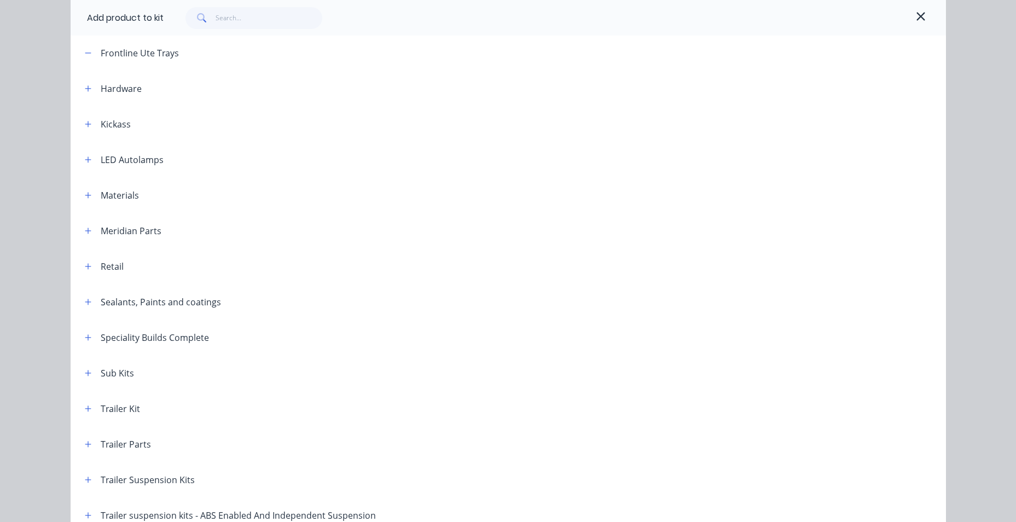
scroll to position [383, 0]
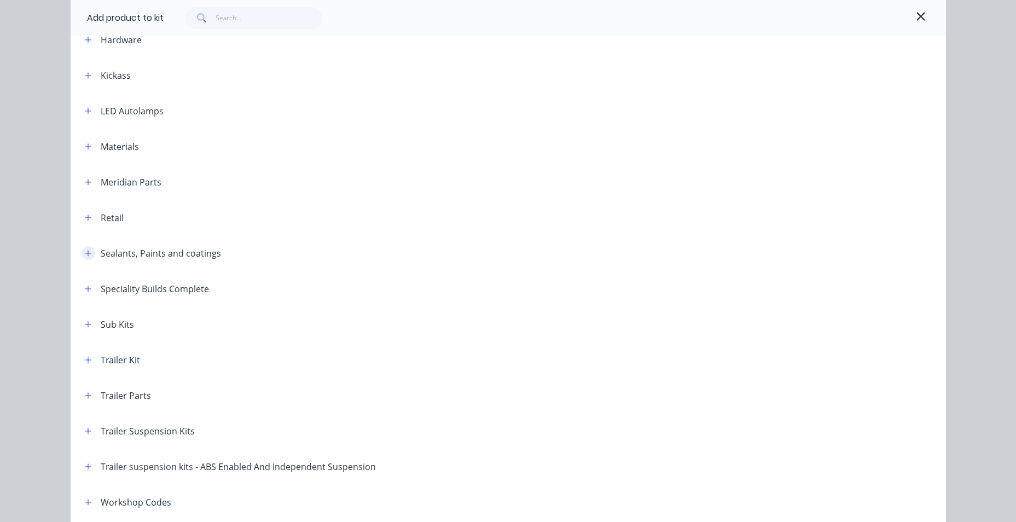
click at [83, 257] on button "button" at bounding box center [89, 253] width 14 height 14
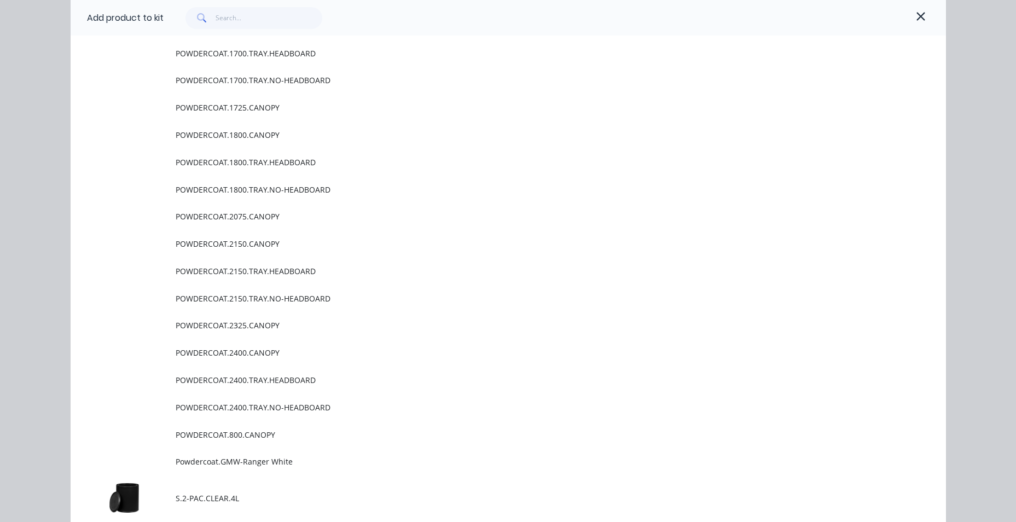
scroll to position [875, 0]
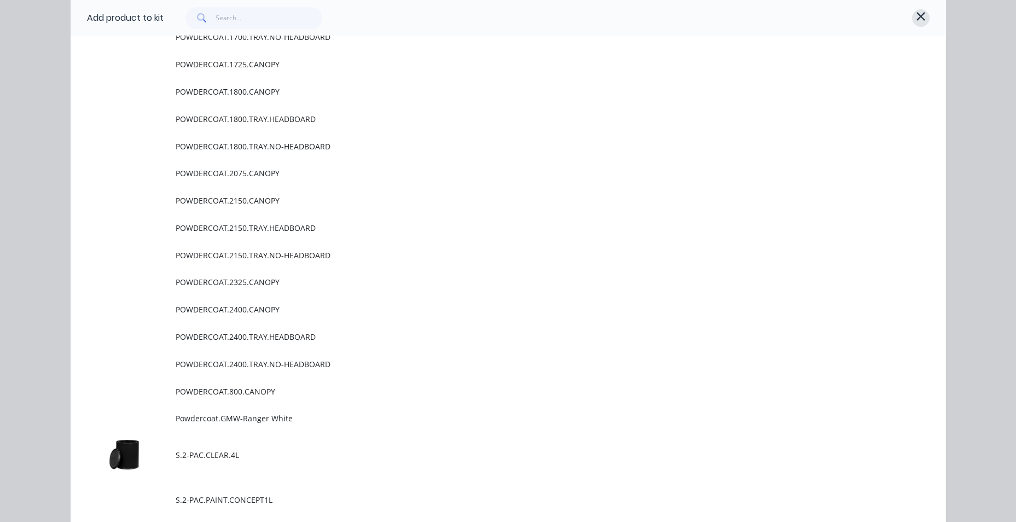
click at [916, 20] on icon "button" at bounding box center [921, 16] width 10 height 13
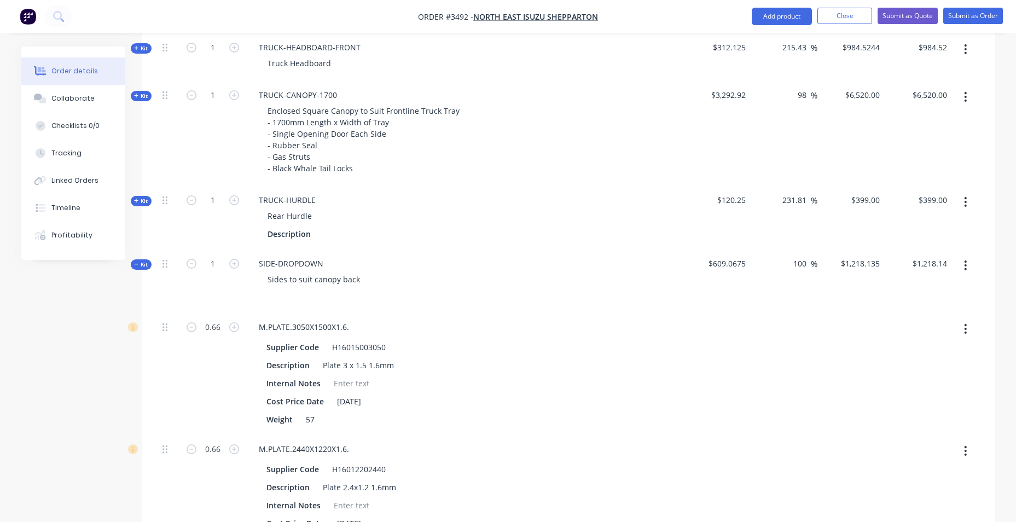
click at [964, 264] on icon "button" at bounding box center [965, 265] width 3 height 12
click at [955, 291] on div "Add product to kit" at bounding box center [927, 294] width 84 height 16
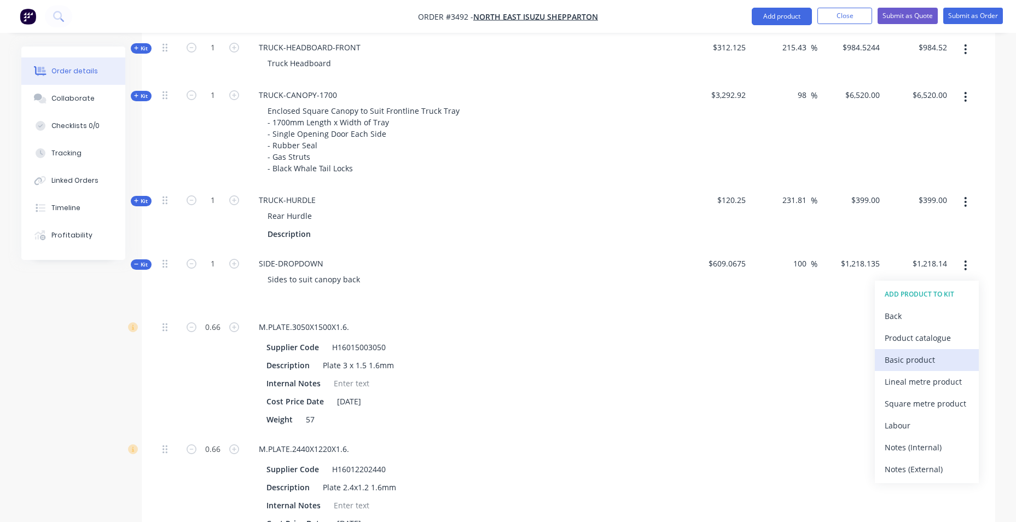
click at [931, 355] on div "Basic product" at bounding box center [927, 360] width 84 height 16
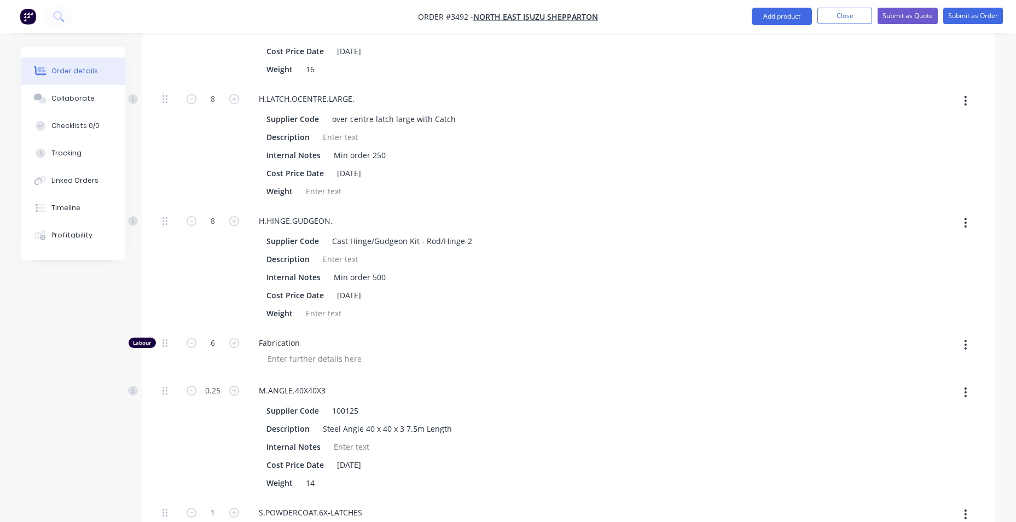
scroll to position [1523, 0]
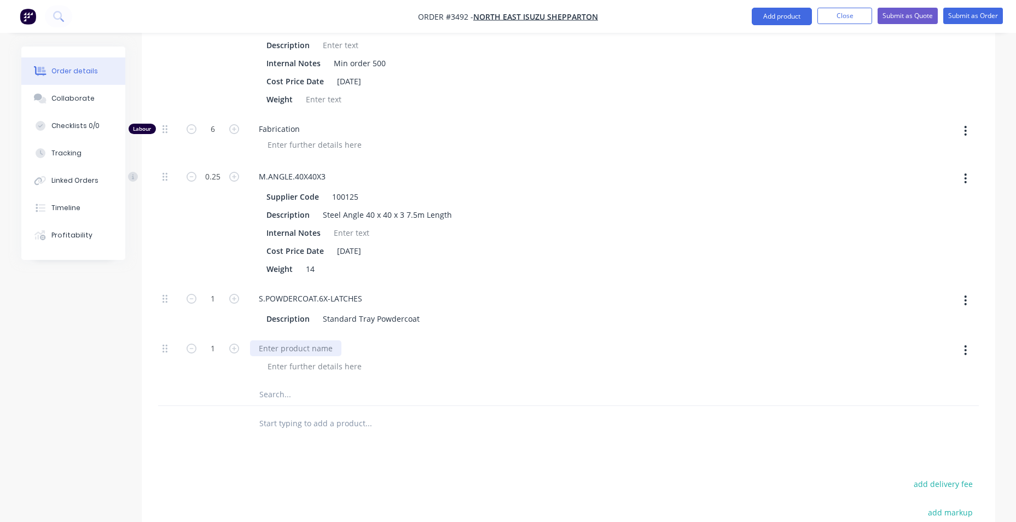
click at [297, 350] on div at bounding box center [295, 348] width 91 height 16
drag, startPoint x: 322, startPoint y: 351, endPoint x: 262, endPoint y: 356, distance: 59.8
click at [262, 356] on div "POWDER SIDES" at bounding box center [286, 348] width 73 height 16
click at [305, 370] on div at bounding box center [315, 366] width 112 height 16
click at [353, 392] on input "text" at bounding box center [368, 395] width 219 height 22
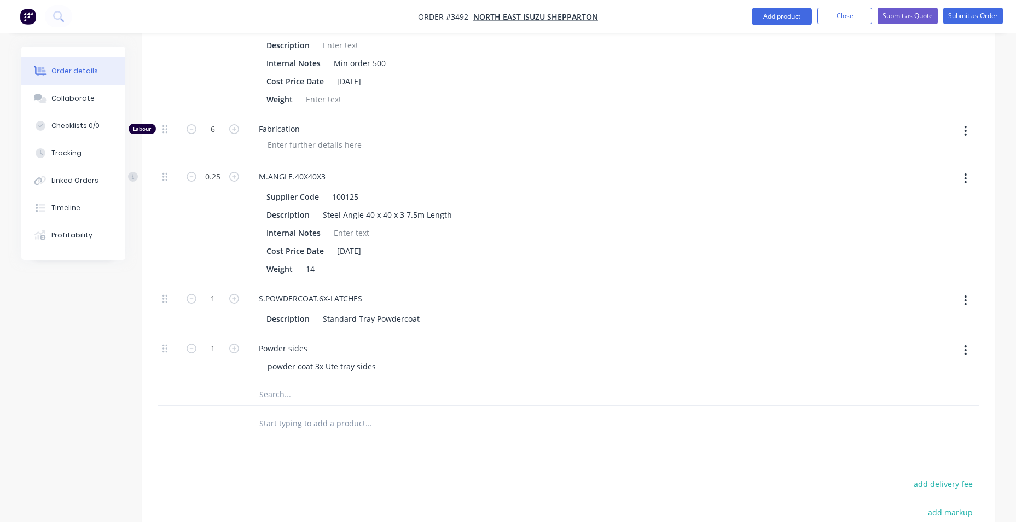
click at [969, 352] on button "button" at bounding box center [966, 350] width 26 height 20
click at [221, 298] on input "1" at bounding box center [213, 299] width 28 height 16
type input "6"
type input "$1,818.135"
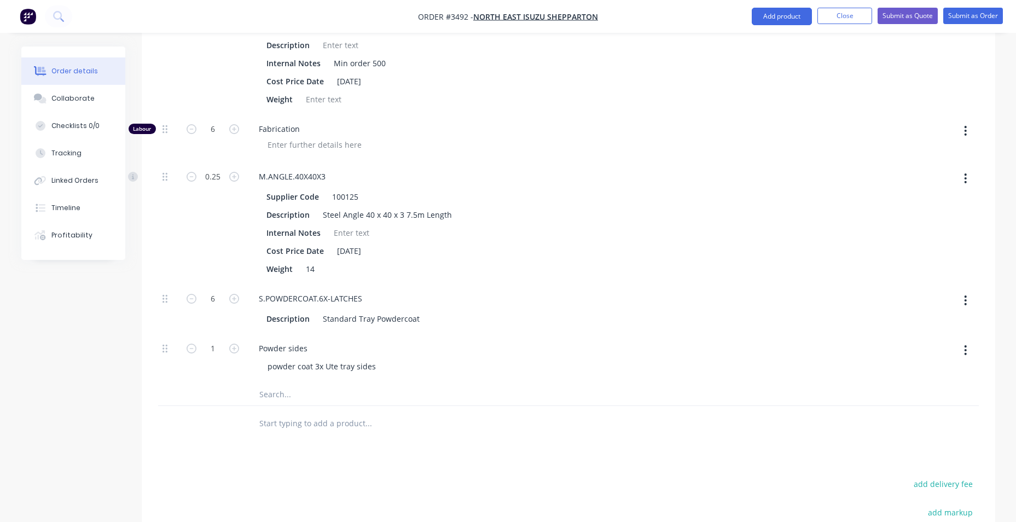
type input "$1,818.14"
click at [777, 159] on div at bounding box center [783, 138] width 67 height 48
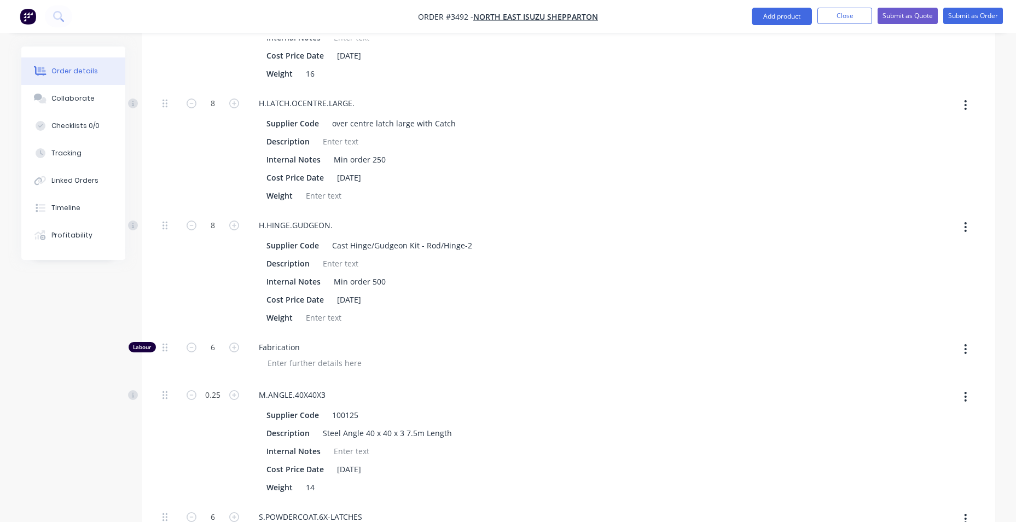
scroll to position [1304, 0]
click at [280, 359] on div at bounding box center [315, 364] width 112 height 16
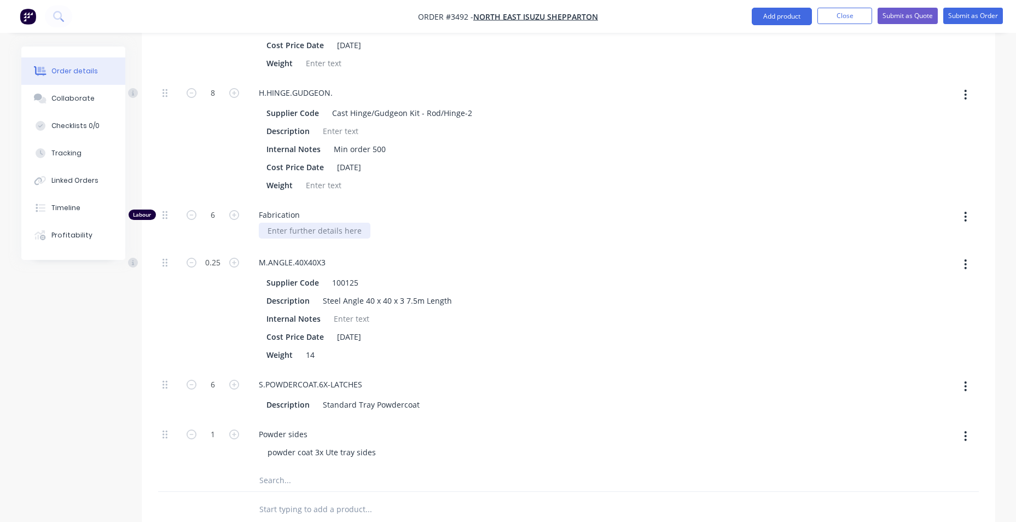
scroll to position [1578, 0]
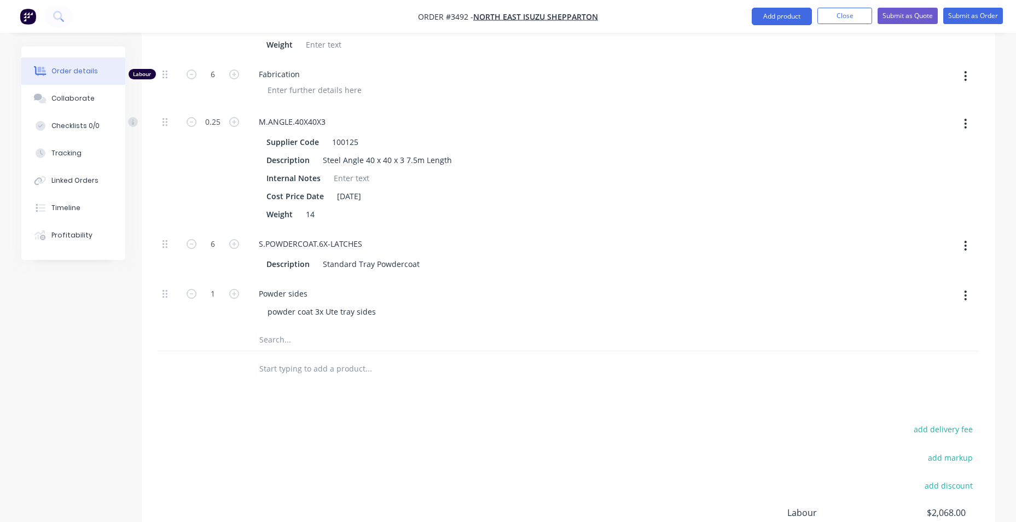
click at [964, 295] on button "button" at bounding box center [966, 296] width 26 height 20
click at [918, 372] on div "Delete" at bounding box center [927, 368] width 84 height 16
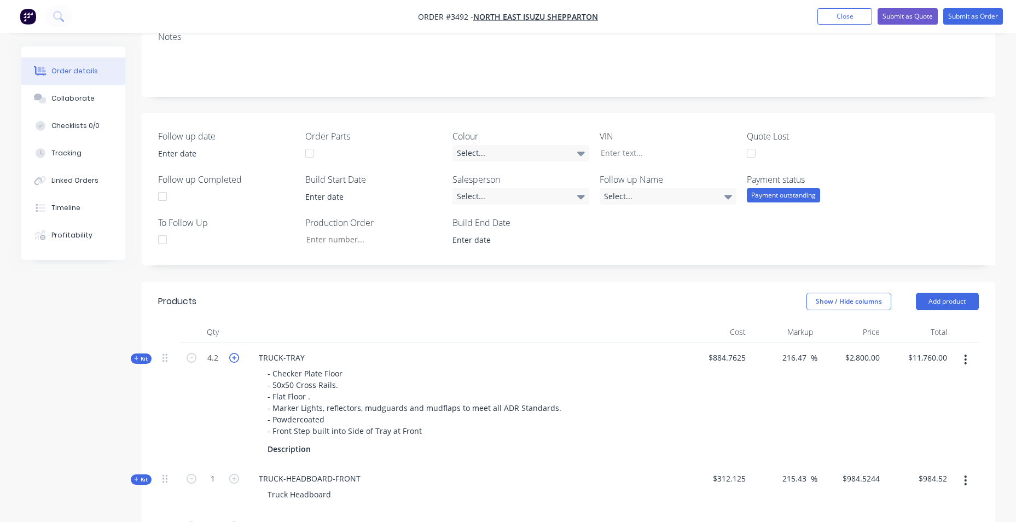
scroll to position [210, 0]
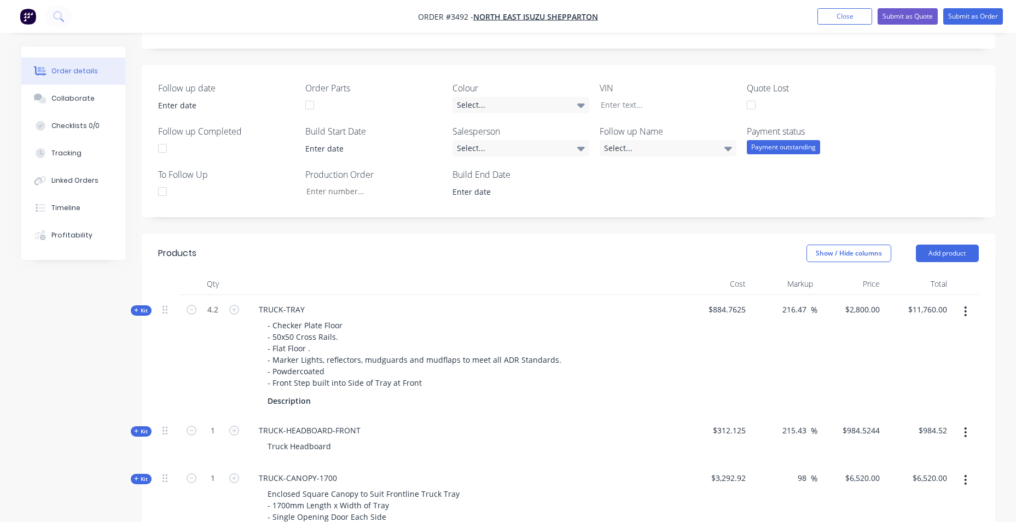
click at [135, 311] on icon "button" at bounding box center [136, 310] width 5 height 5
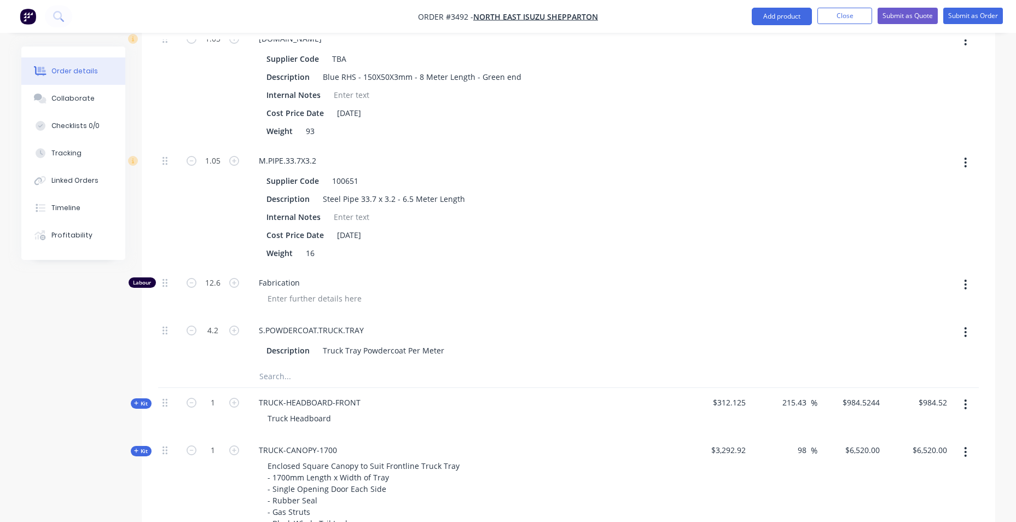
scroll to position [1031, 0]
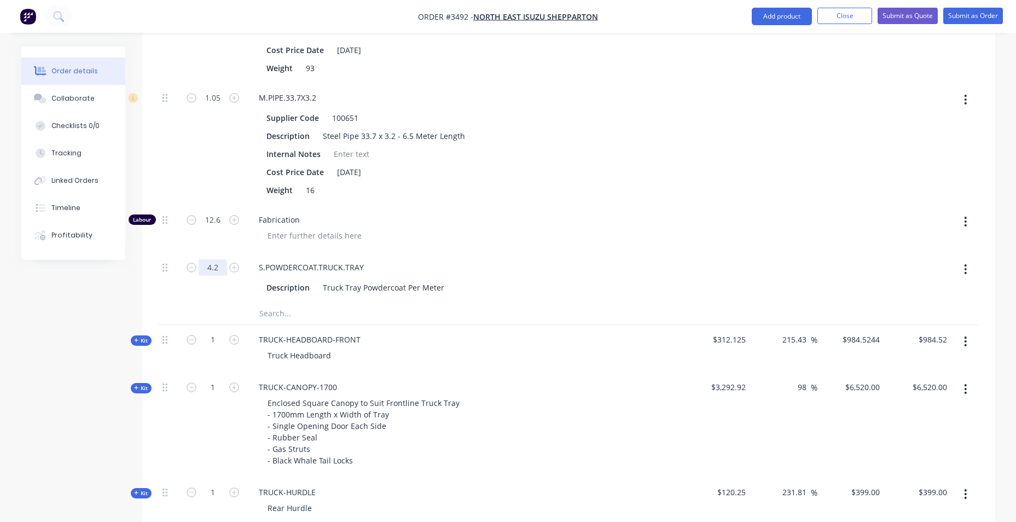
click at [217, 266] on input "4.2" at bounding box center [213, 267] width 28 height 16
click at [221, 267] on input "4.2" at bounding box center [213, 267] width 28 height 16
drag, startPoint x: 222, startPoint y: 267, endPoint x: 197, endPoint y: 271, distance: 24.9
click at [197, 271] on form "4.2" at bounding box center [212, 266] width 57 height 16
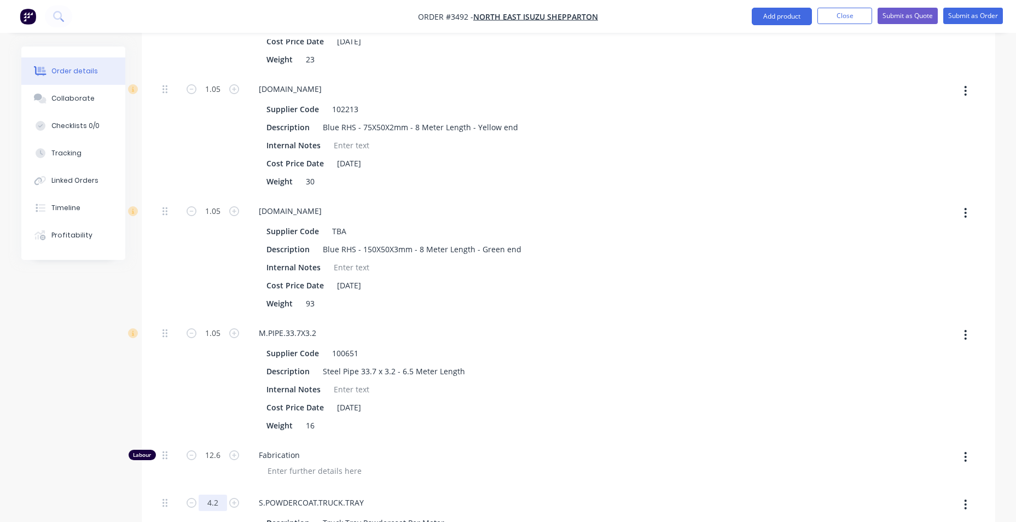
scroll to position [921, 0]
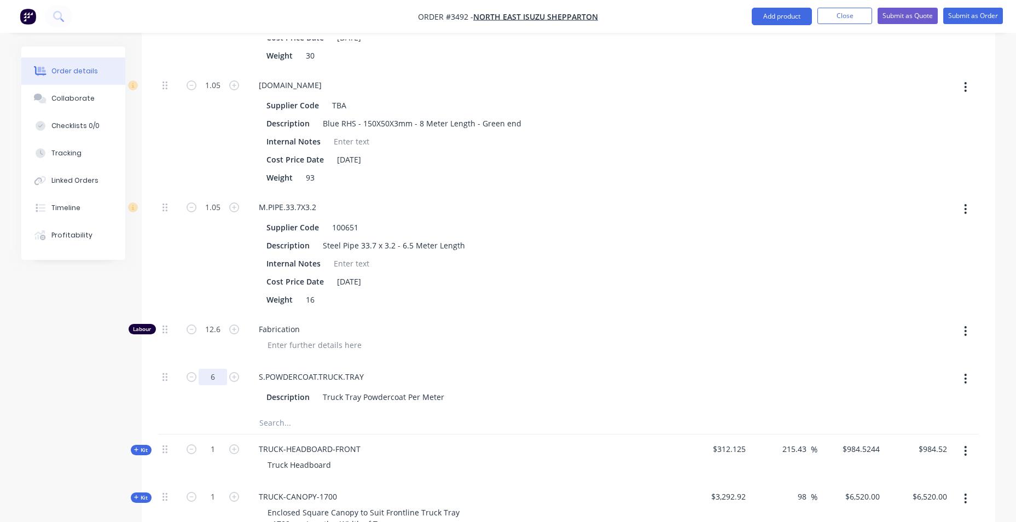
type input "6"
click at [433, 301] on div "Weight 16" at bounding box center [462, 300] width 401 height 16
type input "$3,478.148"
type input "$14,608.22"
type input "5"
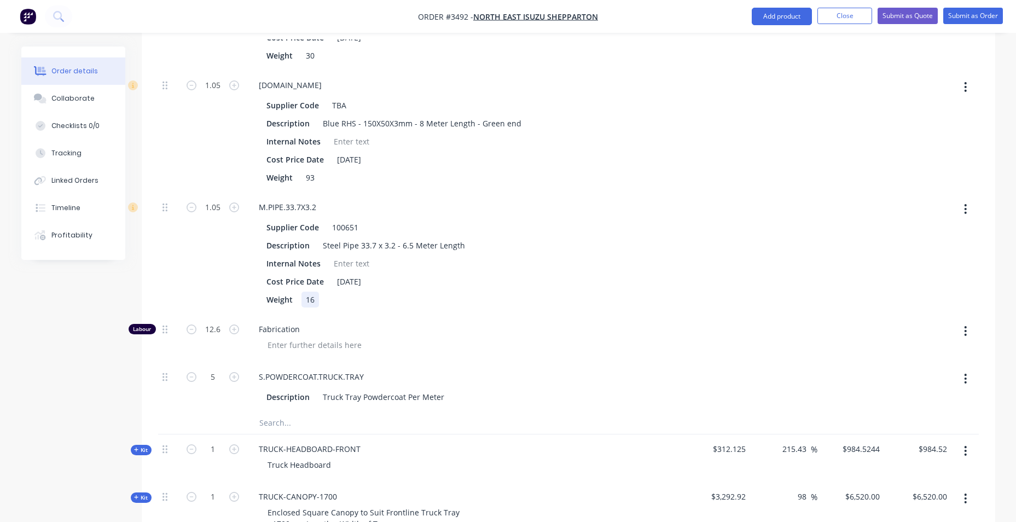
click at [592, 298] on div "Weight 16" at bounding box center [462, 300] width 401 height 16
type input "$3,101.3992"
type input "$13,025.88"
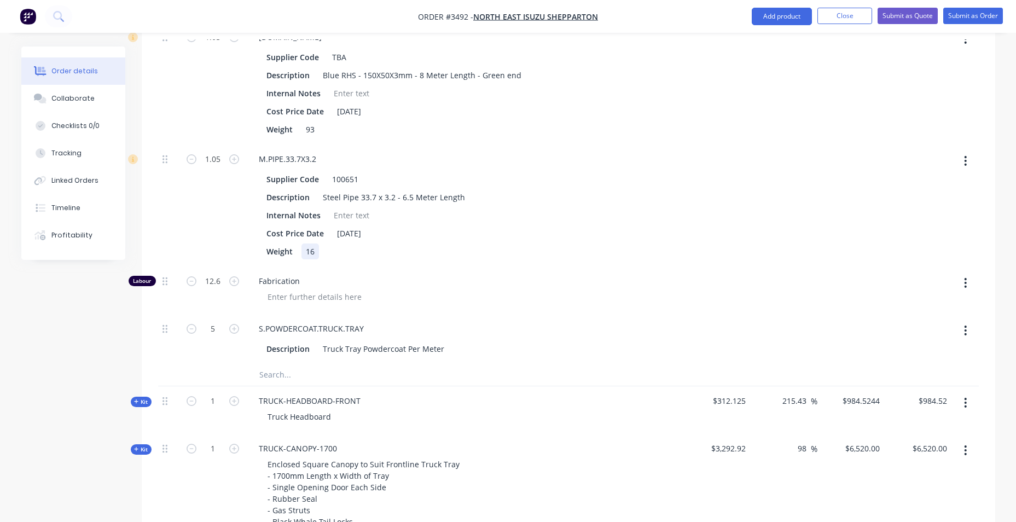
scroll to position [1031, 0]
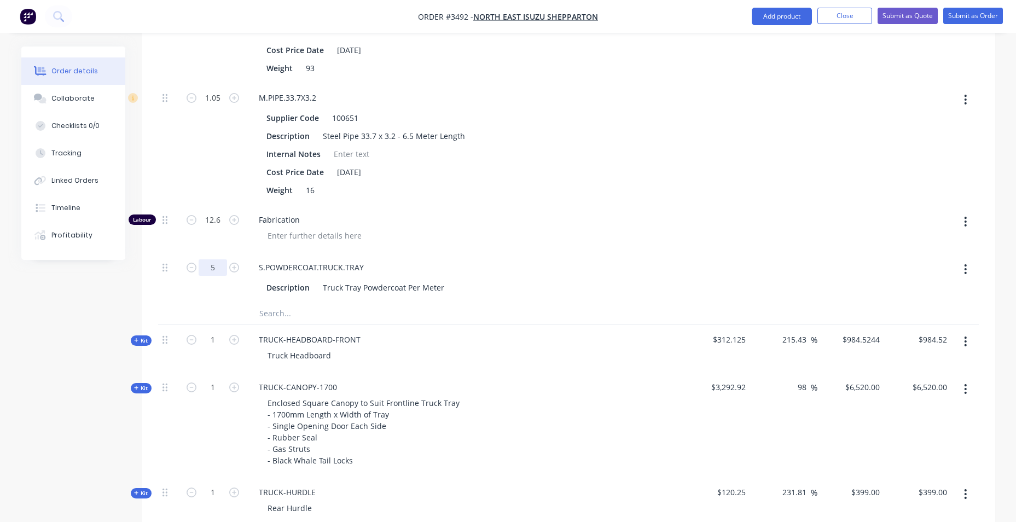
click at [216, 266] on input "5" at bounding box center [213, 267] width 28 height 16
type input "4.6"
click at [462, 219] on span "Fabrication" at bounding box center [469, 219] width 420 height 11
type input "$2,950.6994"
type input "$12,392.94"
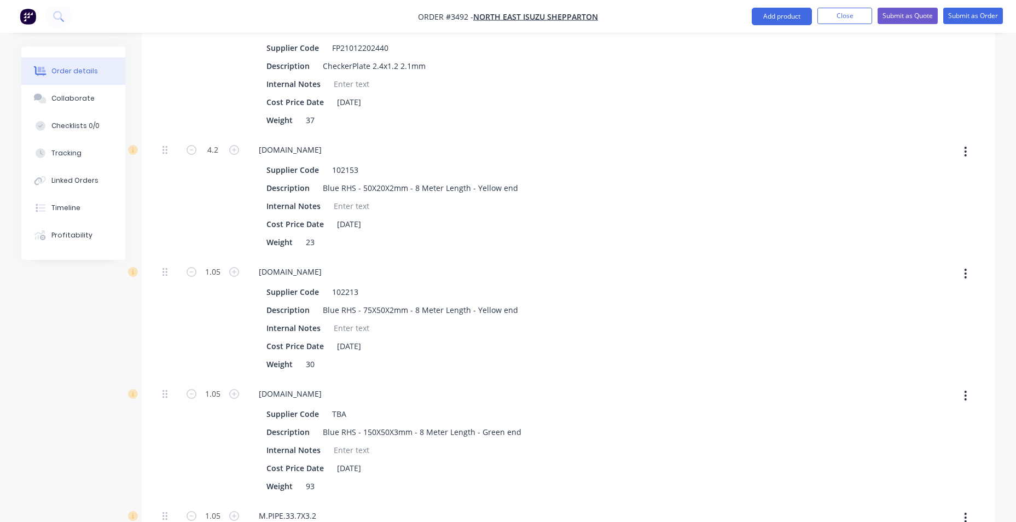
scroll to position [1094, 0]
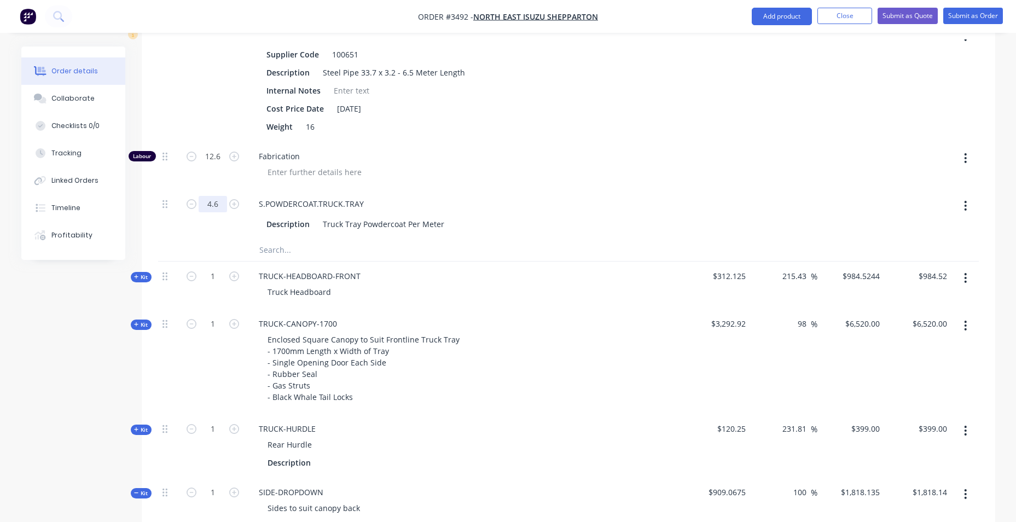
click at [219, 199] on input "4.6" at bounding box center [213, 204] width 28 height 16
click at [223, 205] on input "4.6" at bounding box center [213, 204] width 28 height 16
click at [224, 202] on input "4.6" at bounding box center [213, 204] width 28 height 16
type input "4.5"
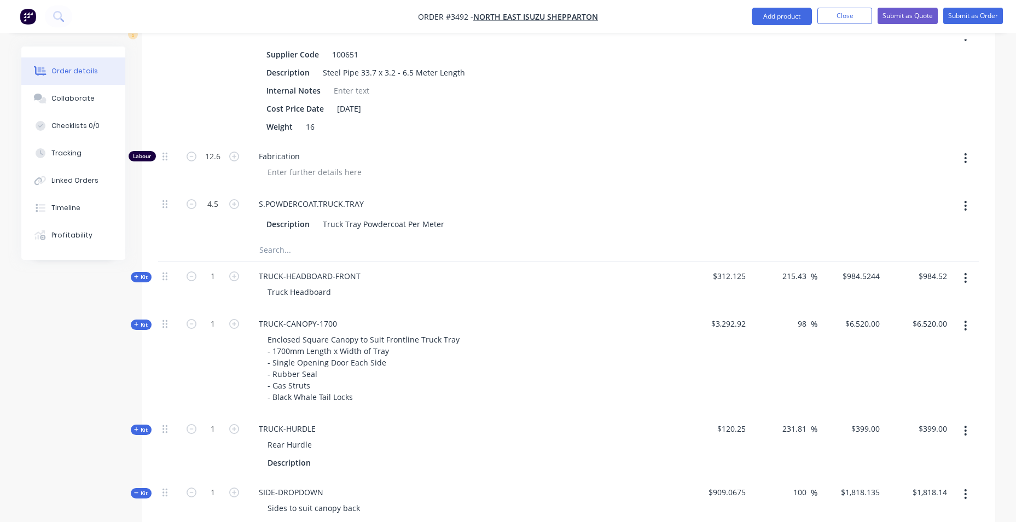
click at [515, 152] on span "Fabrication" at bounding box center [469, 155] width 420 height 11
type input "$2,913.0247"
type input "$12,234.70"
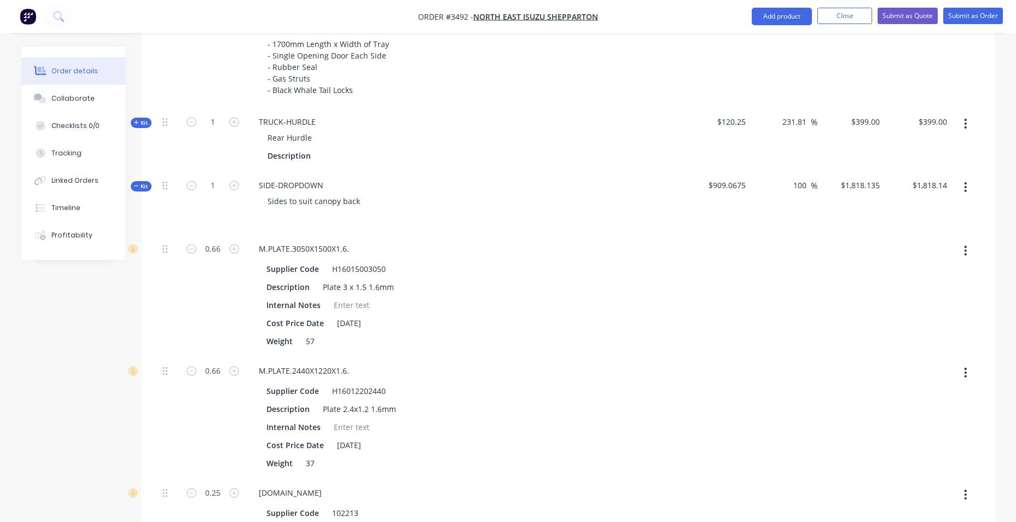
scroll to position [1434, 0]
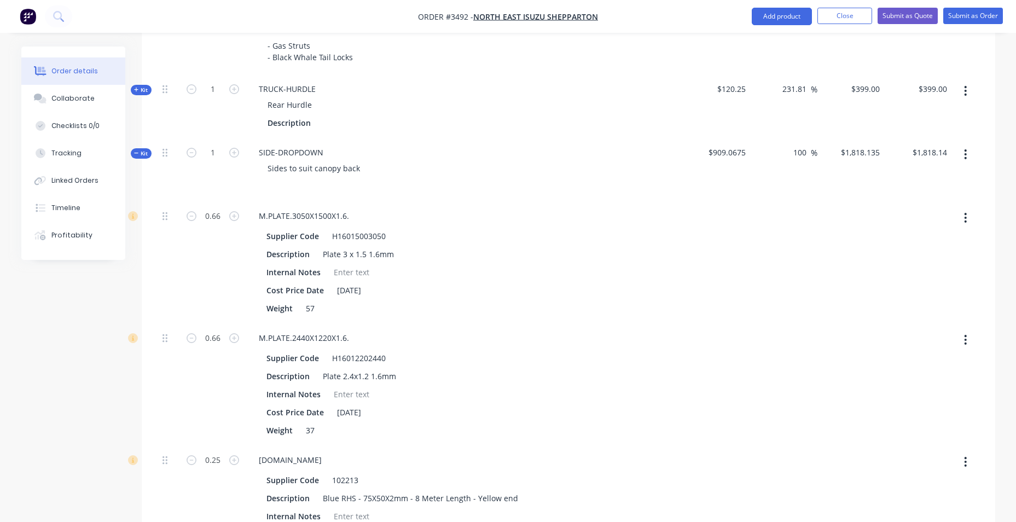
click at [136, 155] on icon "button" at bounding box center [136, 152] width 5 height 5
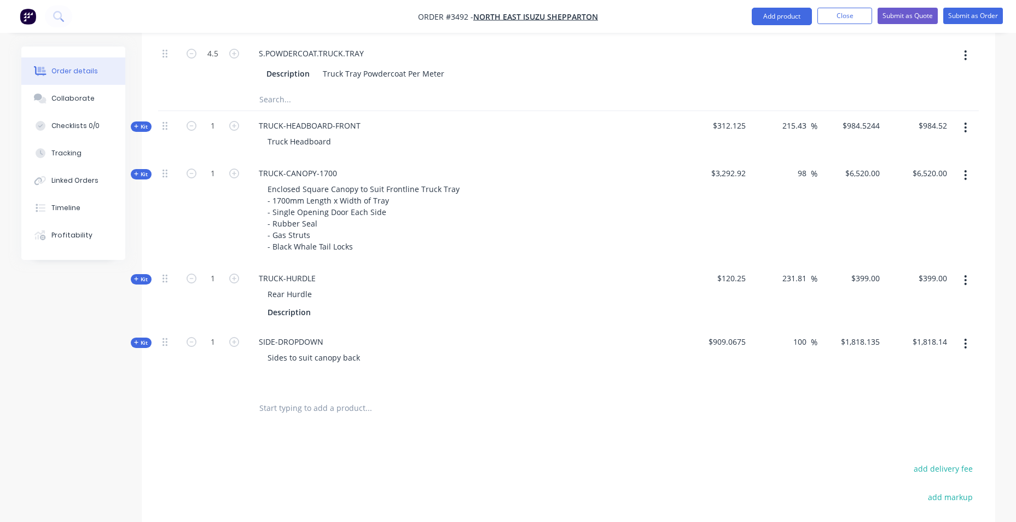
scroll to position [1215, 0]
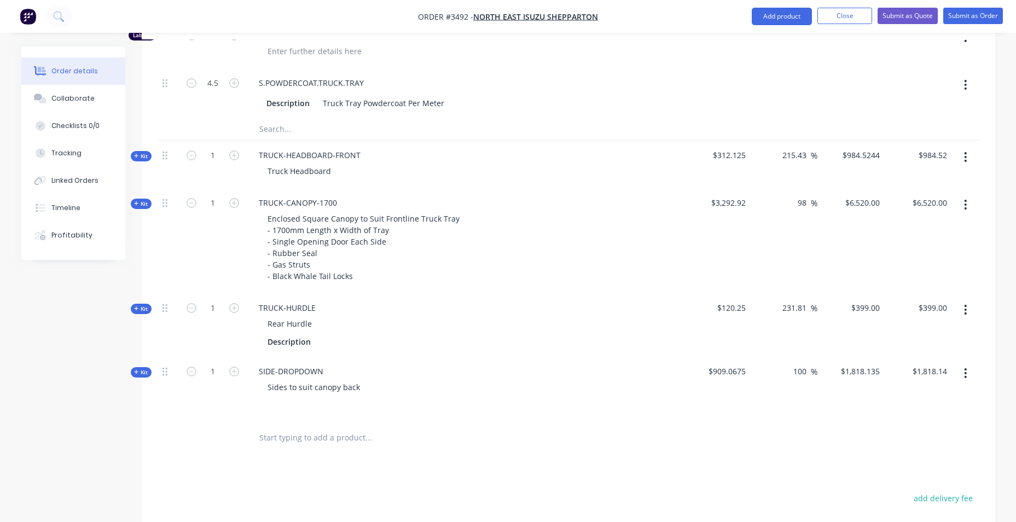
click at [283, 436] on input "text" at bounding box center [368, 438] width 219 height 22
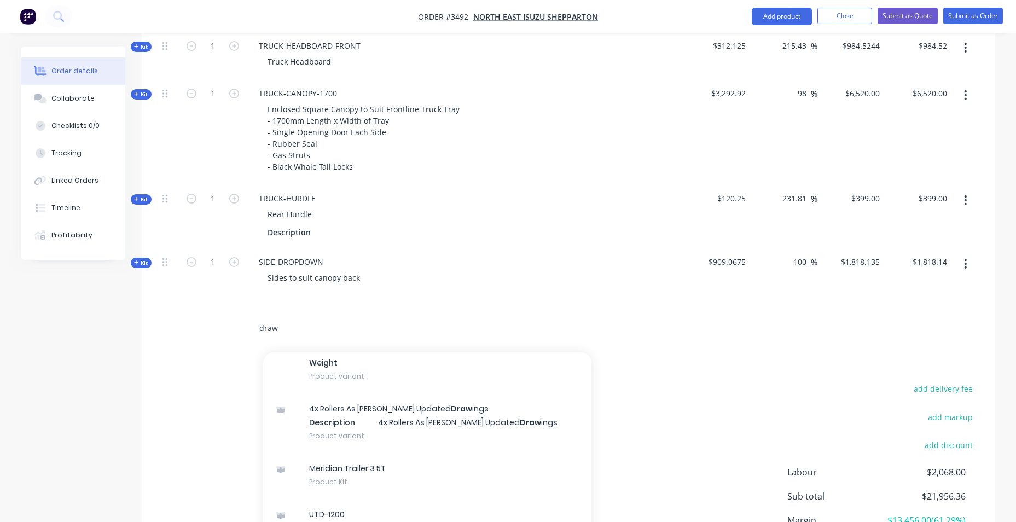
scroll to position [789, 0]
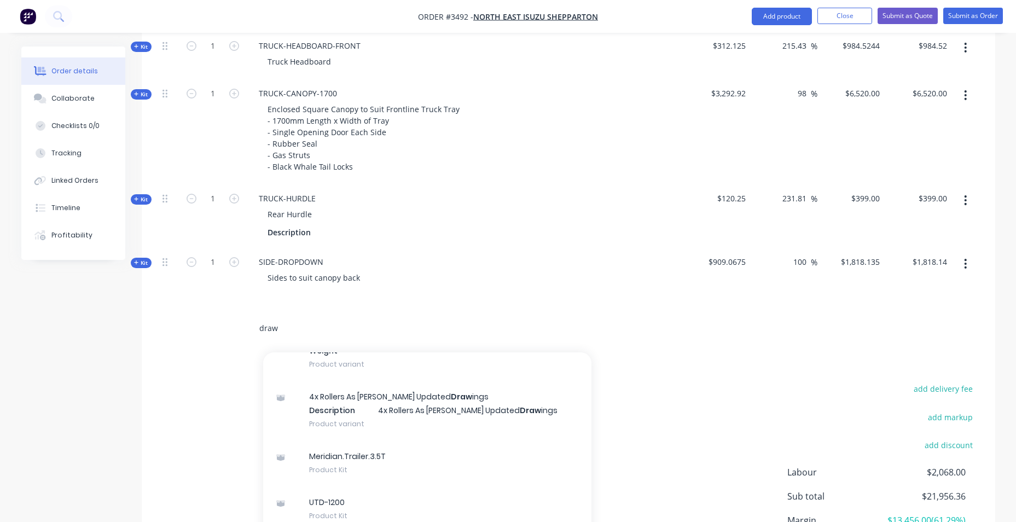
type input "draw"
click at [669, 332] on div "draw Add draw to order 30L Draw er Fridge/Freezer [PERSON_NAME] Xero Item # fac…" at bounding box center [568, 329] width 821 height 36
click at [240, 321] on div at bounding box center [213, 329] width 66 height 36
click at [318, 334] on input "draw" at bounding box center [368, 328] width 219 height 22
drag, startPoint x: 309, startPoint y: 332, endPoint x: 207, endPoint y: 355, distance: 104.3
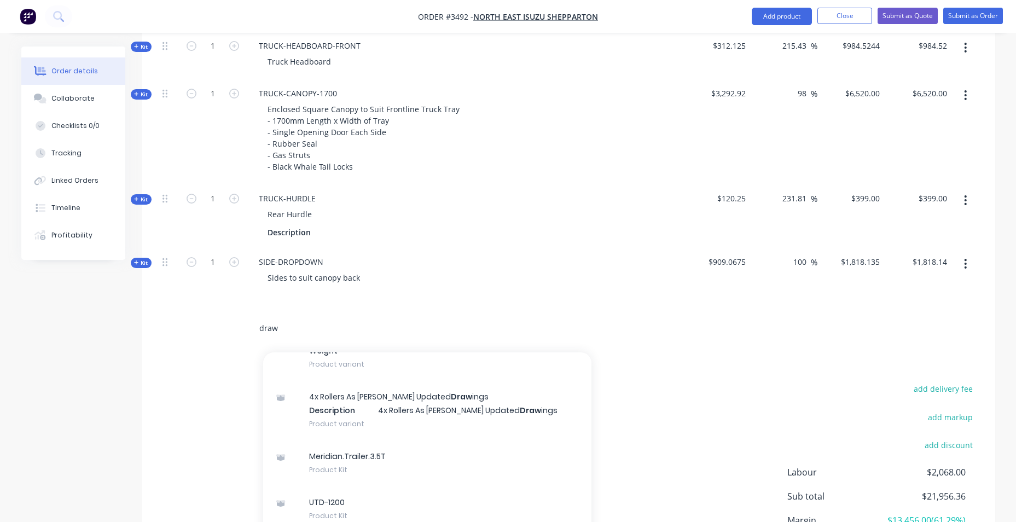
click at [224, 340] on div "draw Add draw to order 30L Draw er Fridge/Freezer [PERSON_NAME] Xero Item # fac…" at bounding box center [568, 329] width 821 height 36
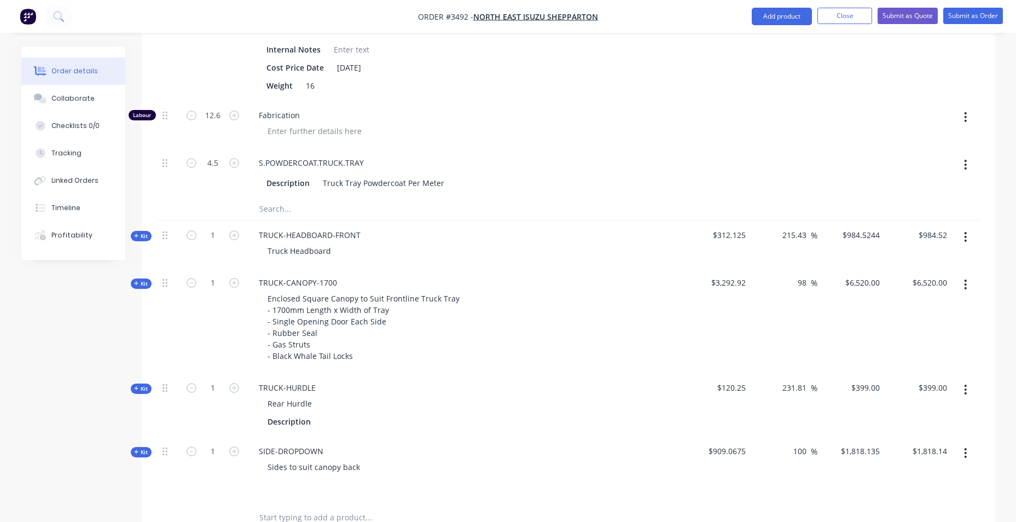
scroll to position [949, 0]
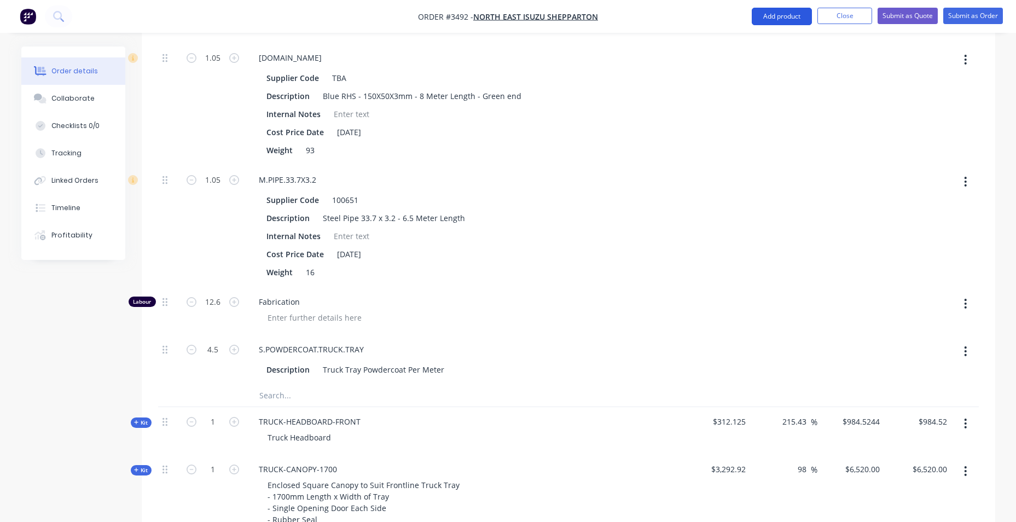
click at [754, 9] on button "Add product" at bounding box center [782, 17] width 60 height 18
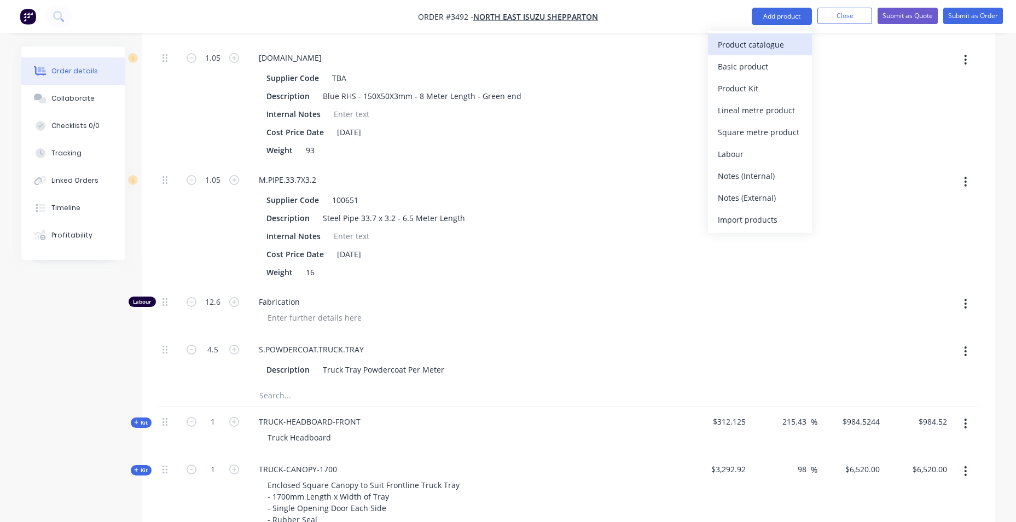
click at [788, 38] on div "Product catalogue" at bounding box center [760, 45] width 84 height 16
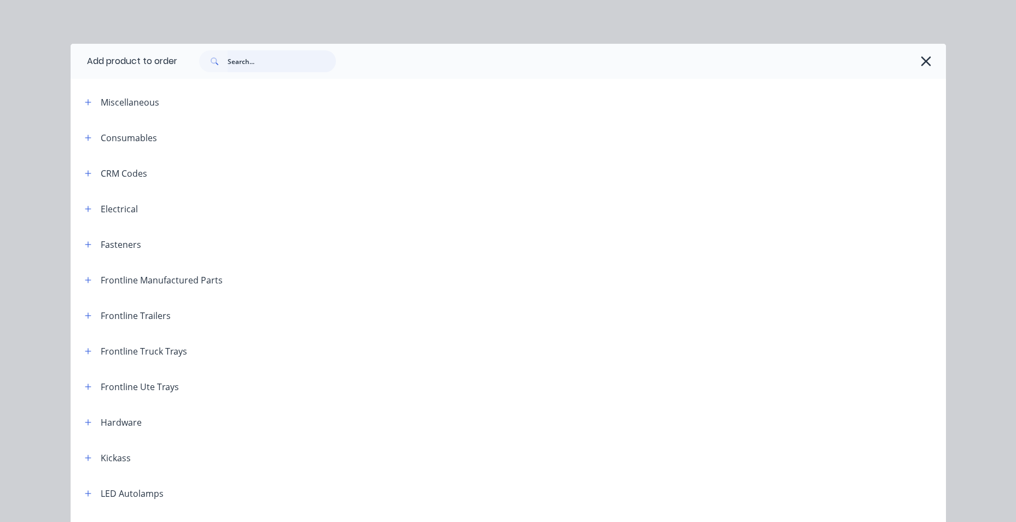
click at [237, 63] on input "text" at bounding box center [282, 61] width 108 height 22
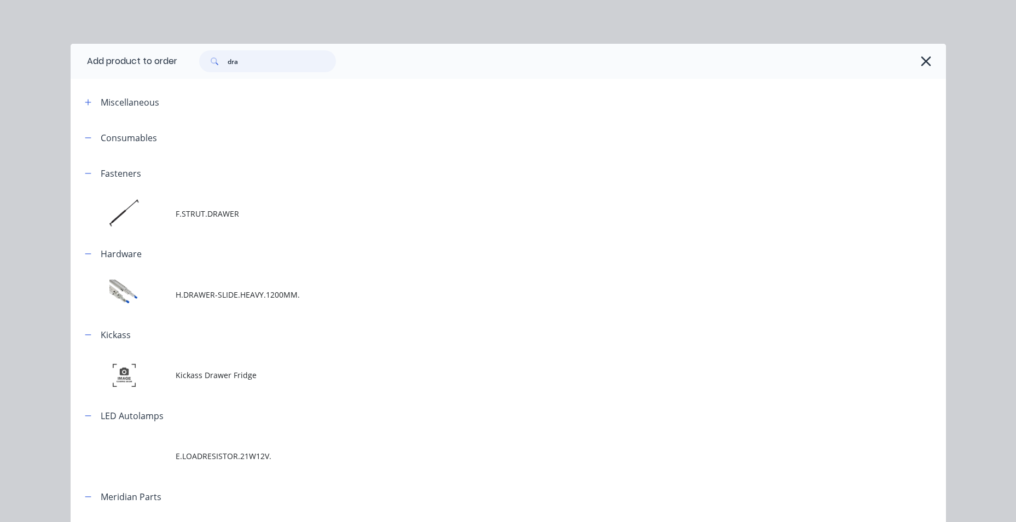
type input "draw"
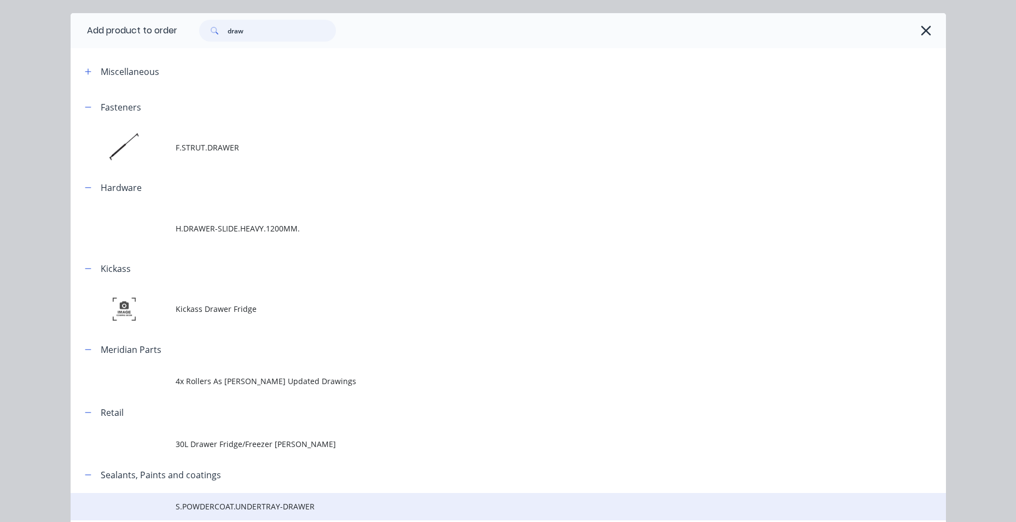
scroll to position [0, 0]
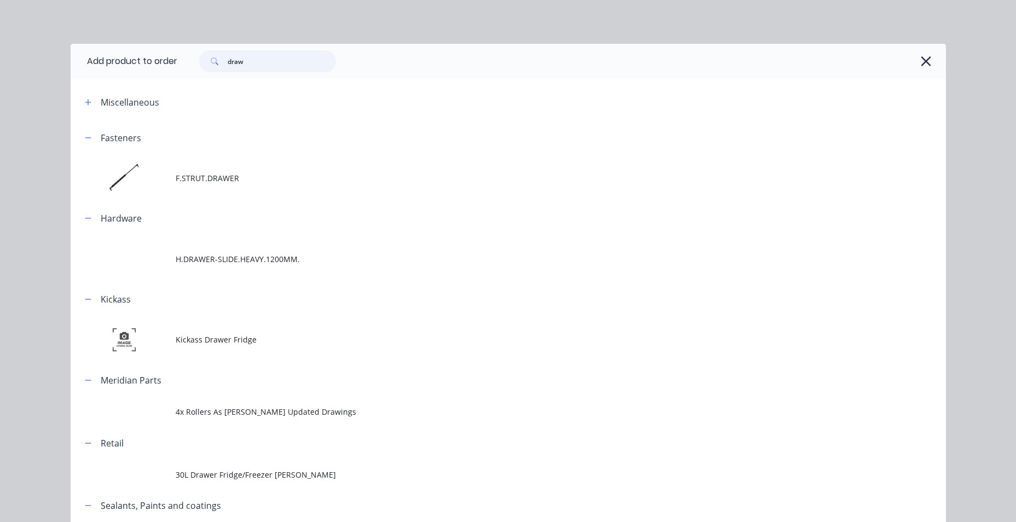
drag, startPoint x: 273, startPoint y: 66, endPoint x: 0, endPoint y: 65, distance: 273.0
click at [0, 66] on html "Order #3492 - [GEOGRAPHIC_DATA] Shepparton Add product Close Submit as Quote Su…" at bounding box center [508, 34] width 1016 height 1966
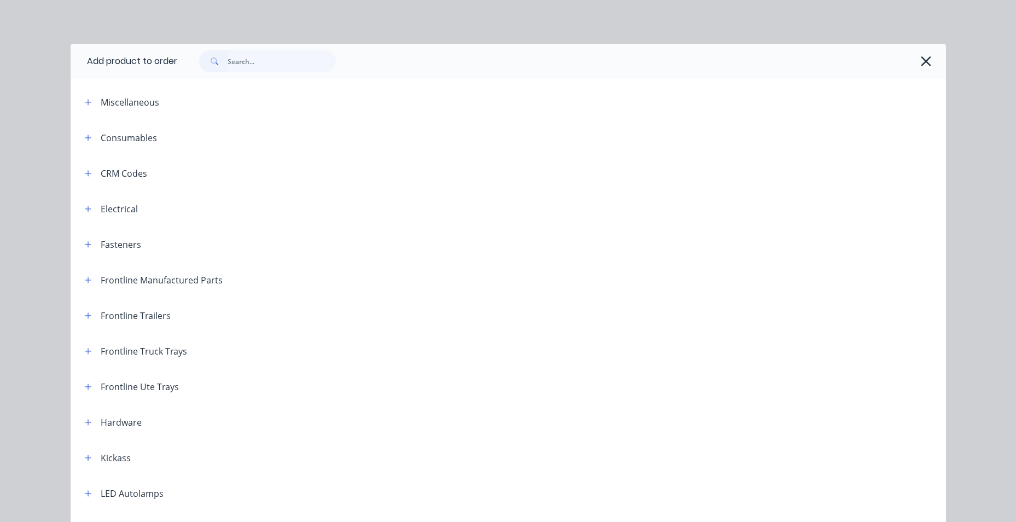
click at [263, 72] on div at bounding box center [561, 61] width 769 height 35
click at [268, 63] on input "text" at bounding box center [282, 61] width 108 height 22
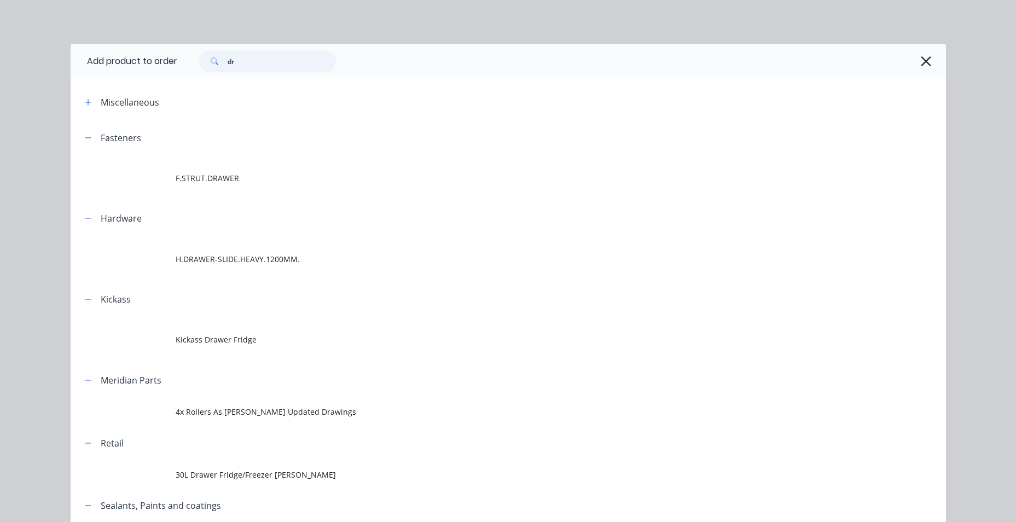
type input "d"
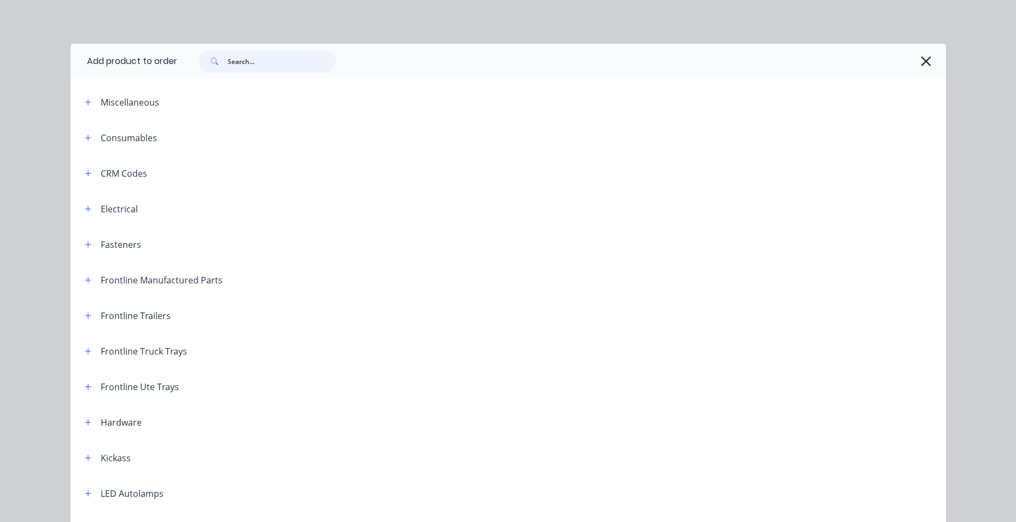
scroll to position [894, 0]
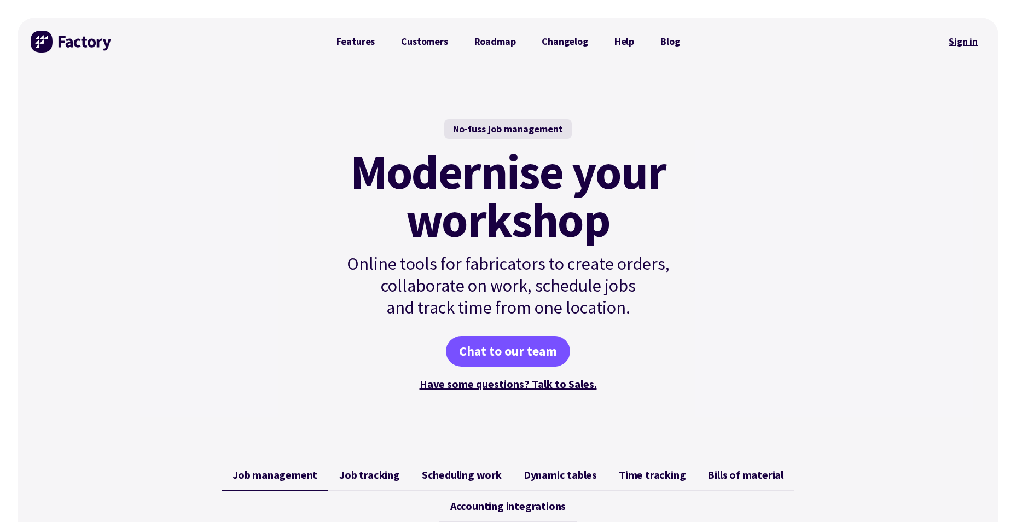
click at [965, 39] on link "Sign in" at bounding box center [963, 41] width 44 height 25
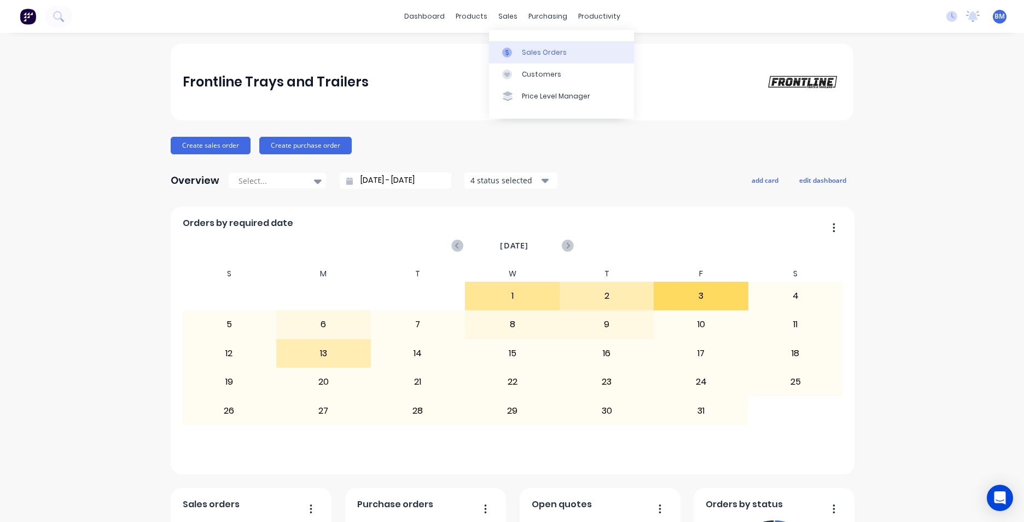
click at [522, 51] on div "Sales Orders" at bounding box center [544, 53] width 45 height 10
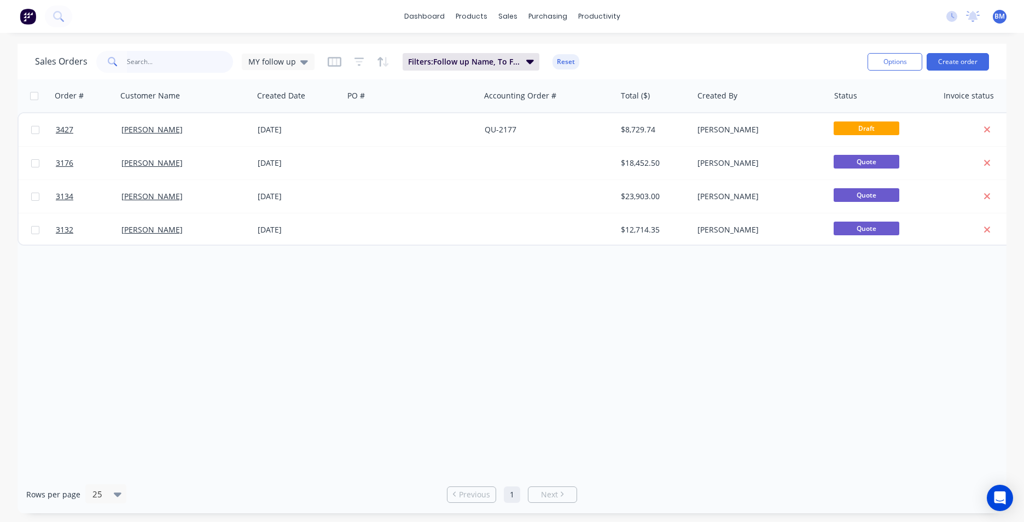
click at [195, 63] on input "text" at bounding box center [180, 62] width 107 height 22
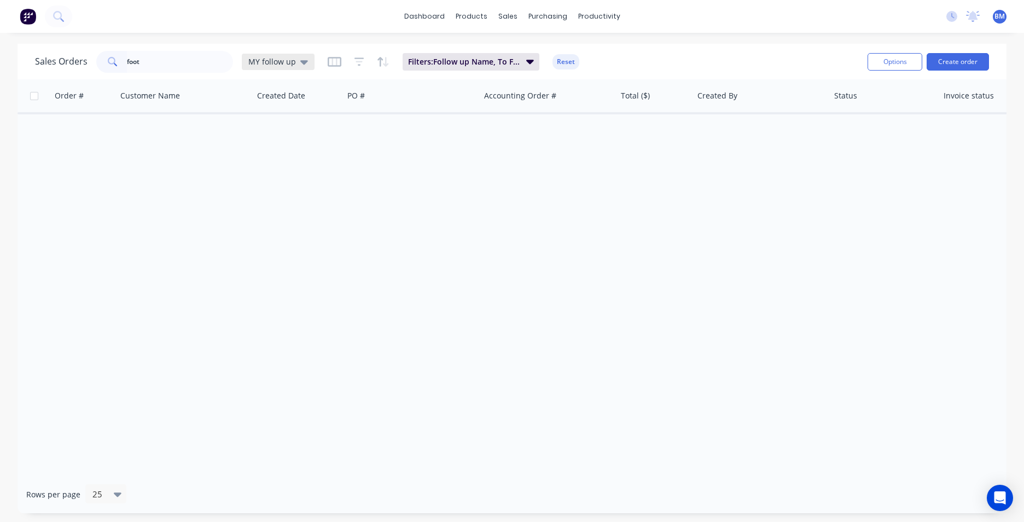
click at [300, 66] on icon at bounding box center [304, 62] width 8 height 12
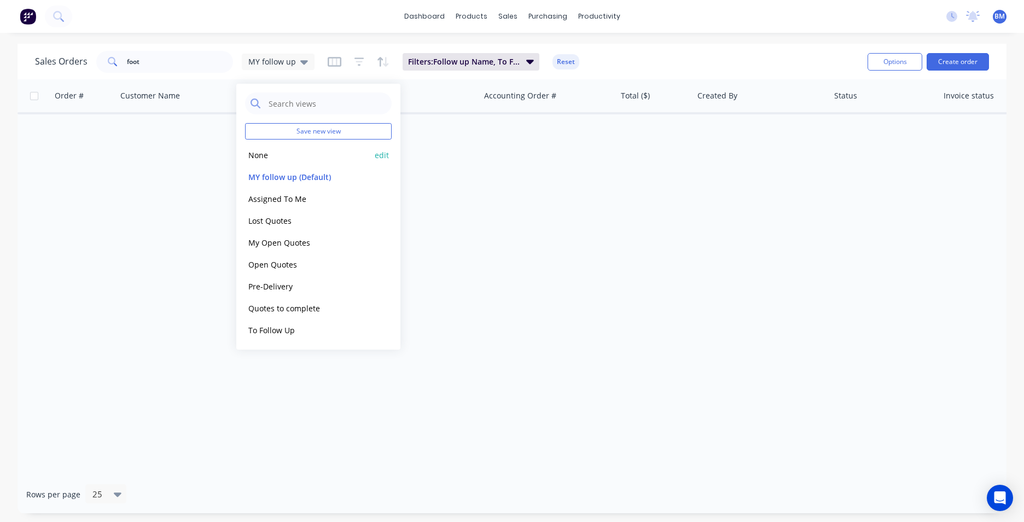
click at [276, 151] on button "None" at bounding box center [307, 155] width 125 height 13
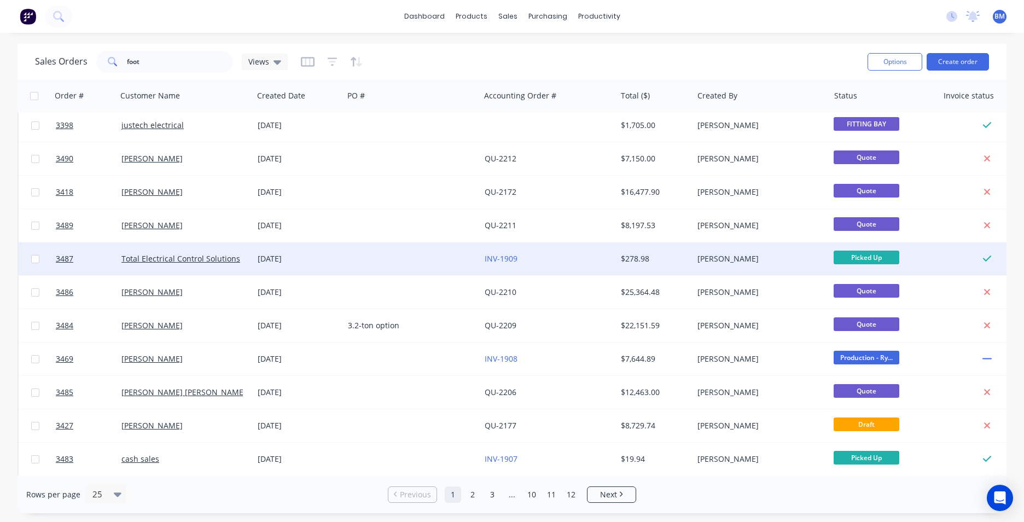
scroll to position [164, 0]
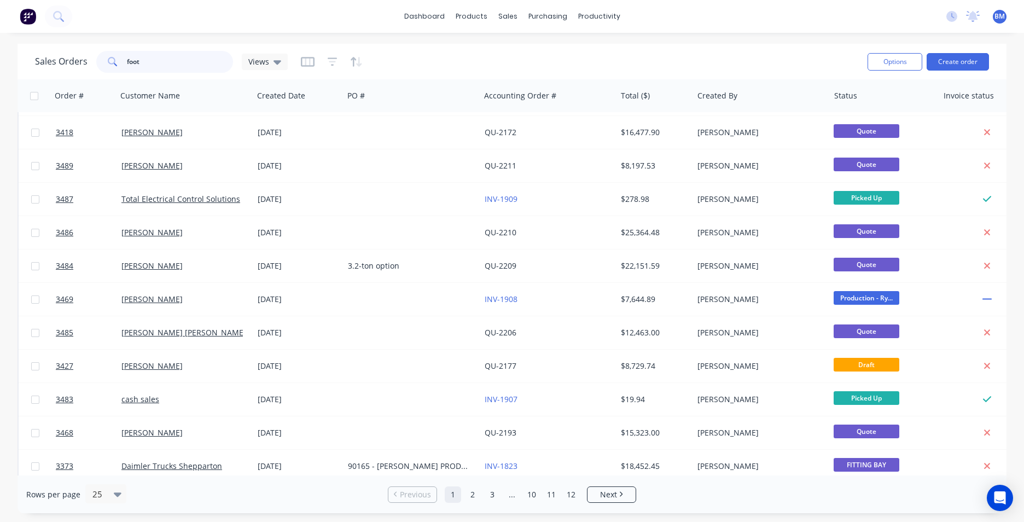
drag, startPoint x: 187, startPoint y: 65, endPoint x: -44, endPoint y: 65, distance: 230.4
click at [0, 65] on html "dashboard products sales purchasing productivity dashboard products Product Cat…" at bounding box center [512, 261] width 1024 height 522
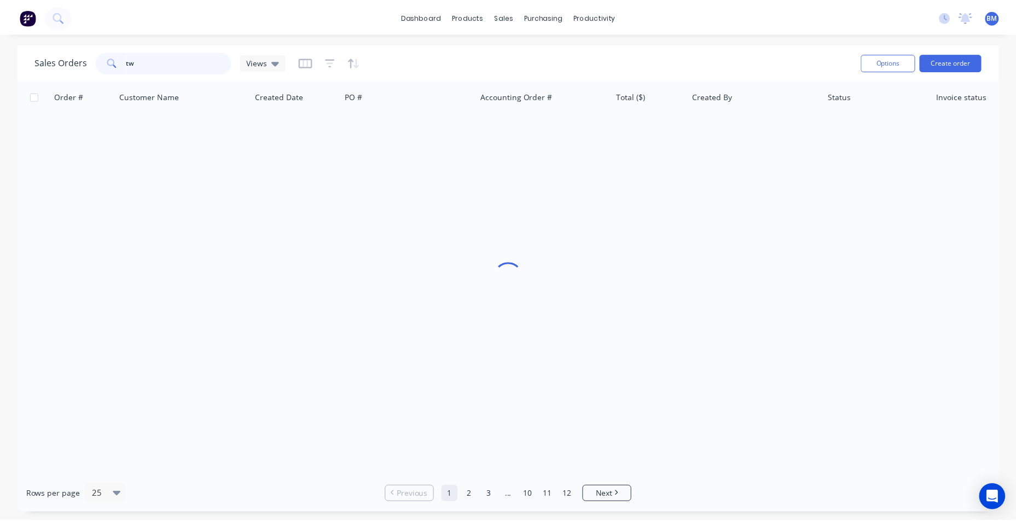
scroll to position [0, 0]
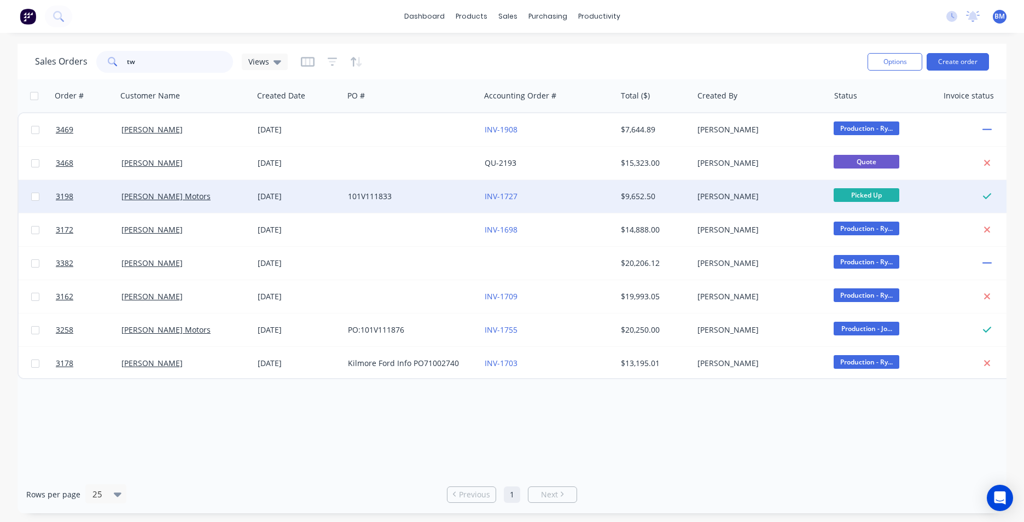
type input "tw"
click at [200, 199] on div "[PERSON_NAME] Motors" at bounding box center [181, 196] width 121 height 11
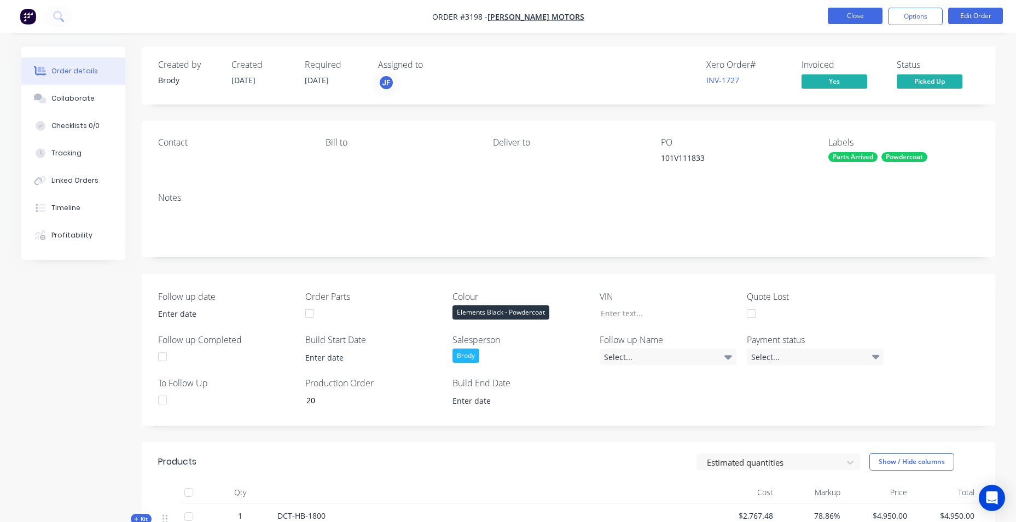
click at [852, 21] on button "Close" at bounding box center [855, 16] width 55 height 16
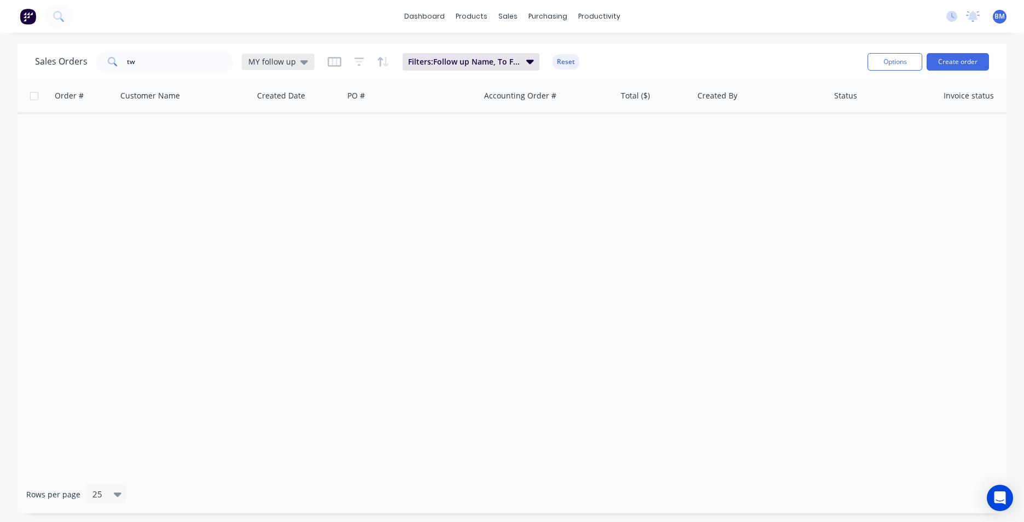
click at [305, 60] on icon at bounding box center [304, 62] width 8 height 12
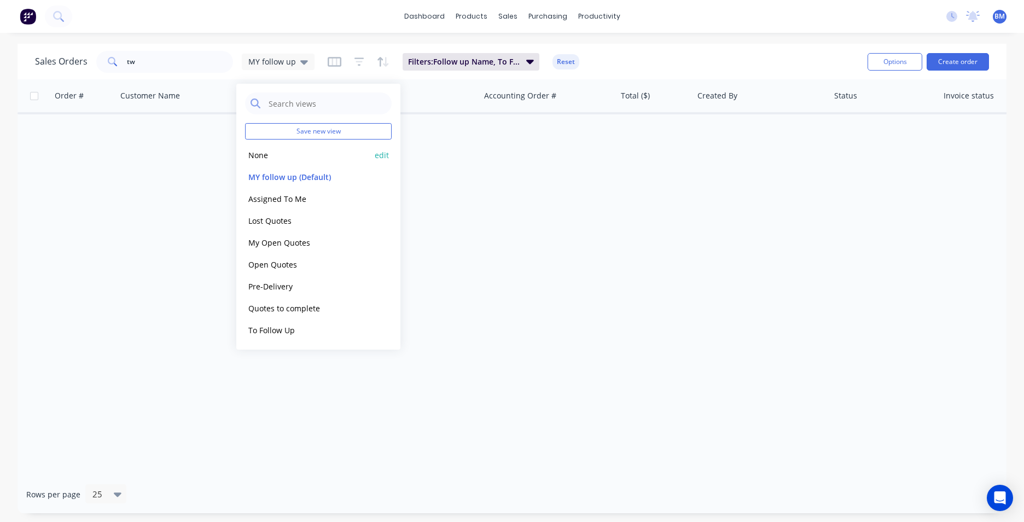
click at [261, 155] on button "None" at bounding box center [307, 155] width 125 height 13
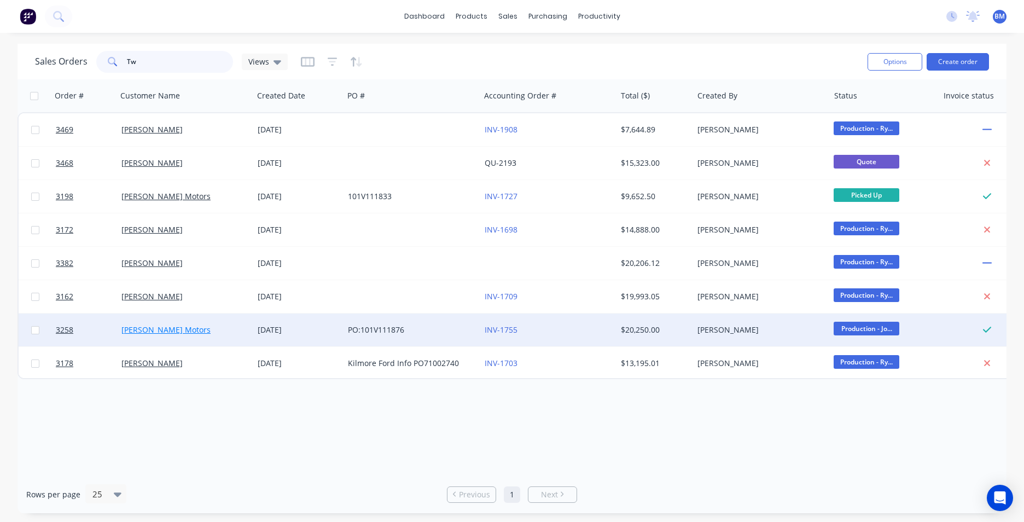
type input "Tw"
click at [187, 326] on link "[PERSON_NAME] Motors" at bounding box center [165, 329] width 89 height 10
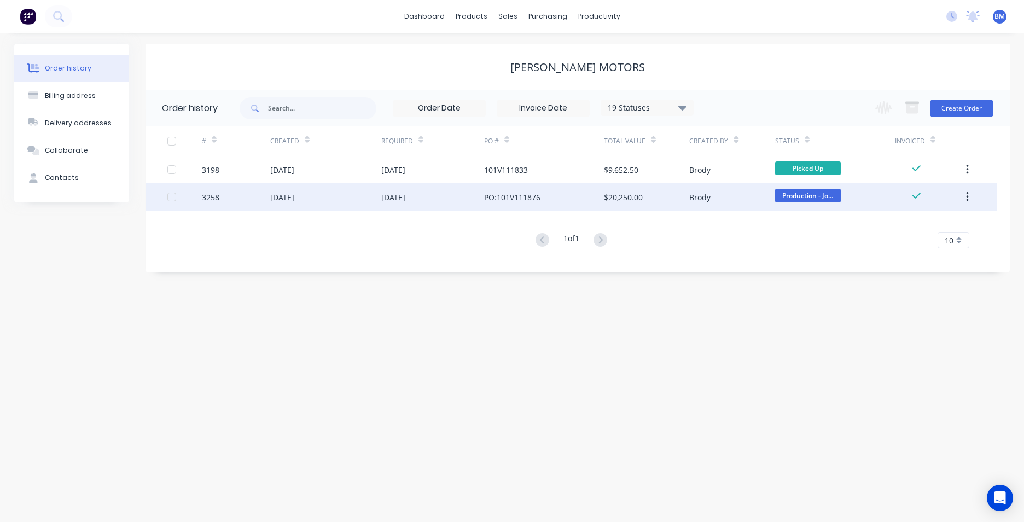
click at [287, 198] on div "25 Aug 2025" at bounding box center [282, 197] width 24 height 11
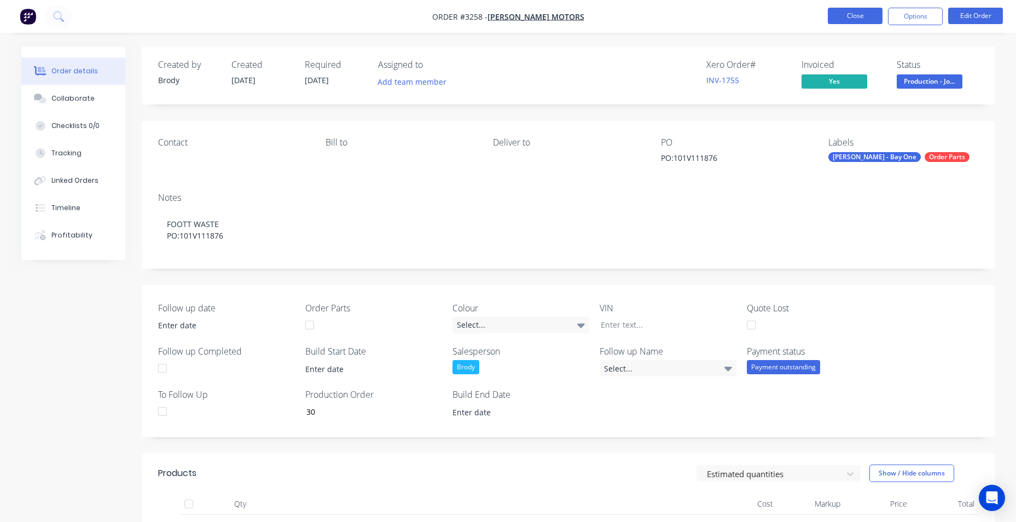
click at [832, 14] on button "Close" at bounding box center [855, 16] width 55 height 16
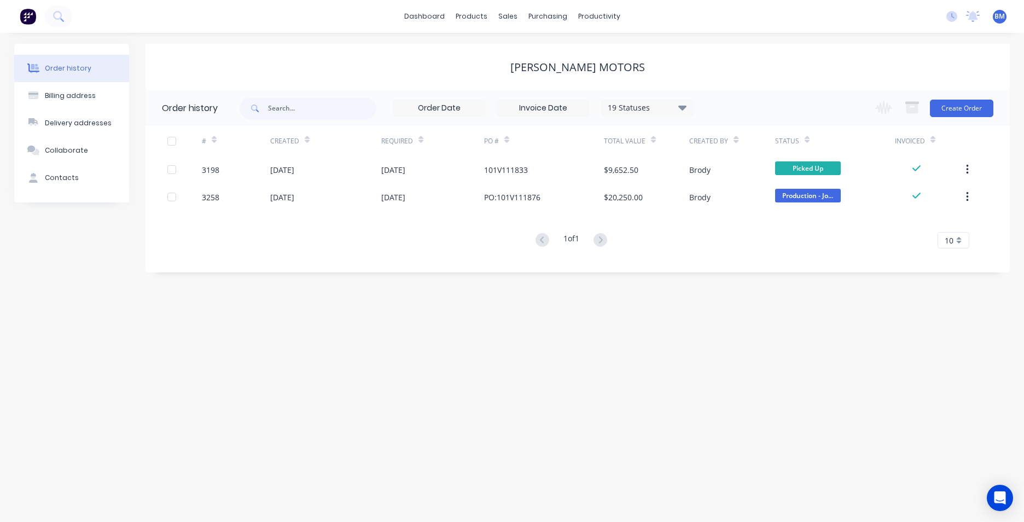
click at [244, 380] on div "Order history Billing address Delivery addresses Collaborate Contacts Darryl Tw…" at bounding box center [512, 277] width 1024 height 489
